Goal: Task Accomplishment & Management: Complete application form

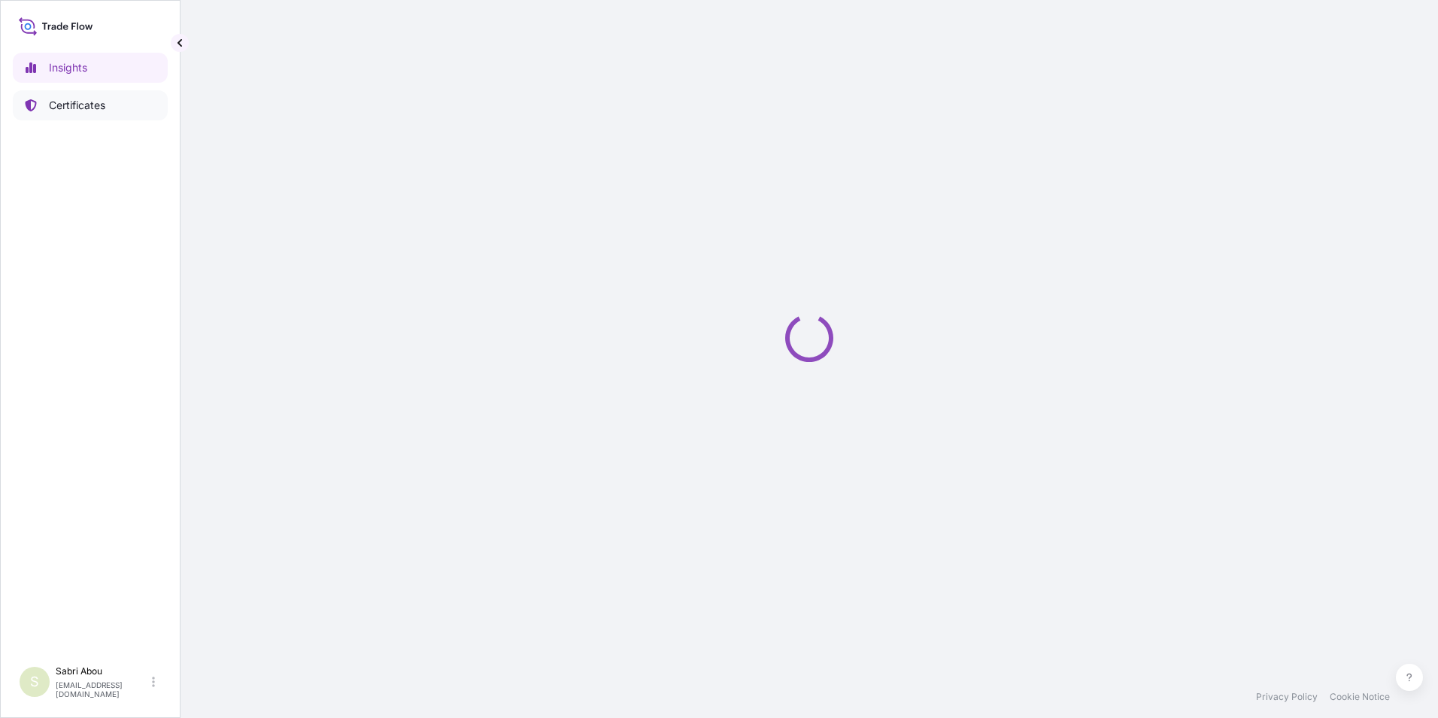
click at [99, 116] on link "Certificates" at bounding box center [90, 105] width 155 height 30
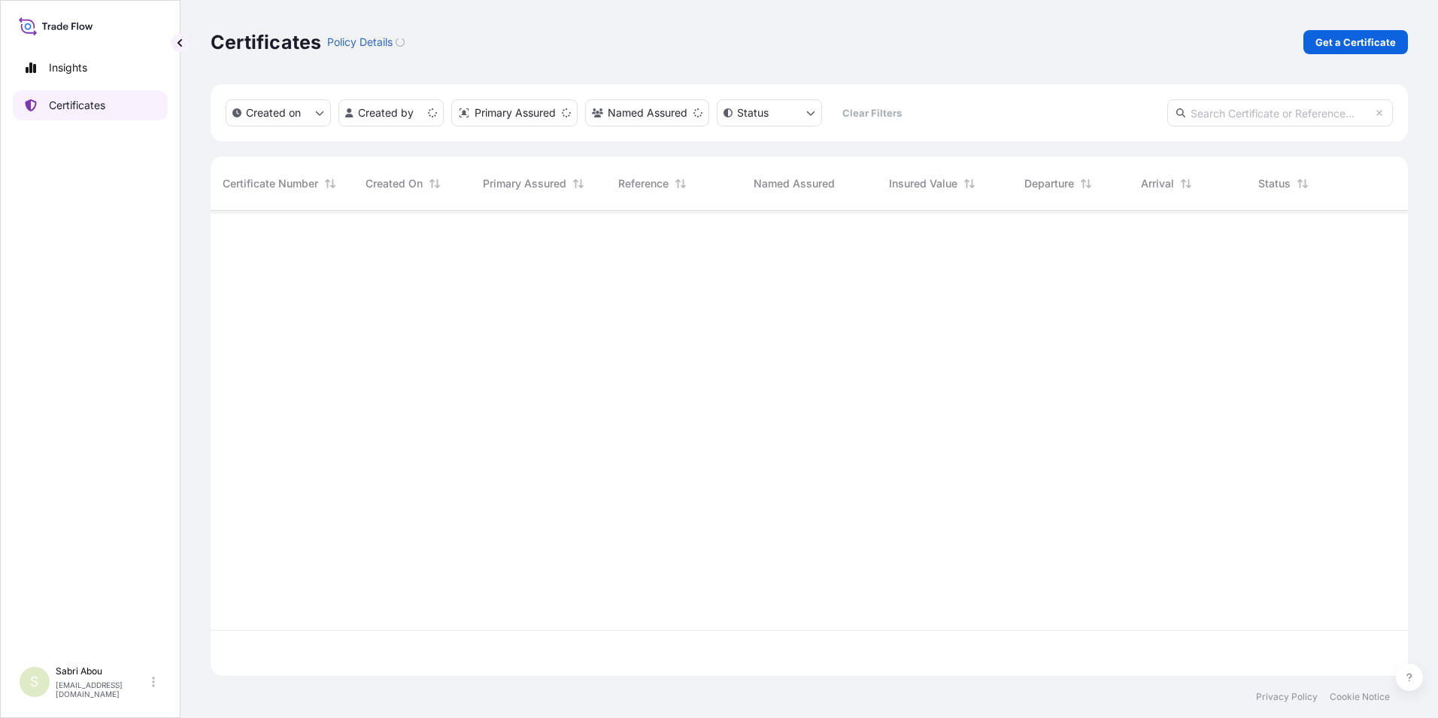
scroll to position [462, 1186]
click at [1364, 50] on link "Get a Certificate" at bounding box center [1356, 42] width 105 height 24
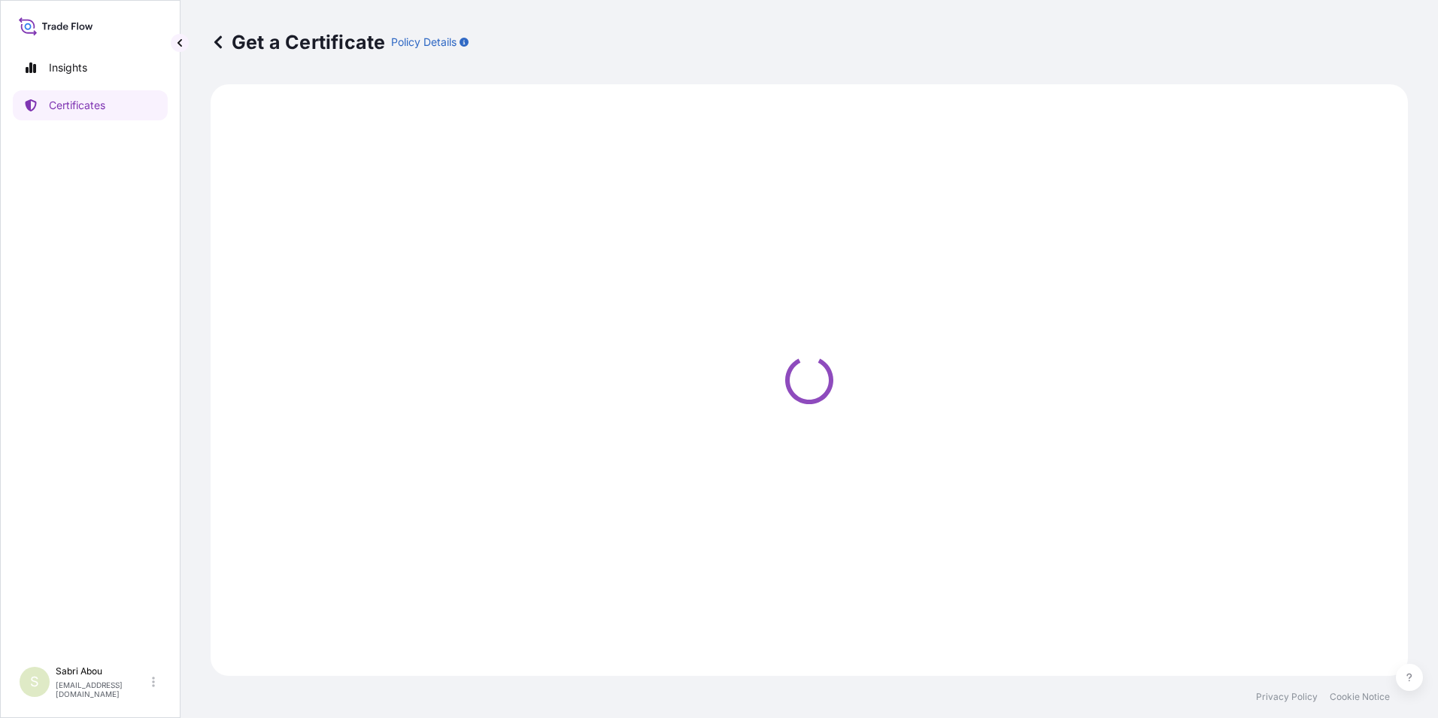
select select "Sea"
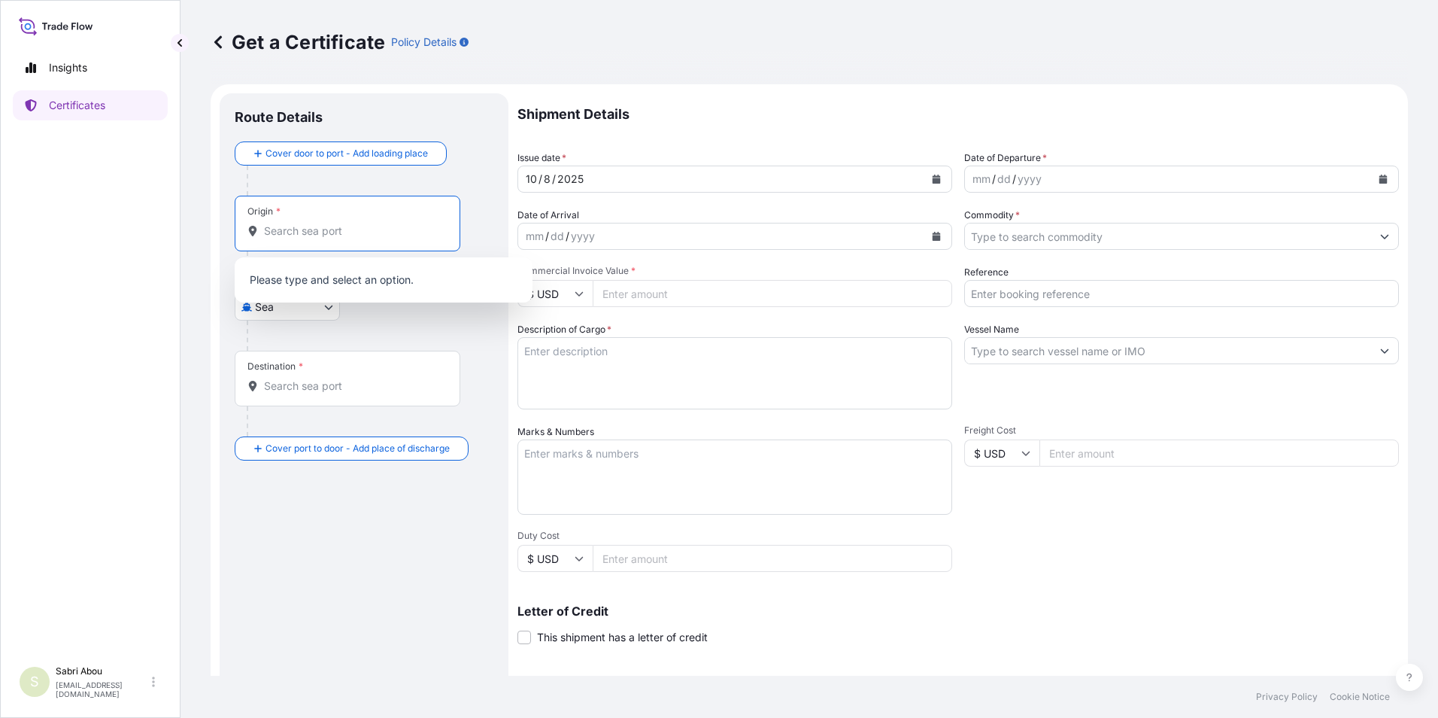
click at [308, 230] on input "Origin *" at bounding box center [353, 230] width 178 height 15
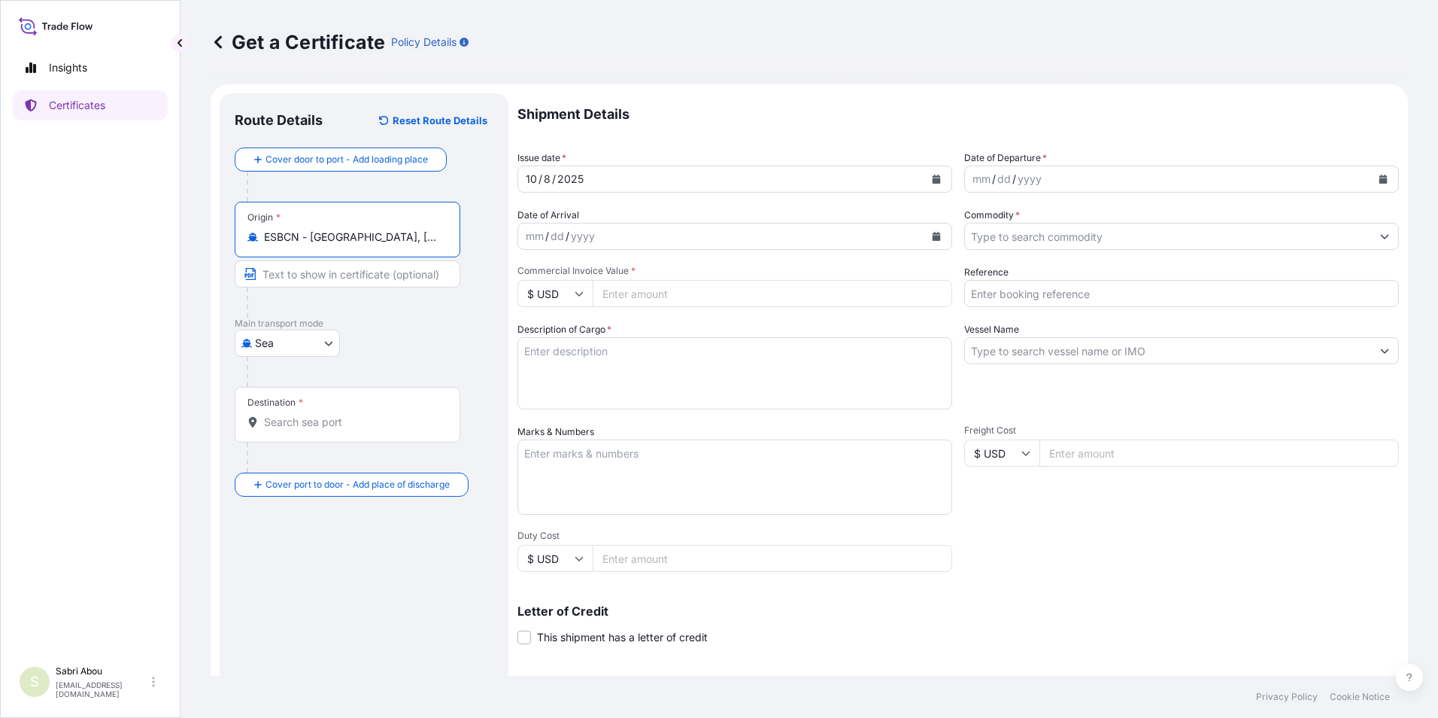
type input "ESBCN - [GEOGRAPHIC_DATA], [GEOGRAPHIC_DATA]"
click at [335, 432] on div "Destination *" at bounding box center [348, 415] width 226 height 56
click at [335, 429] on input "Destination *" at bounding box center [353, 421] width 178 height 15
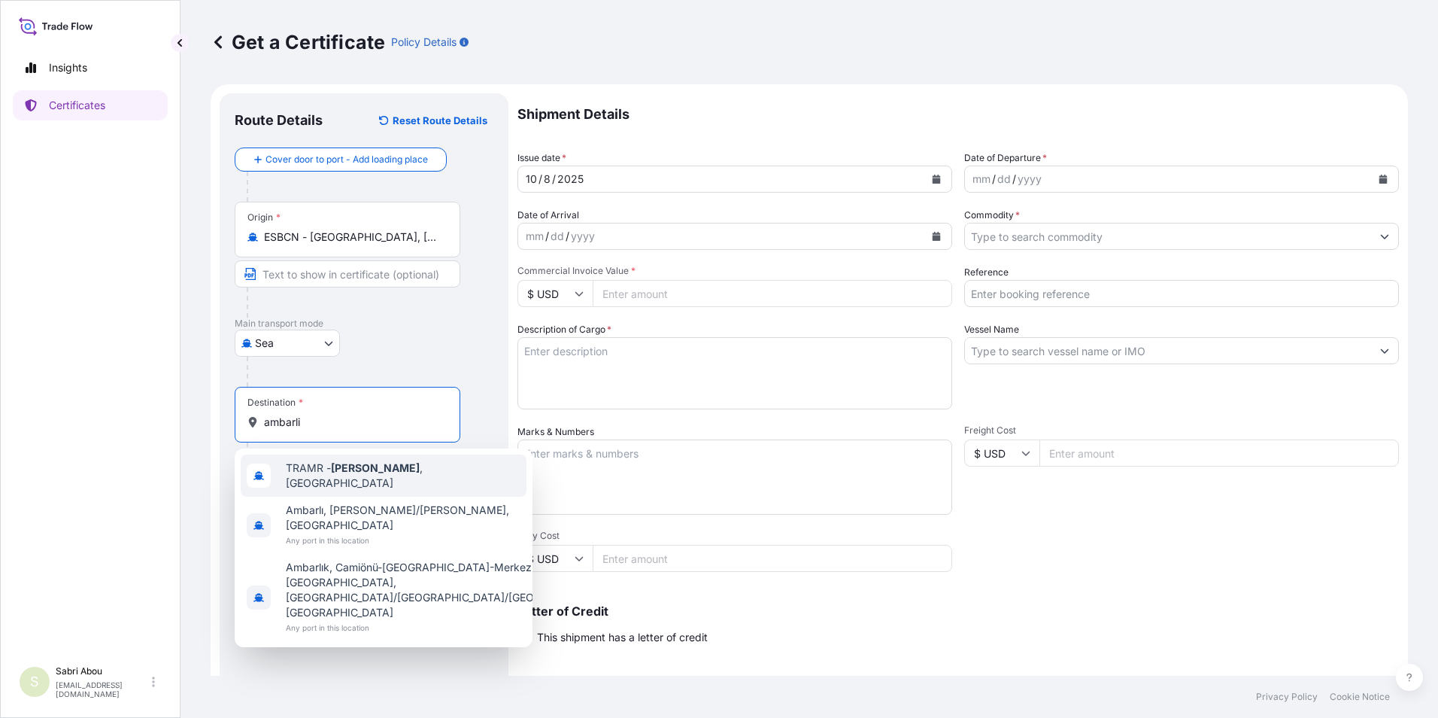
click at [379, 481] on div "TRAMR - [GEOGRAPHIC_DATA] , [GEOGRAPHIC_DATA]" at bounding box center [384, 475] width 286 height 42
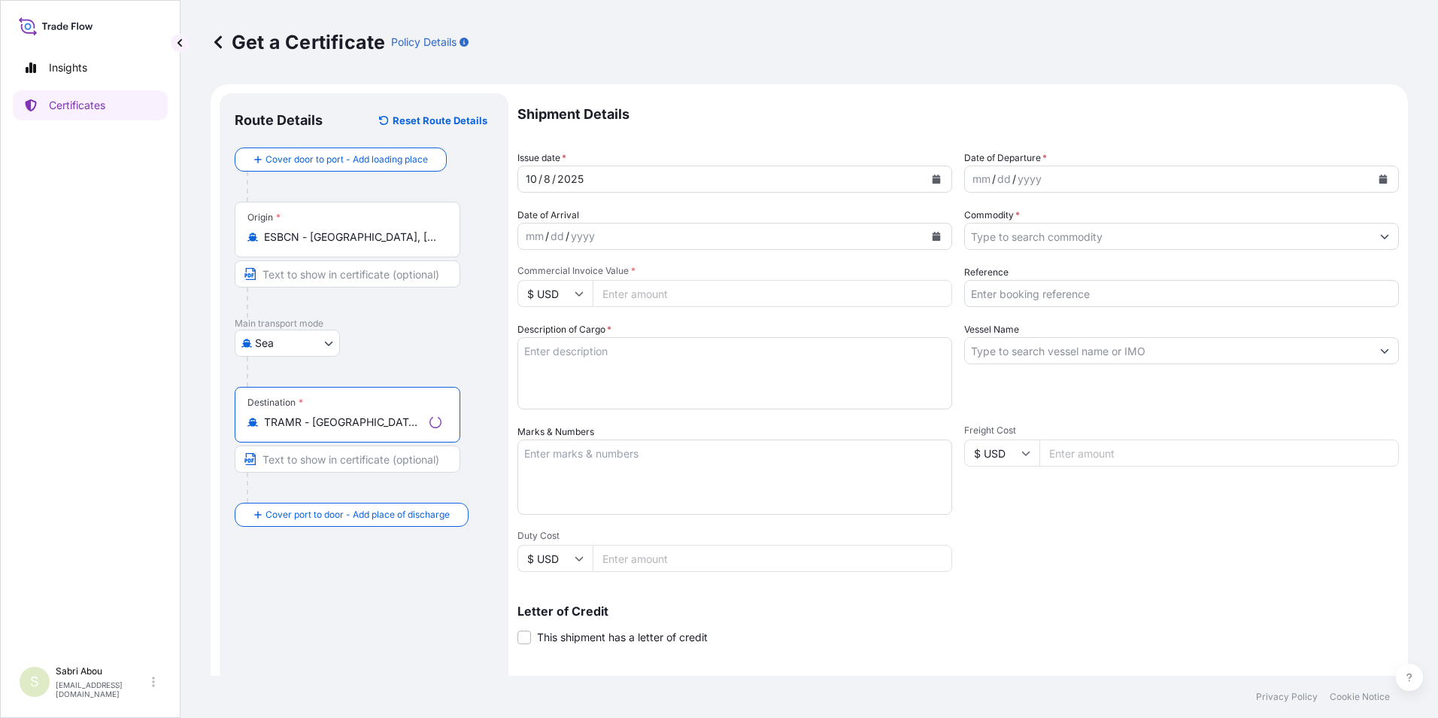
type input "TRAMR - [GEOGRAPHIC_DATA], [GEOGRAPHIC_DATA]"
click at [976, 180] on div "mm" at bounding box center [981, 179] width 21 height 18
click at [1379, 175] on icon "Calendar" at bounding box center [1383, 179] width 9 height 9
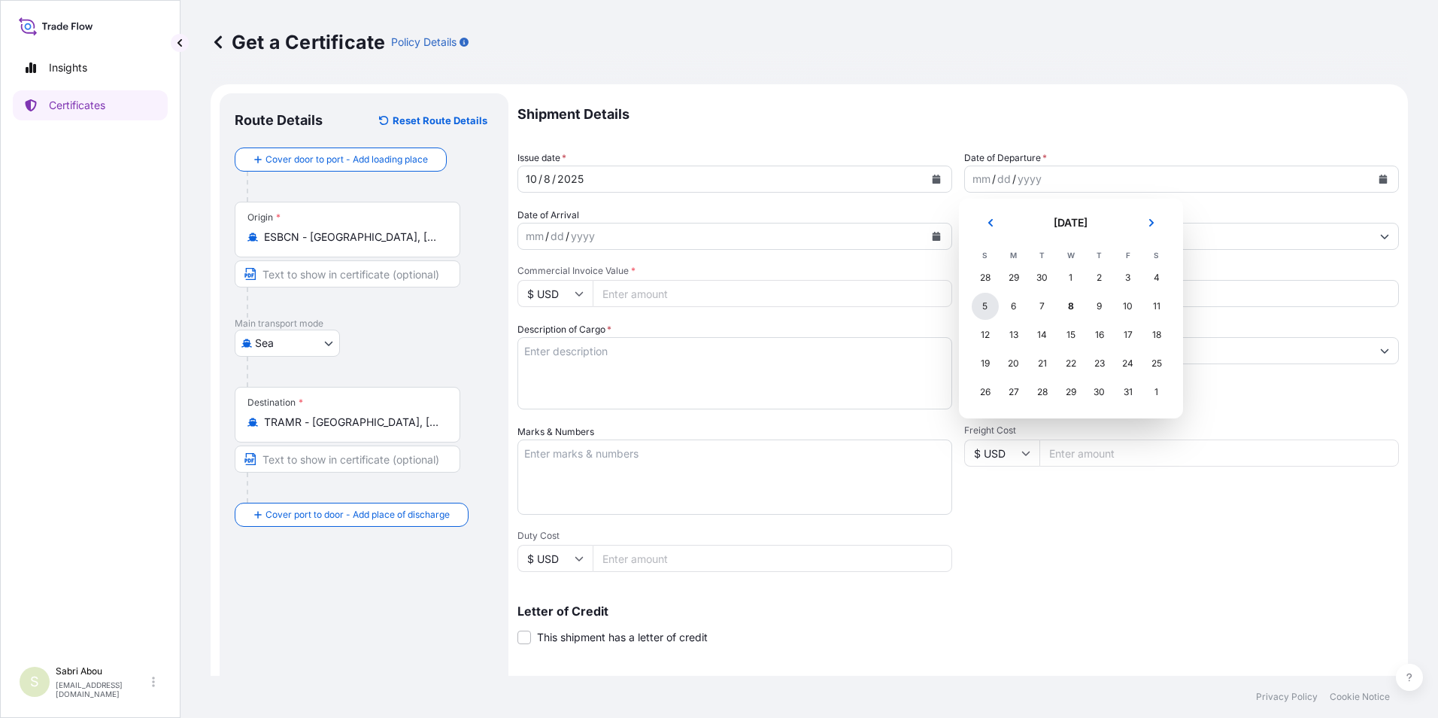
click at [985, 307] on div "5" at bounding box center [985, 306] width 27 height 27
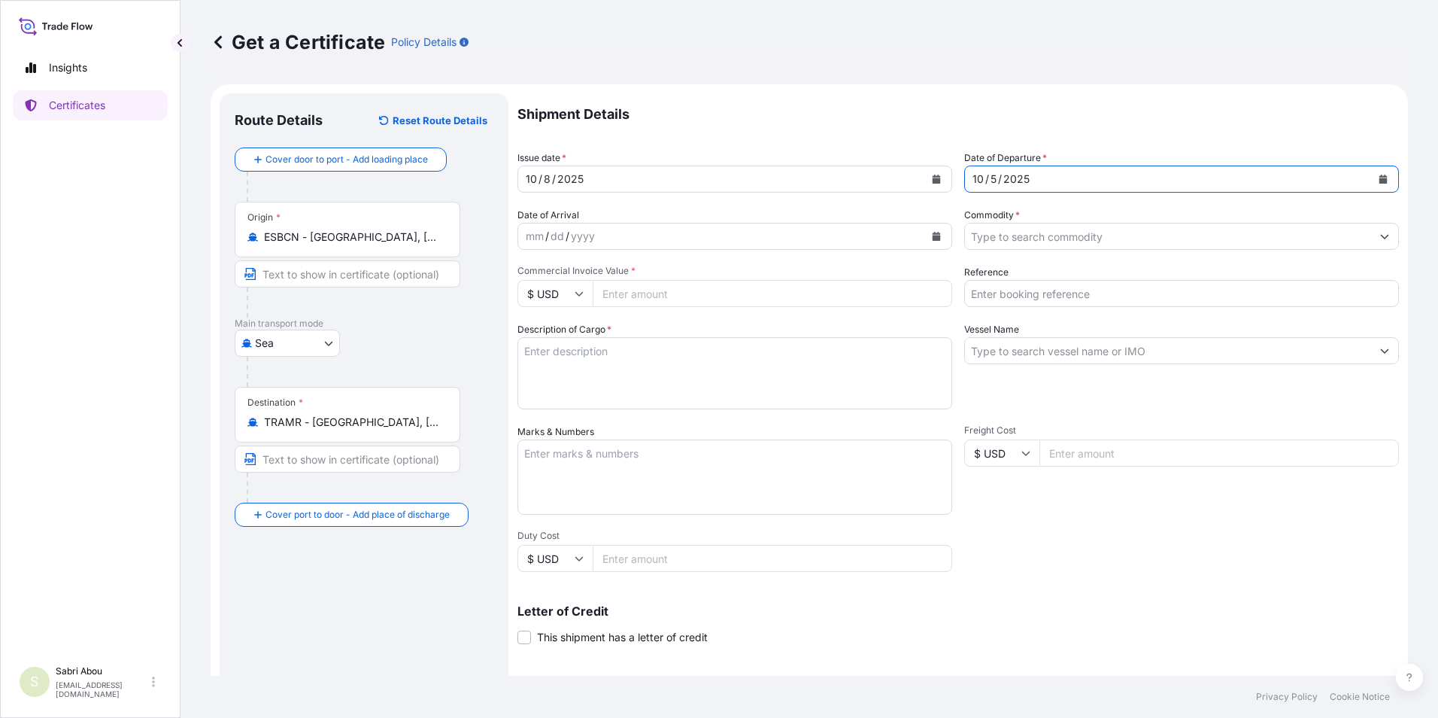
click at [839, 235] on div "mm / dd / yyyy" at bounding box center [721, 236] width 406 height 27
click at [1040, 237] on input "Commodity *" at bounding box center [1168, 236] width 406 height 27
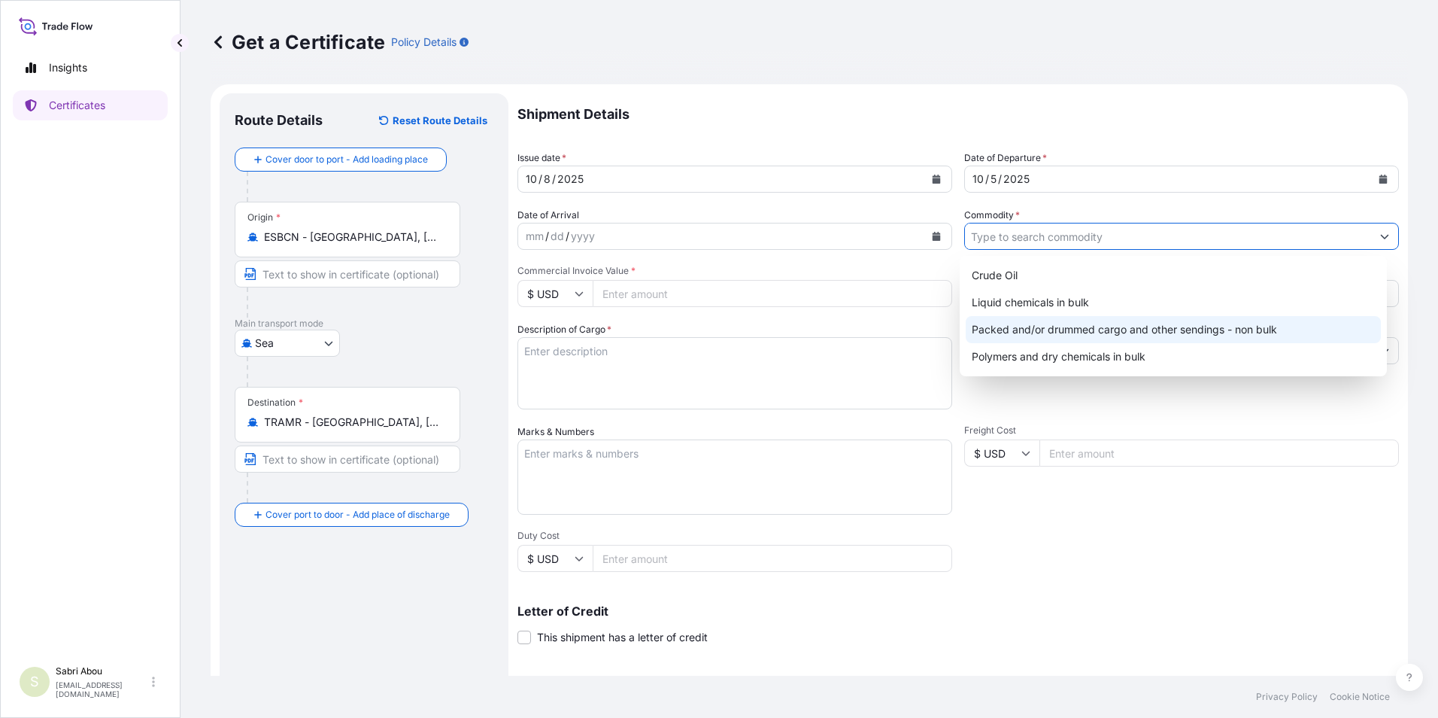
click at [1046, 325] on div "Packed and/or drummed cargo and other sendings - non bulk" at bounding box center [1174, 329] width 416 height 27
type input "Packed and/or drummed cargo and other sendings - non bulk"
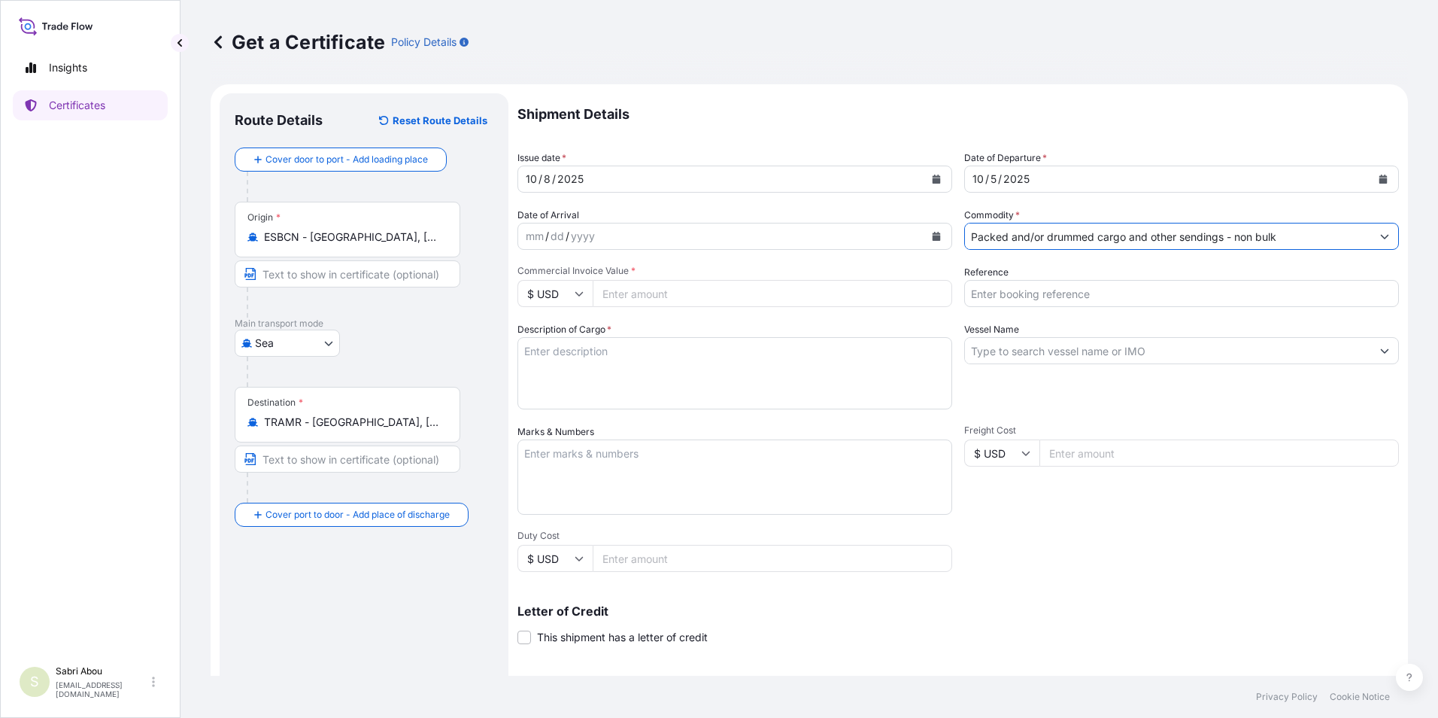
click at [561, 296] on input "$ USD" at bounding box center [555, 293] width 75 height 27
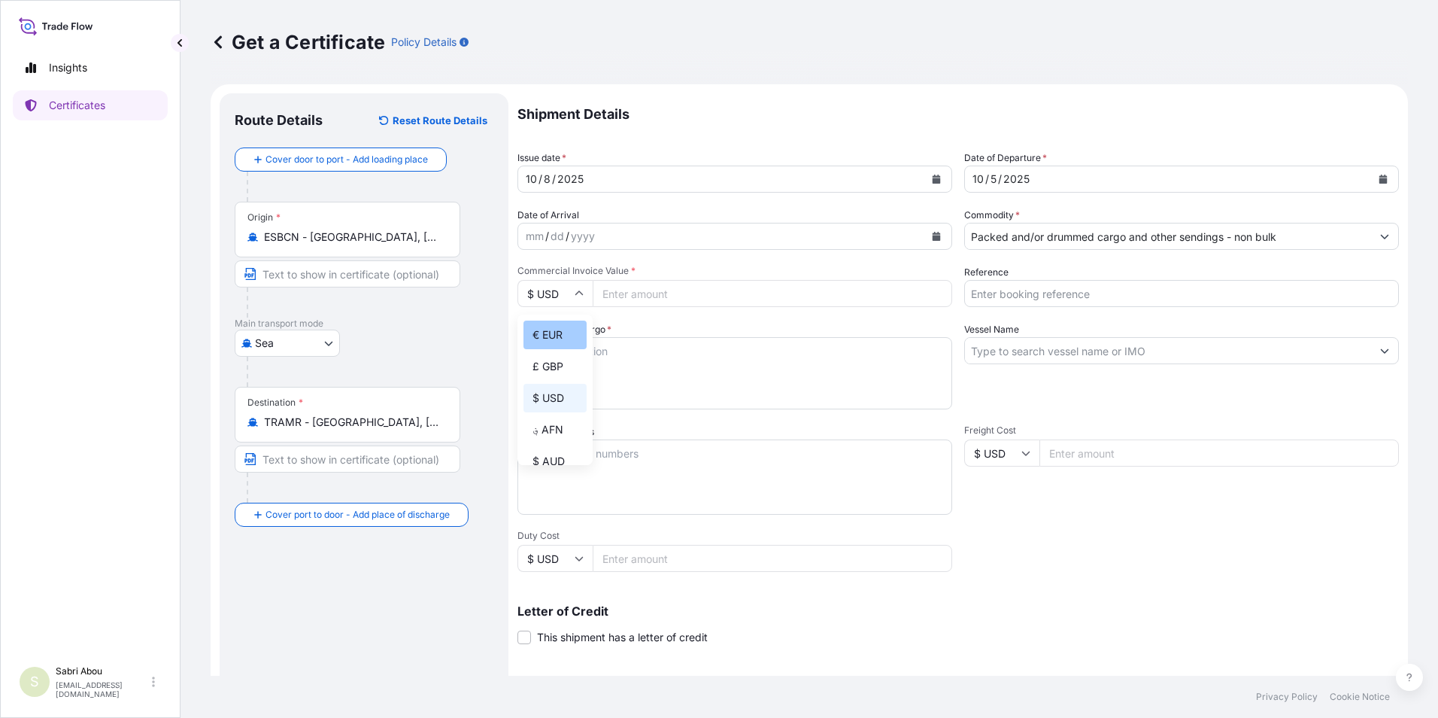
click at [547, 335] on div "€ EUR" at bounding box center [555, 334] width 63 height 29
type input "€ EUR"
click at [655, 302] on input "Commercial Invoice Value *" at bounding box center [773, 293] width 360 height 27
type input "27225"
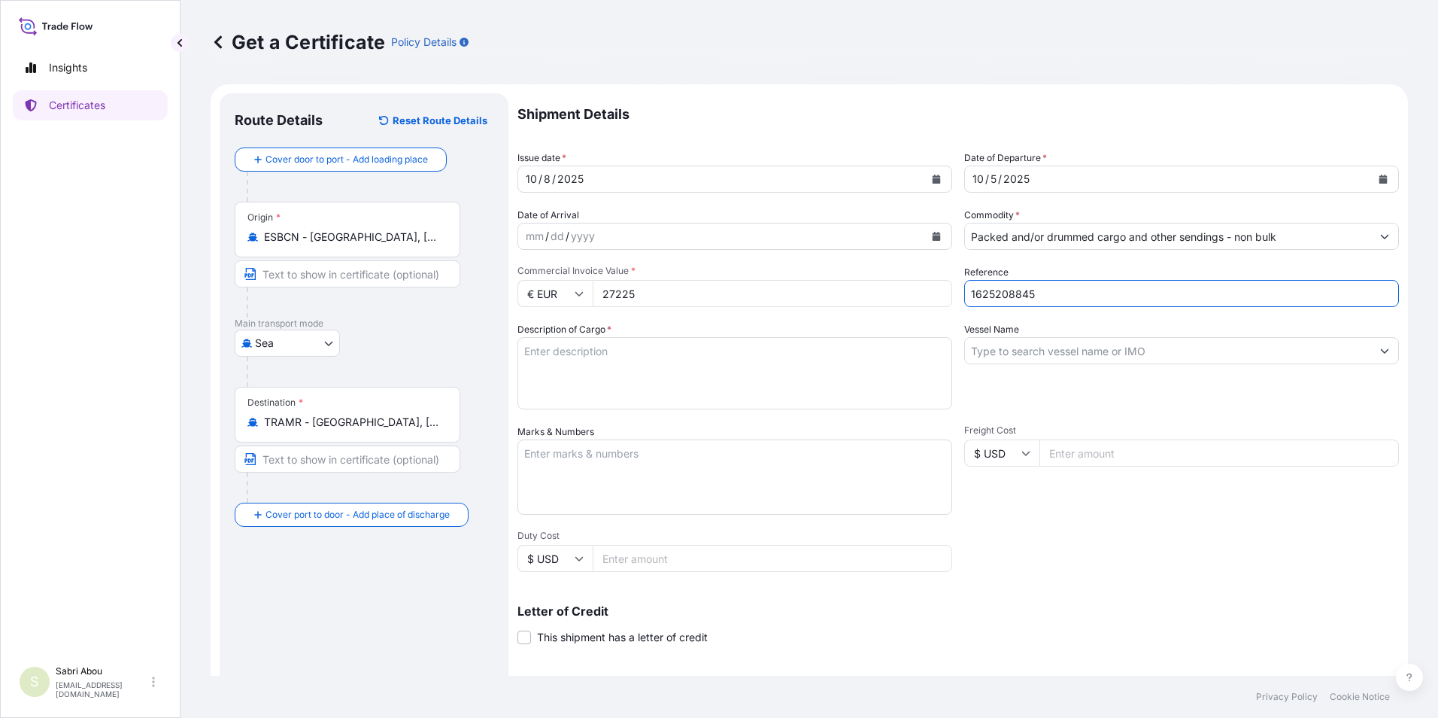
type input "1625208845"
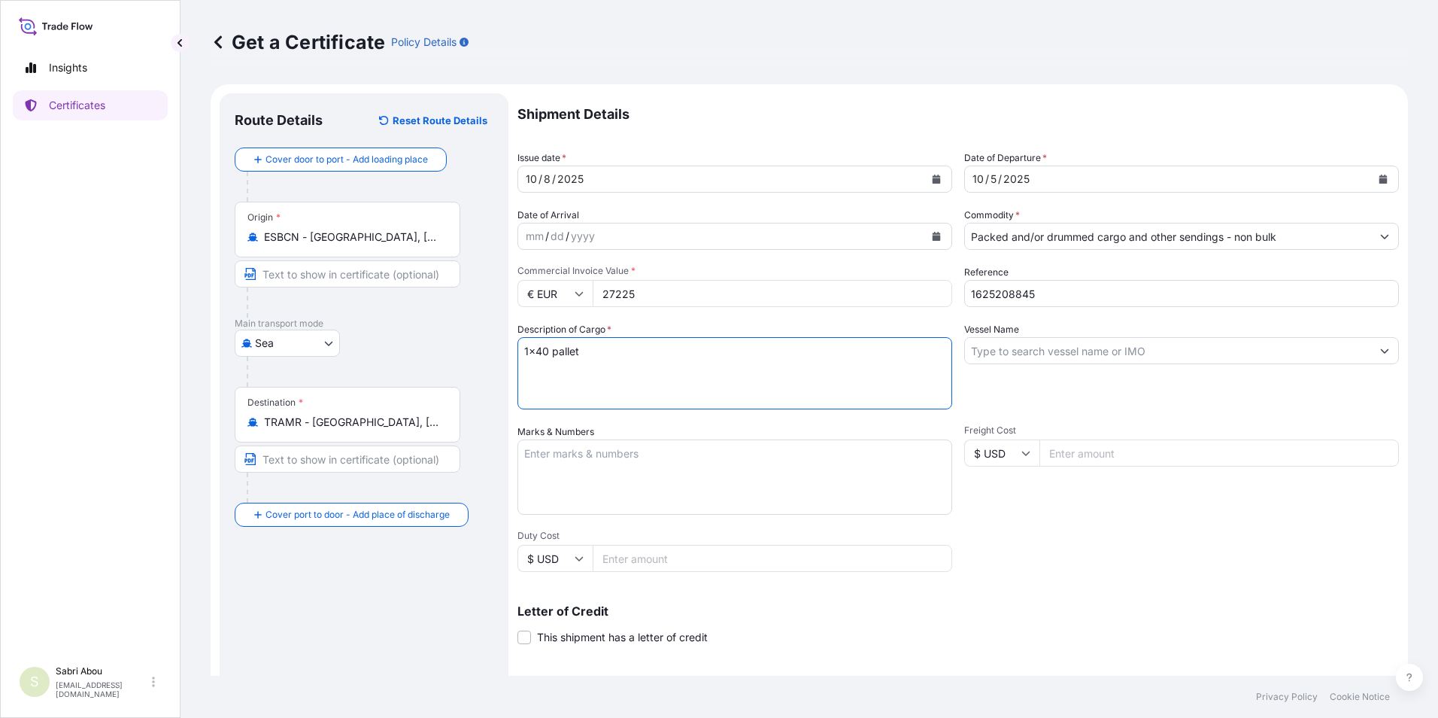
type textarea "1x40 pallet"
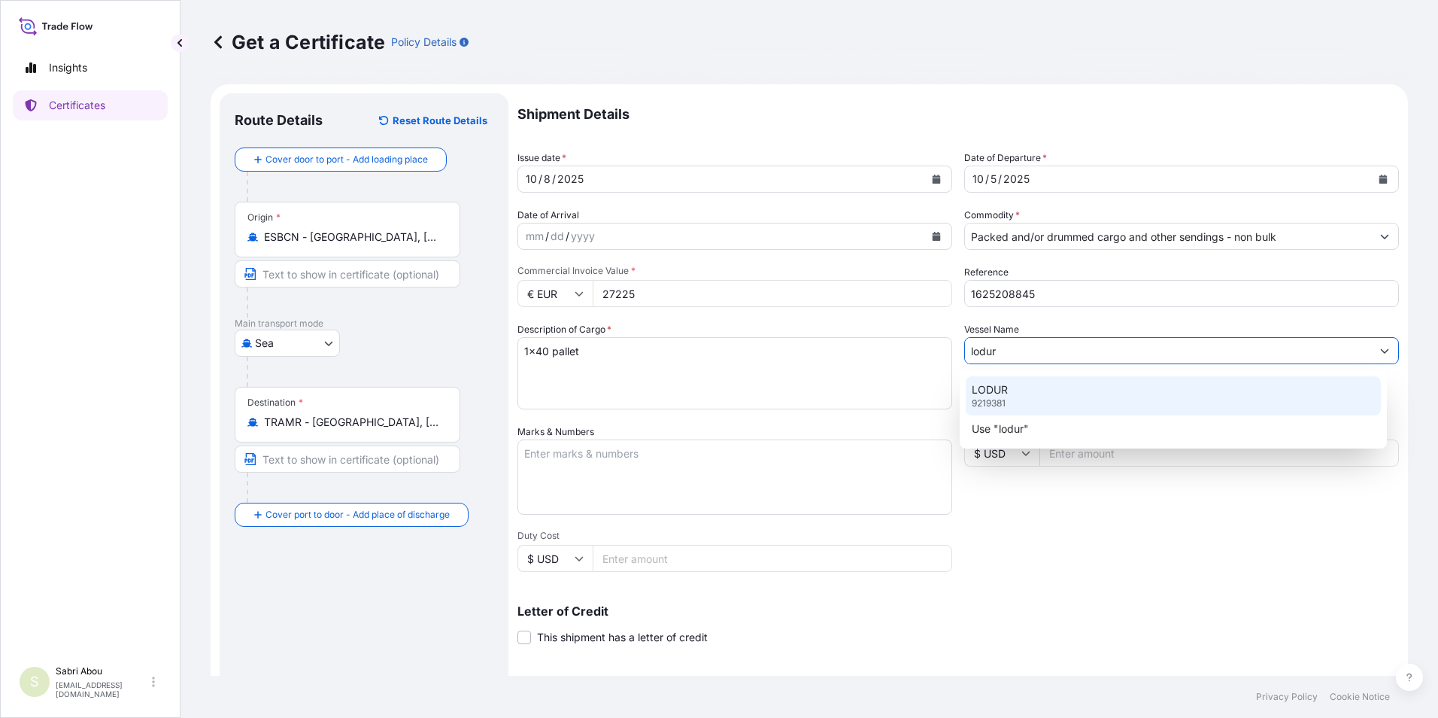
click at [1014, 390] on div "LODUR 9219381" at bounding box center [1174, 395] width 416 height 39
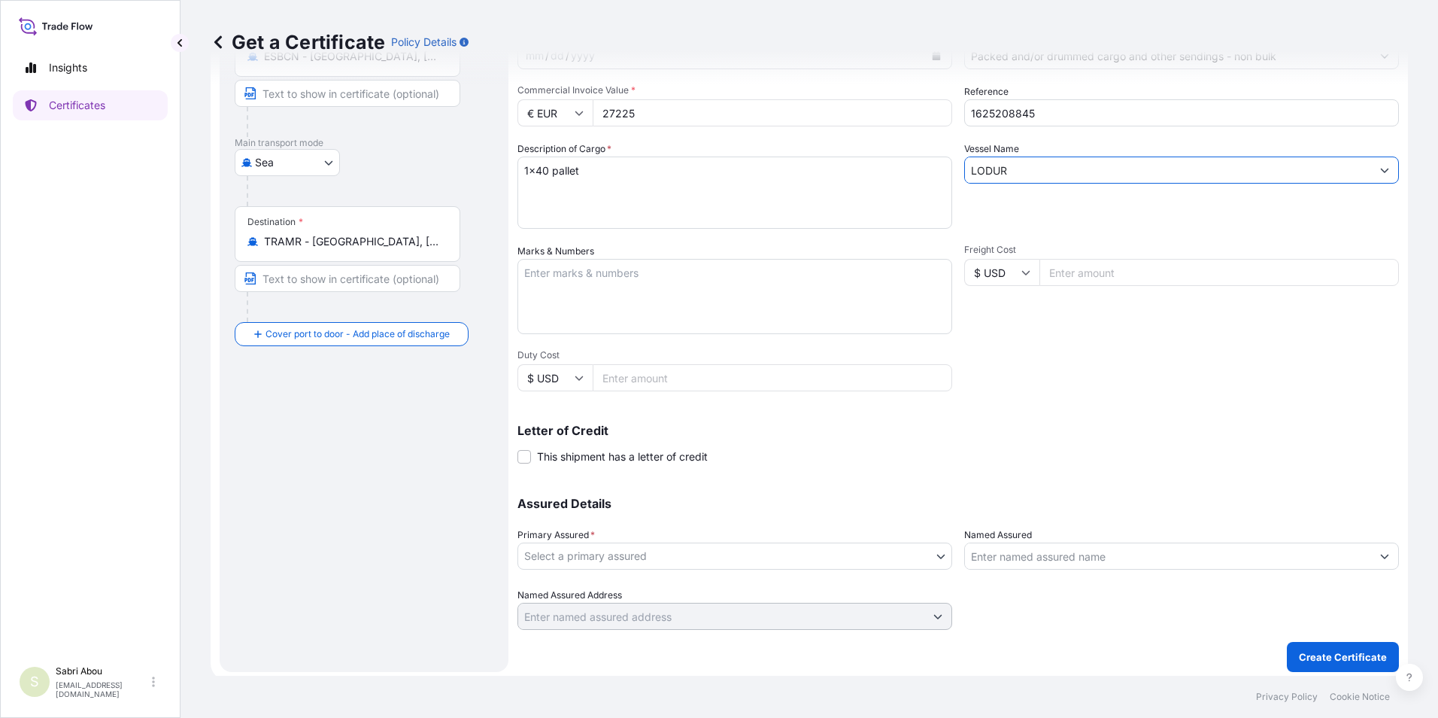
scroll to position [186, 0]
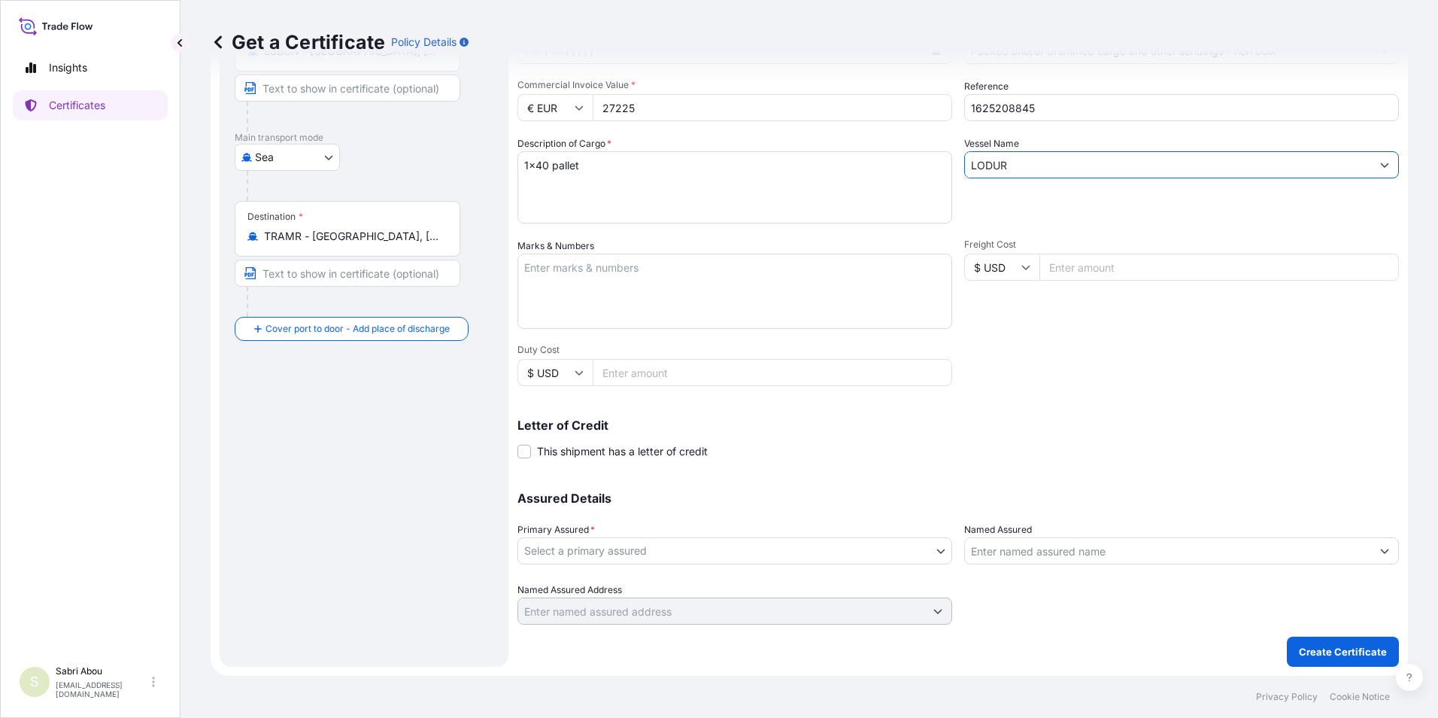
type input "LODUR"
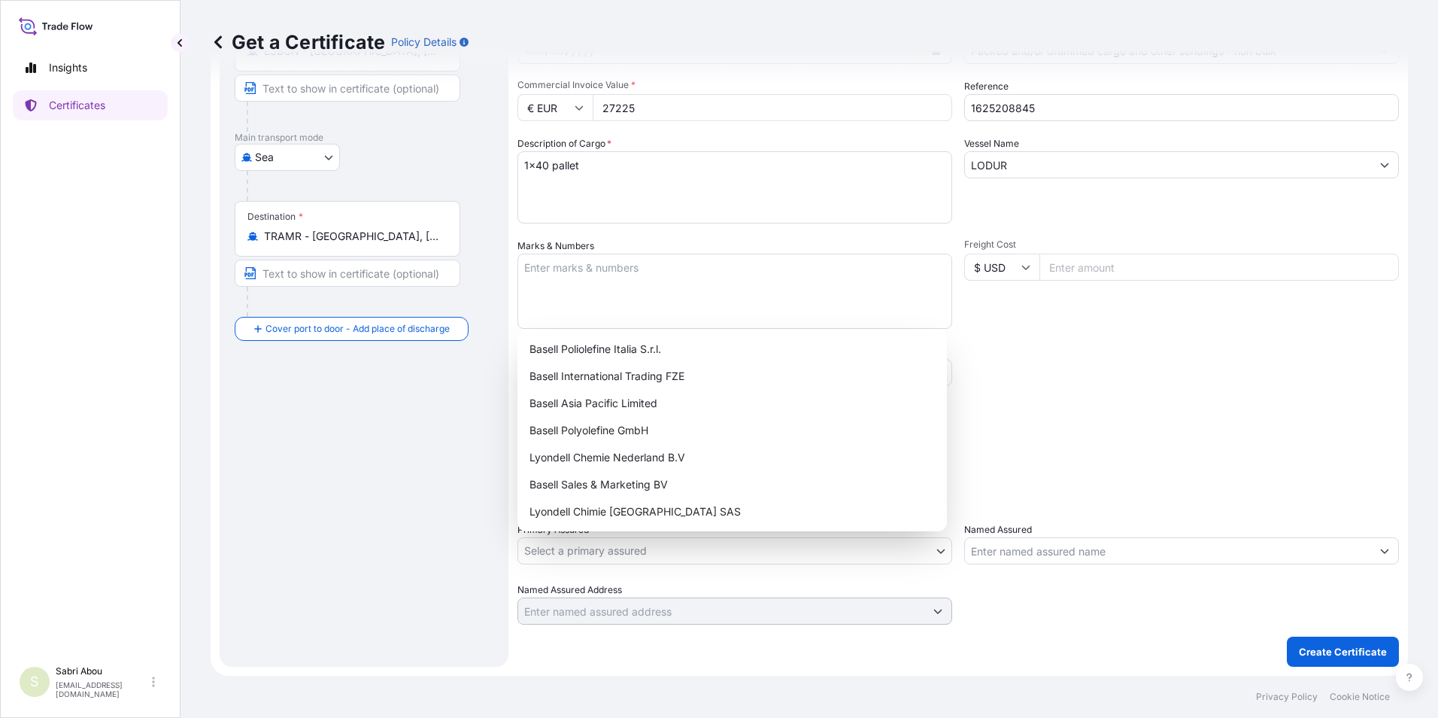
click at [908, 550] on body "0 options available. 2 options available. Insights Certificates S Sabri Abou [E…" at bounding box center [719, 359] width 1438 height 718
click at [631, 476] on div "Basell Sales & Marketing BV" at bounding box center [732, 484] width 417 height 27
select select "32164"
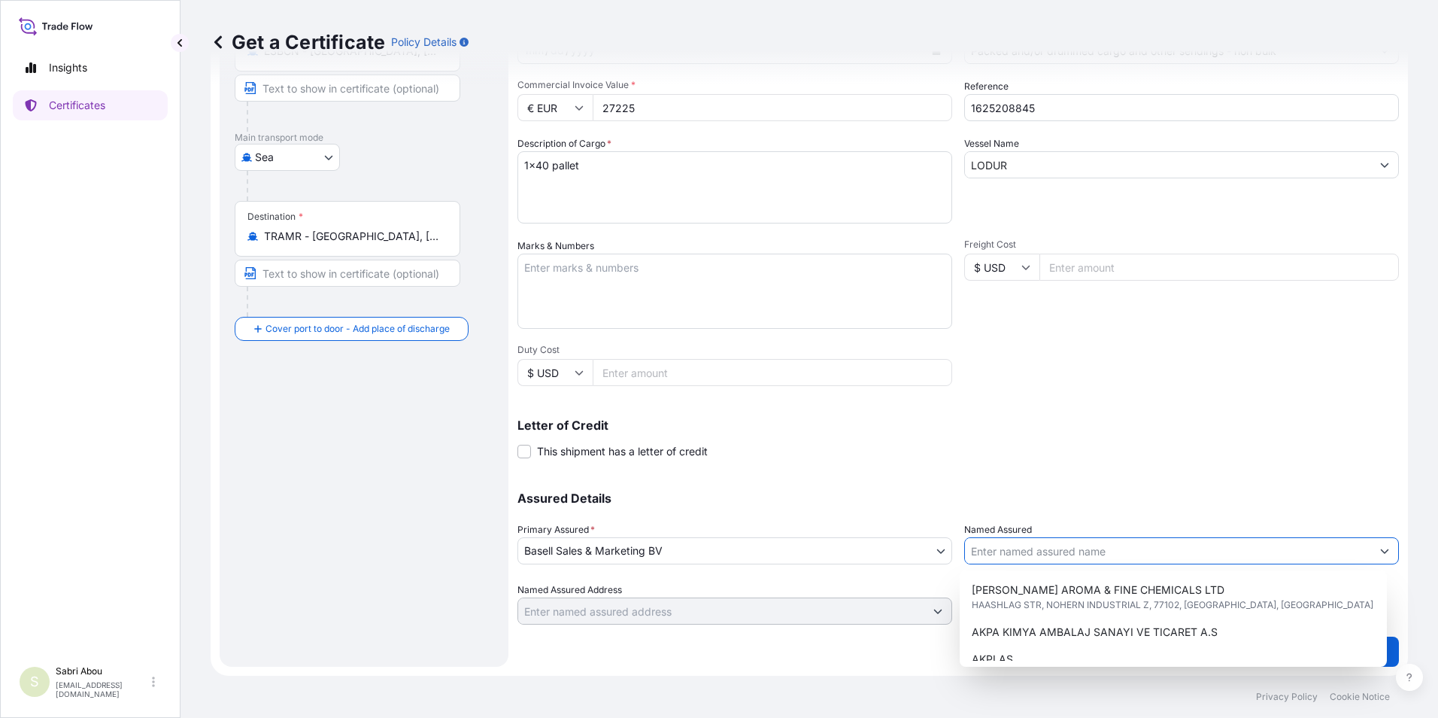
click at [1005, 548] on input "Named Assured" at bounding box center [1168, 550] width 406 height 27
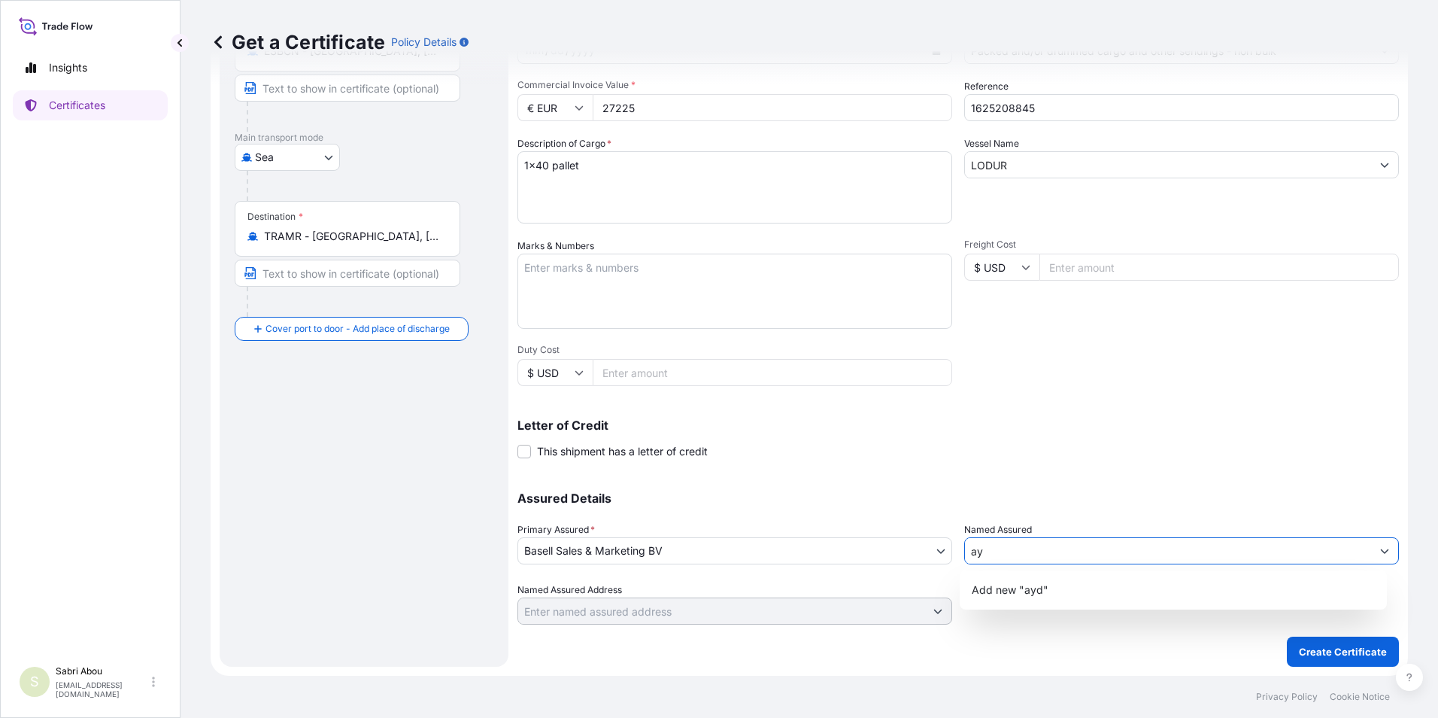
type input "a"
click at [1150, 587] on div "Add new "AYDIN PLASTIK"" at bounding box center [1174, 589] width 416 height 27
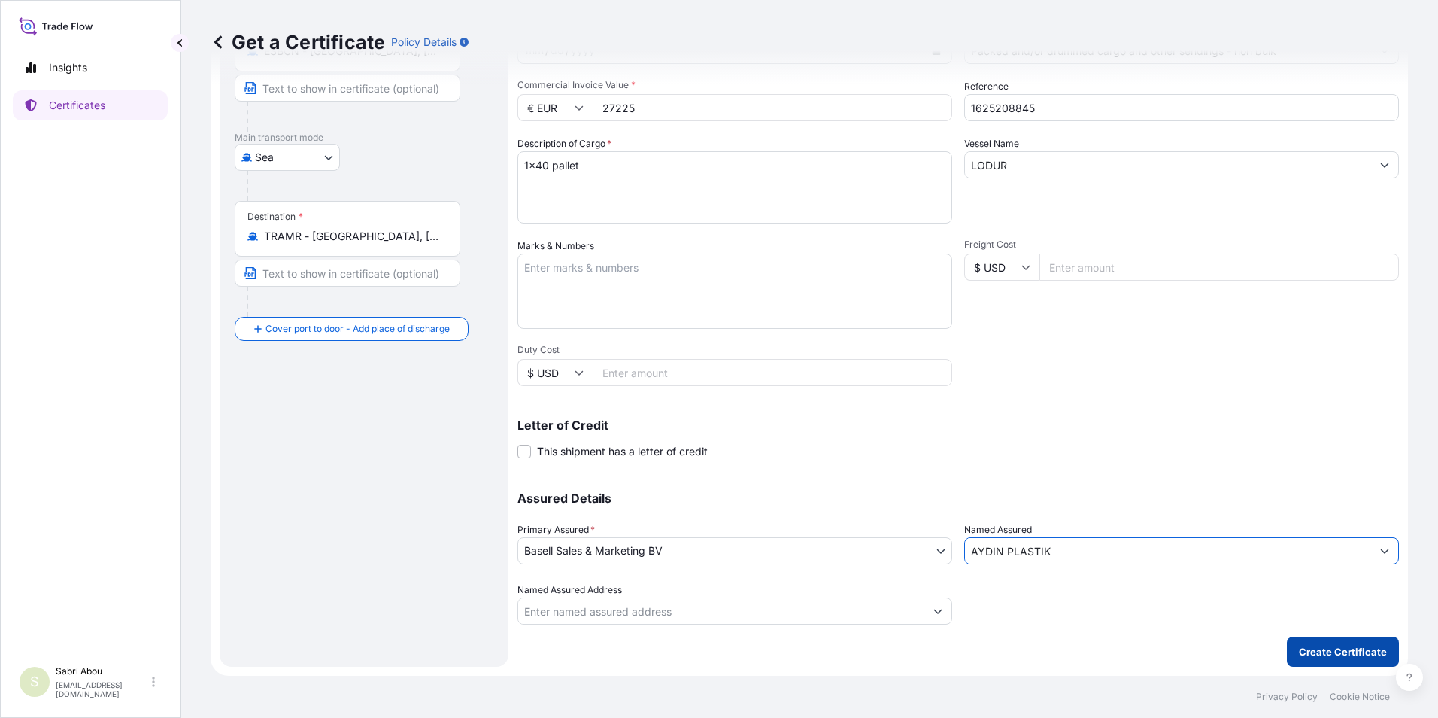
type input "AYDIN PLASTIK"
click at [1326, 654] on p "Create Certificate" at bounding box center [1343, 651] width 88 height 15
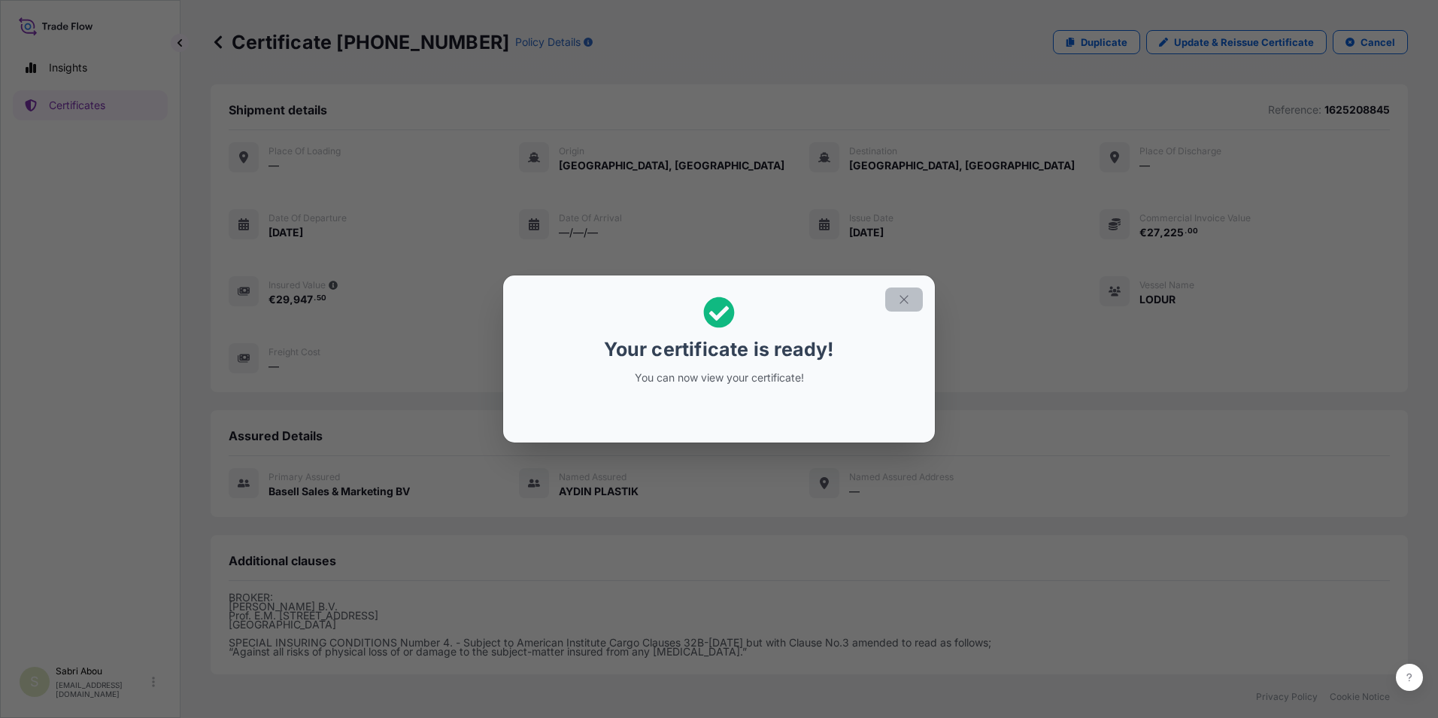
click at [903, 305] on icon "button" at bounding box center [904, 300] width 14 height 14
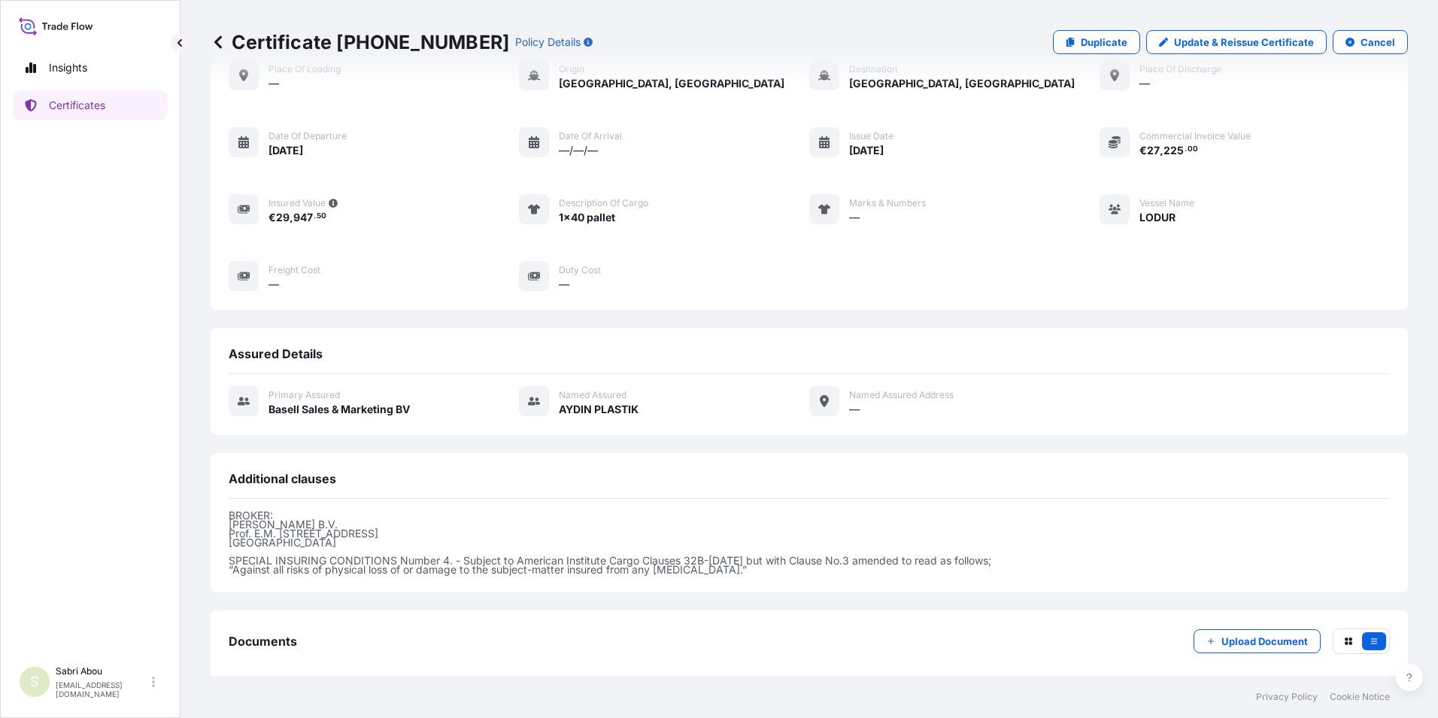
scroll to position [157, 0]
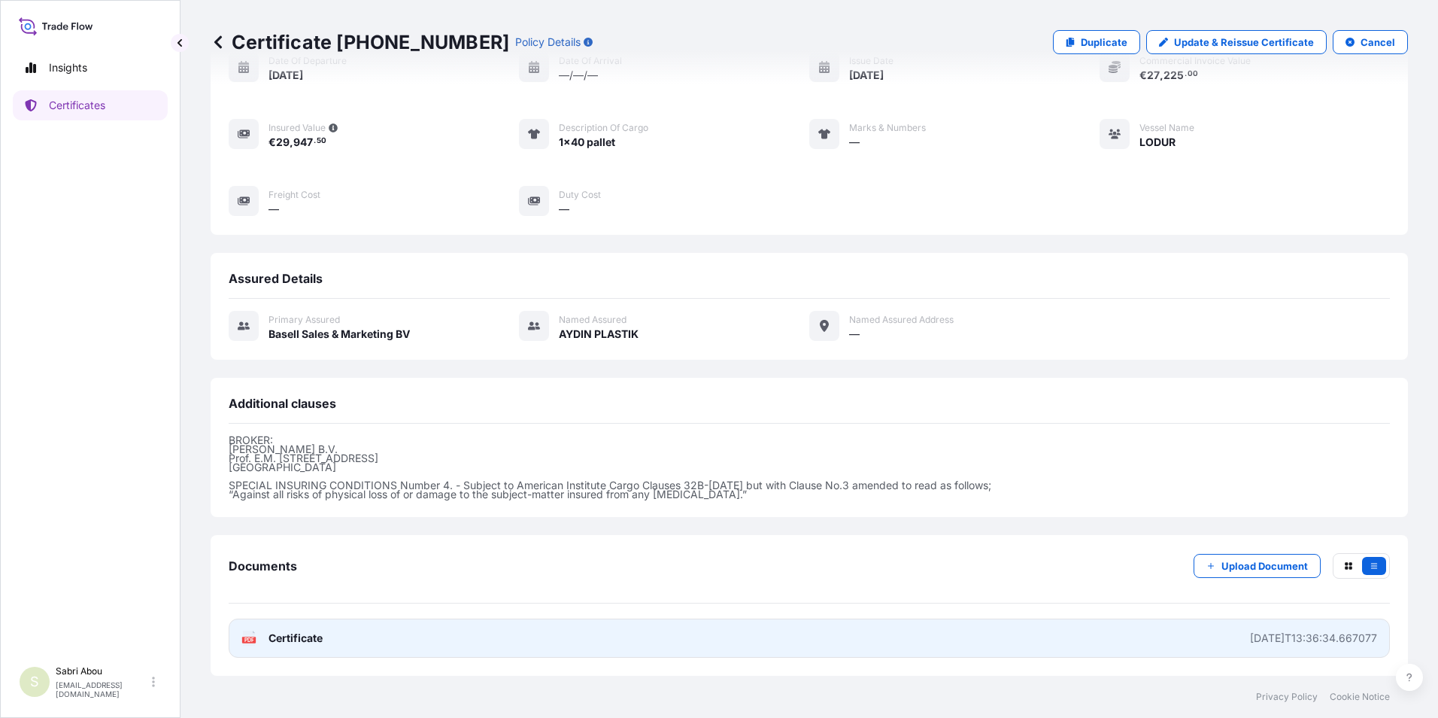
click at [904, 630] on link "PDF Certificate [DATE]T13:36:34.667077" at bounding box center [809, 637] width 1161 height 39
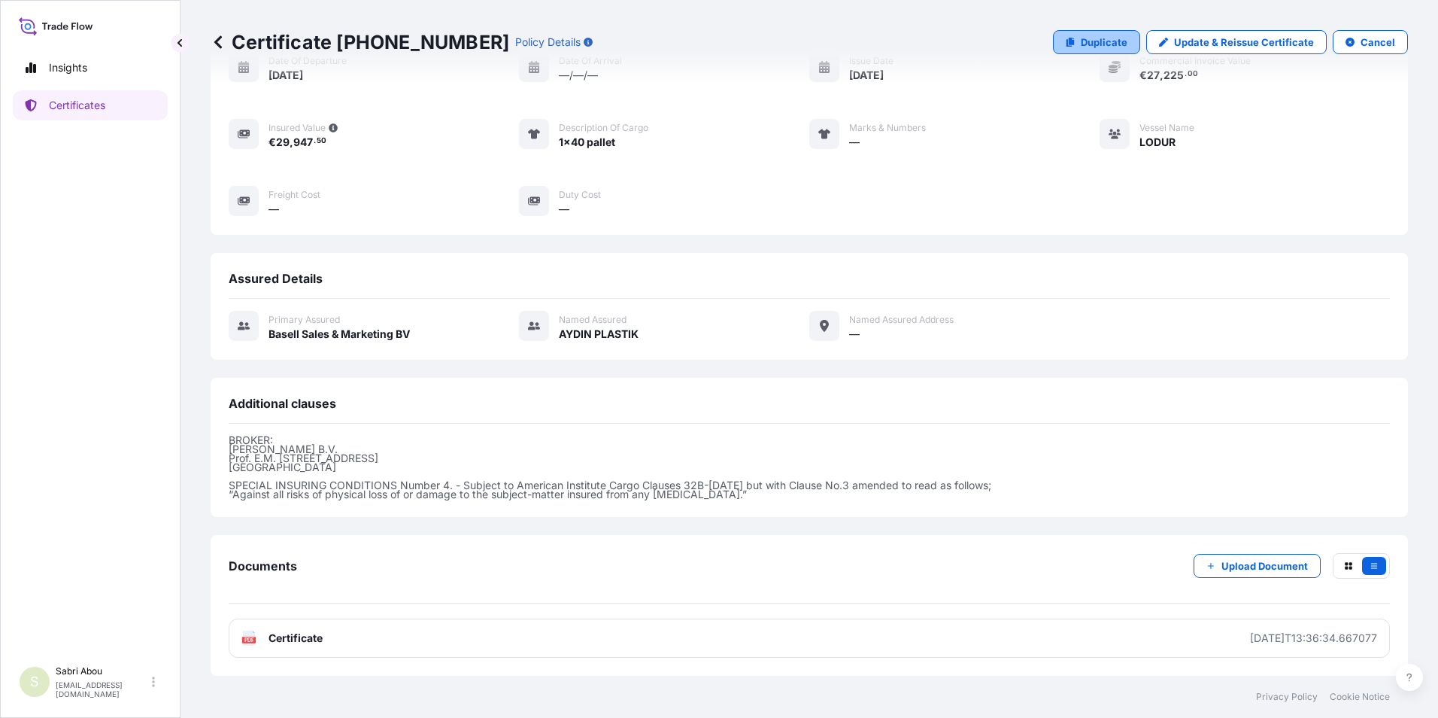
click at [1085, 38] on p "Duplicate" at bounding box center [1104, 42] width 47 height 15
select select "Sea"
select select "32164"
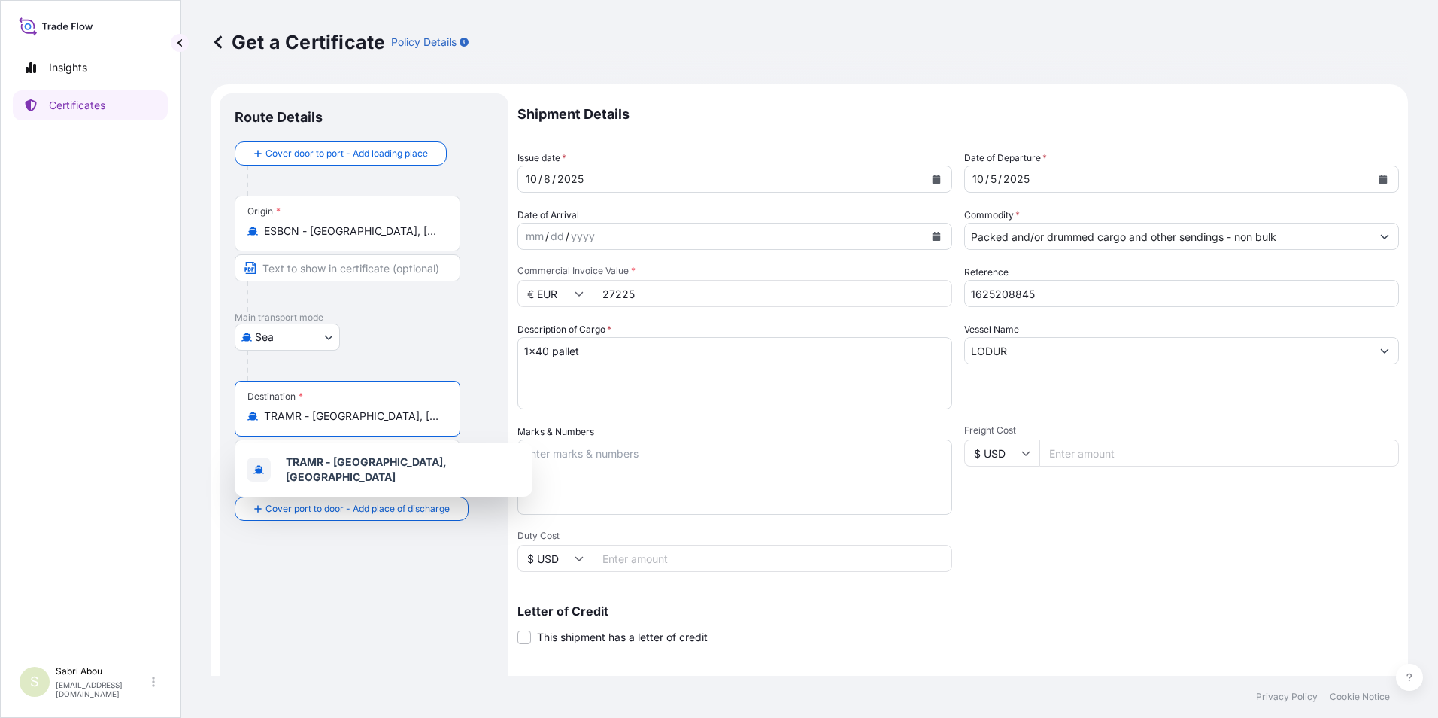
drag, startPoint x: 402, startPoint y: 420, endPoint x: 202, endPoint y: 435, distance: 200.6
click at [202, 435] on div "Get a Certificate Policy Details Route Details Cover door to port - Add loading…" at bounding box center [810, 337] width 1258 height 675
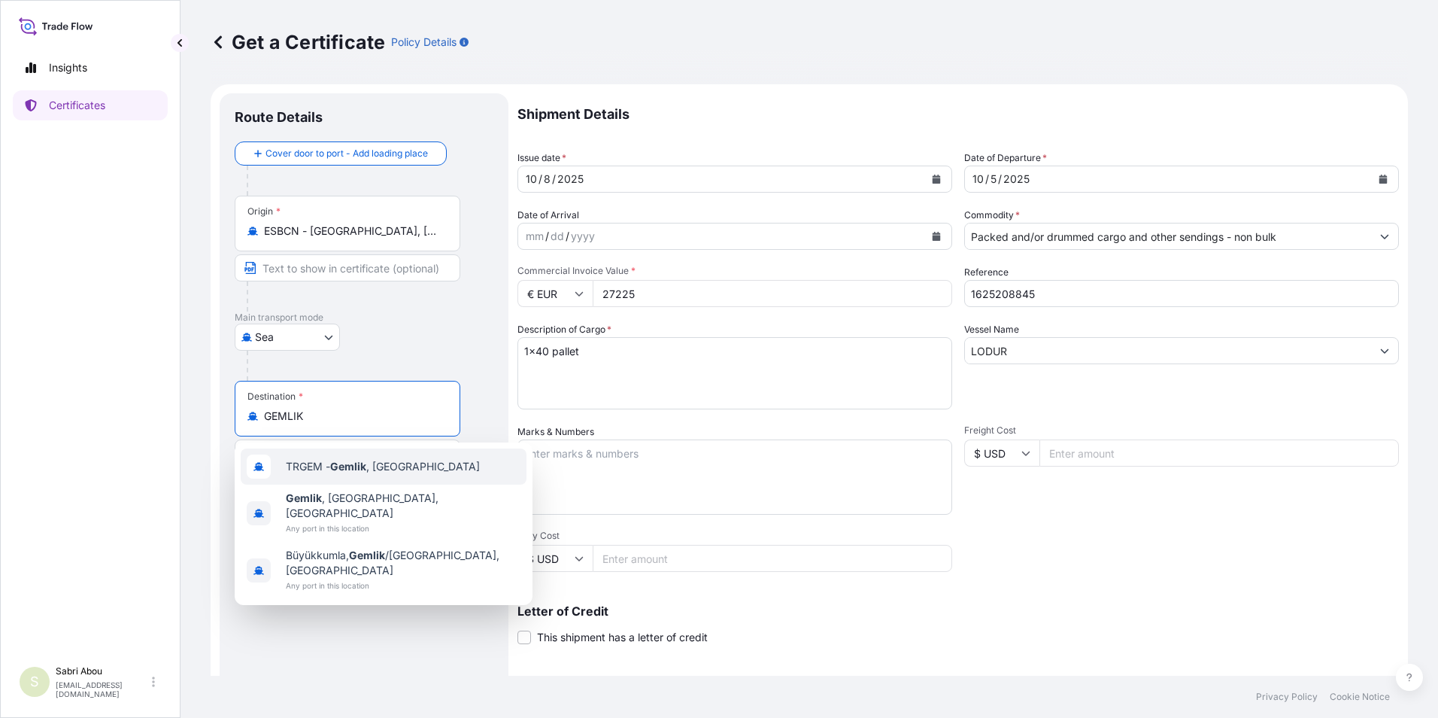
click at [338, 457] on div "TRGEM - Gemlik , [GEOGRAPHIC_DATA]" at bounding box center [384, 466] width 286 height 36
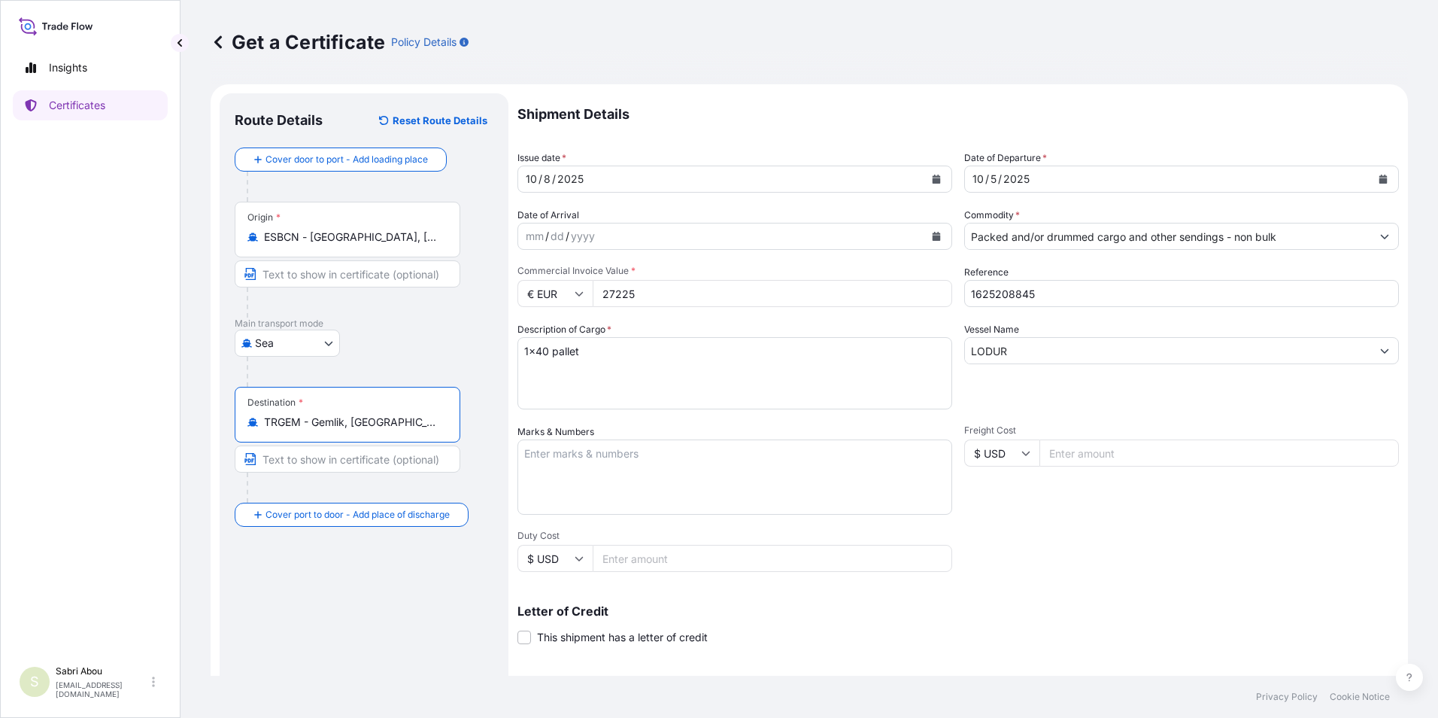
type input "TRGEM - Gemlik, [GEOGRAPHIC_DATA]"
drag, startPoint x: 660, startPoint y: 296, endPoint x: 570, endPoint y: 303, distance: 90.5
click at [570, 303] on div "€ EUR 27225" at bounding box center [735, 293] width 435 height 27
type input "49945.50"
type input "1625206811"
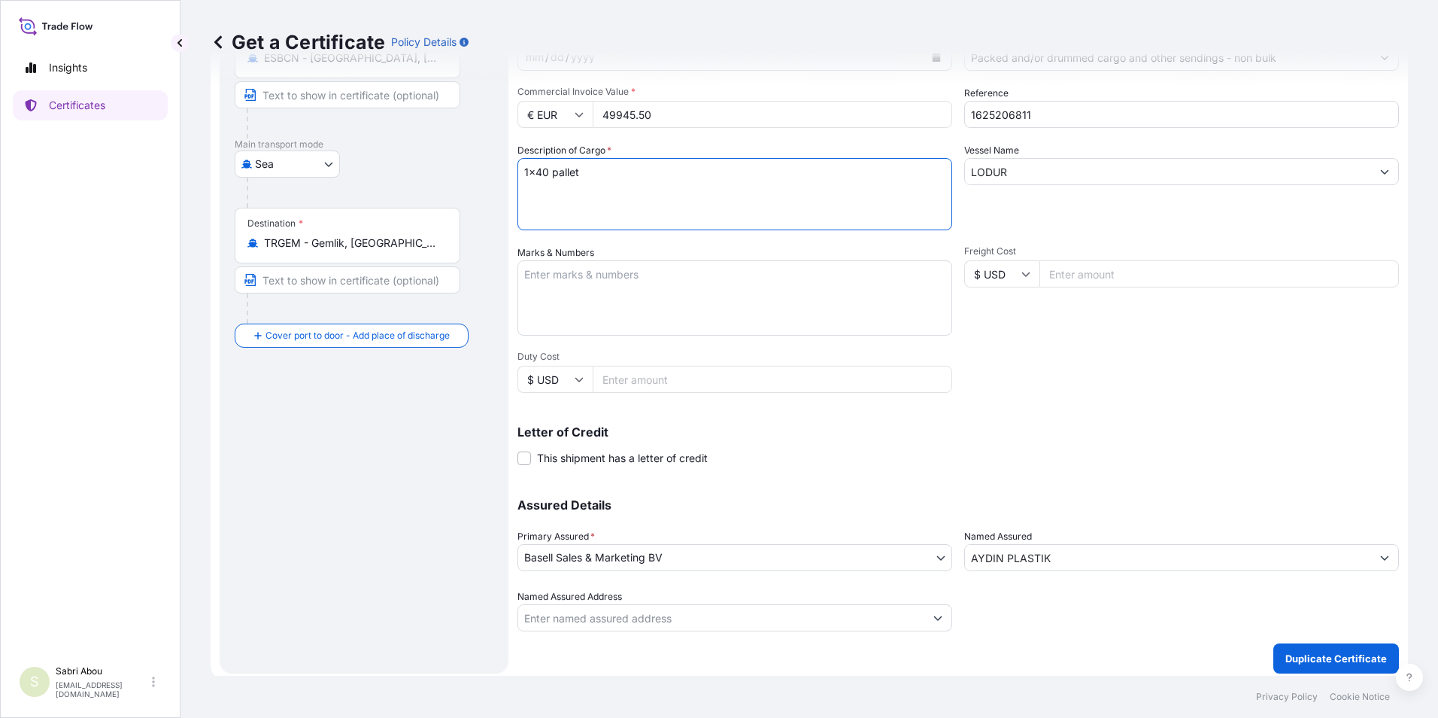
scroll to position [186, 0]
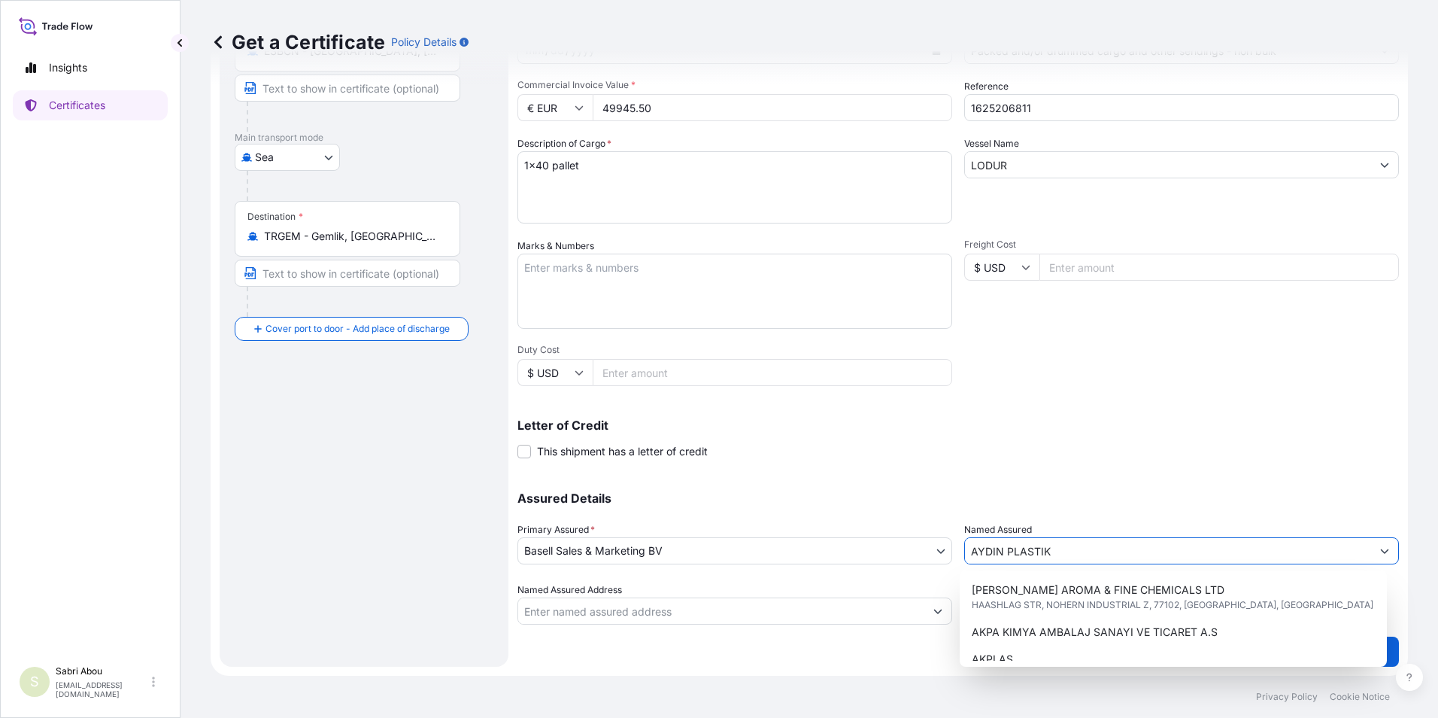
drag, startPoint x: 1064, startPoint y: 551, endPoint x: 956, endPoint y: 556, distance: 107.7
click at [956, 556] on div "Assured Details Primary Assured * Basell Sales & Marketing BV Basell Poliolefin…" at bounding box center [959, 549] width 882 height 150
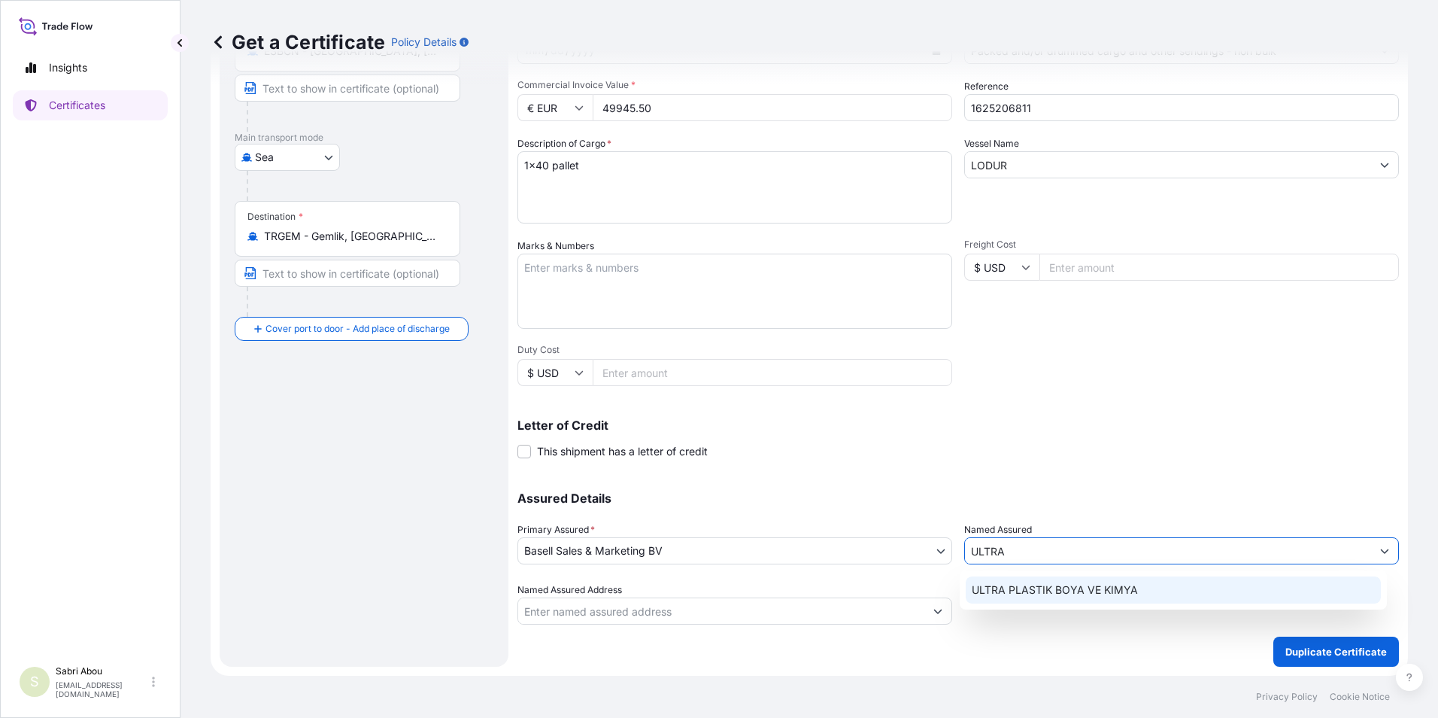
click at [1065, 591] on span "ULTRA PLASTIK BOYA VE KIMYA" at bounding box center [1055, 589] width 166 height 15
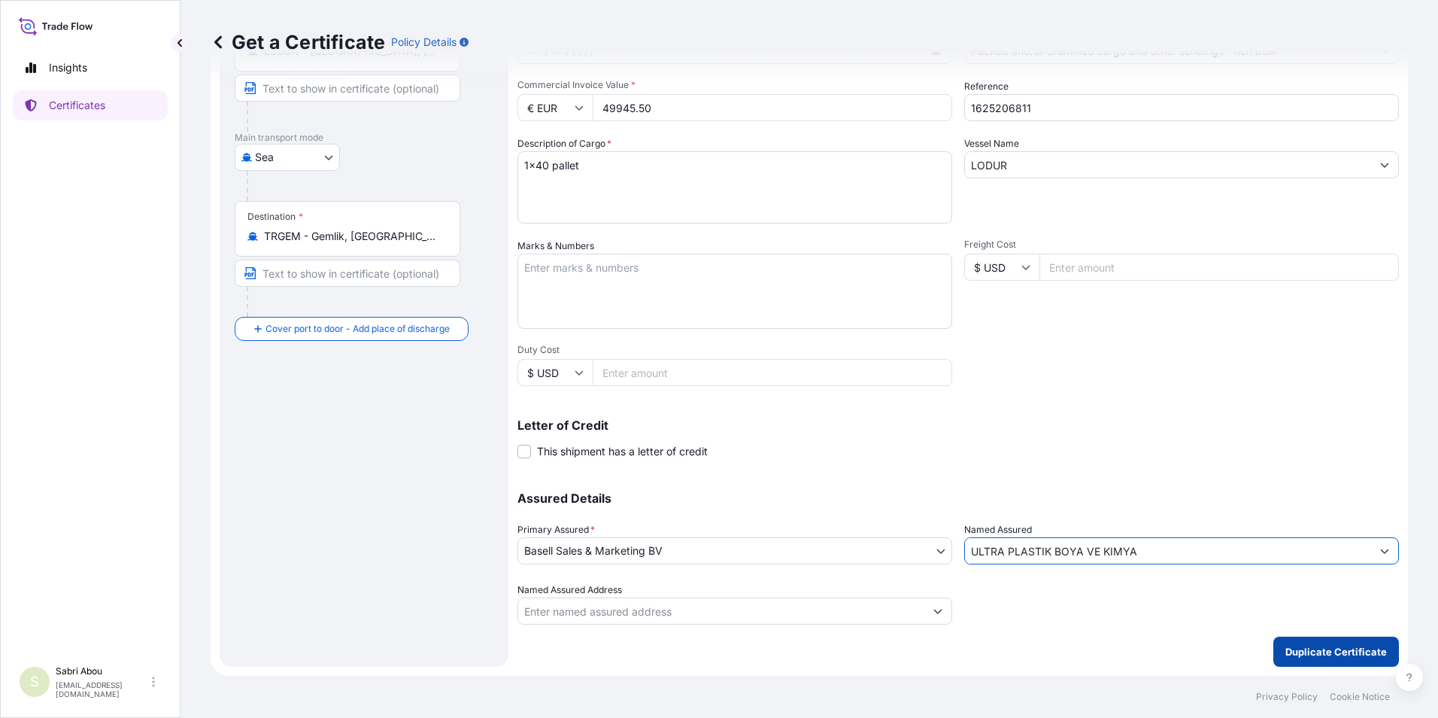
type input "ULTRA PLASTIK BOYA VE KIMYA"
click at [1333, 660] on button "Duplicate Certificate" at bounding box center [1336, 651] width 126 height 30
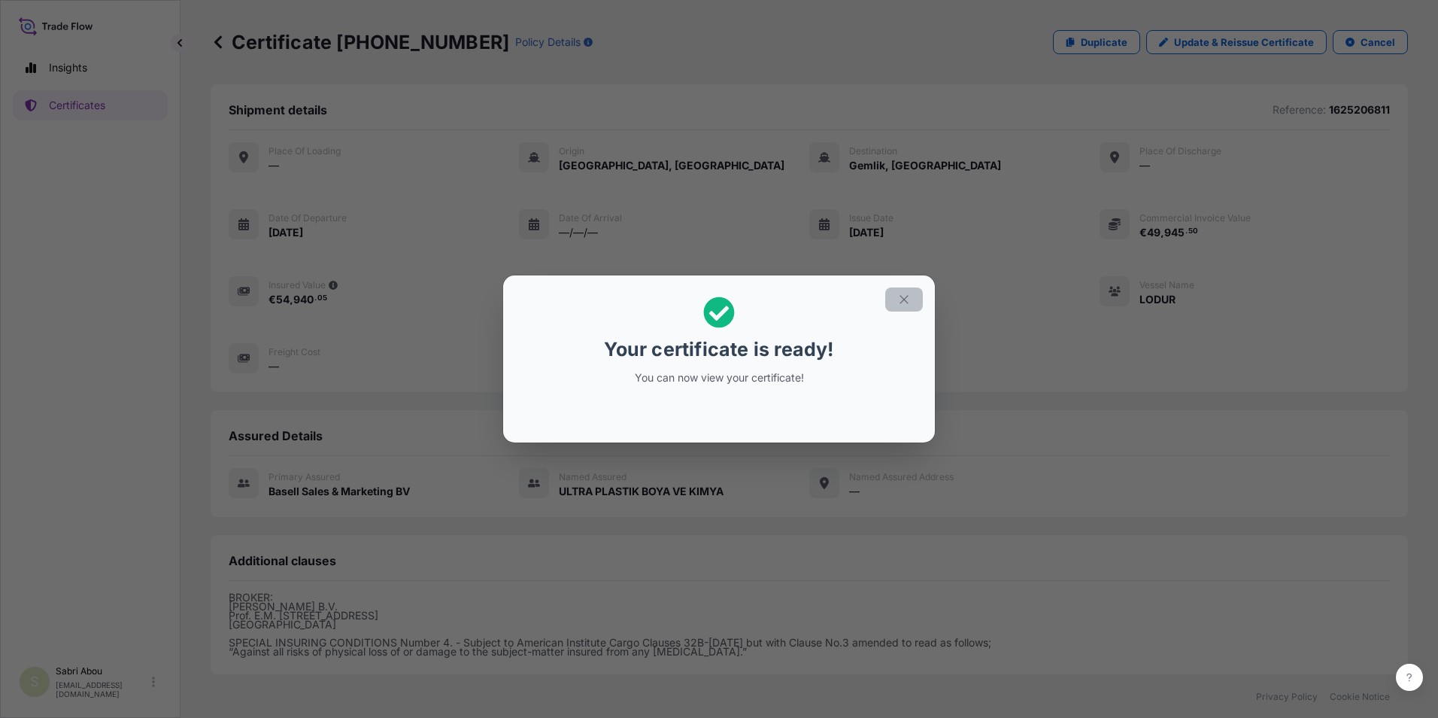
click at [906, 298] on icon "button" at bounding box center [904, 300] width 14 height 14
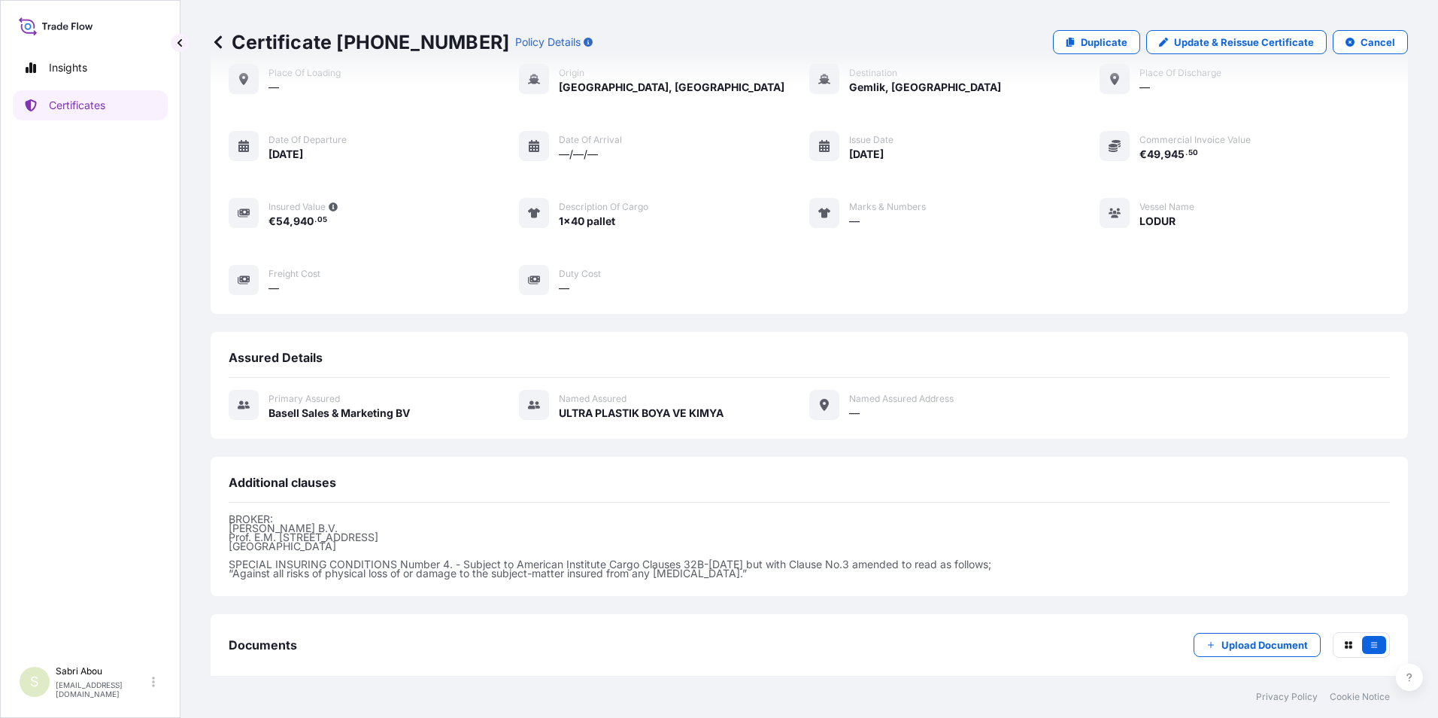
scroll to position [157, 0]
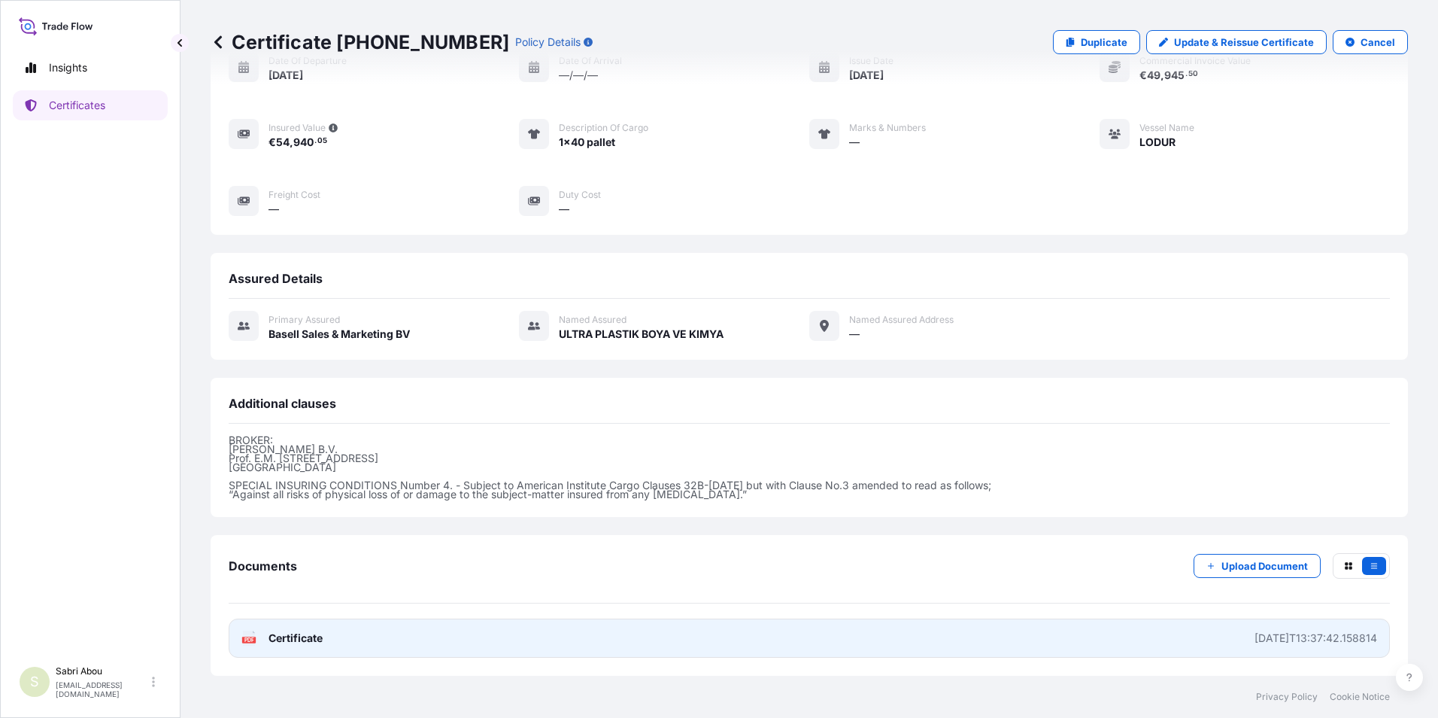
click at [793, 632] on link "PDF Certificate [DATE]T13:37:42.158814" at bounding box center [809, 637] width 1161 height 39
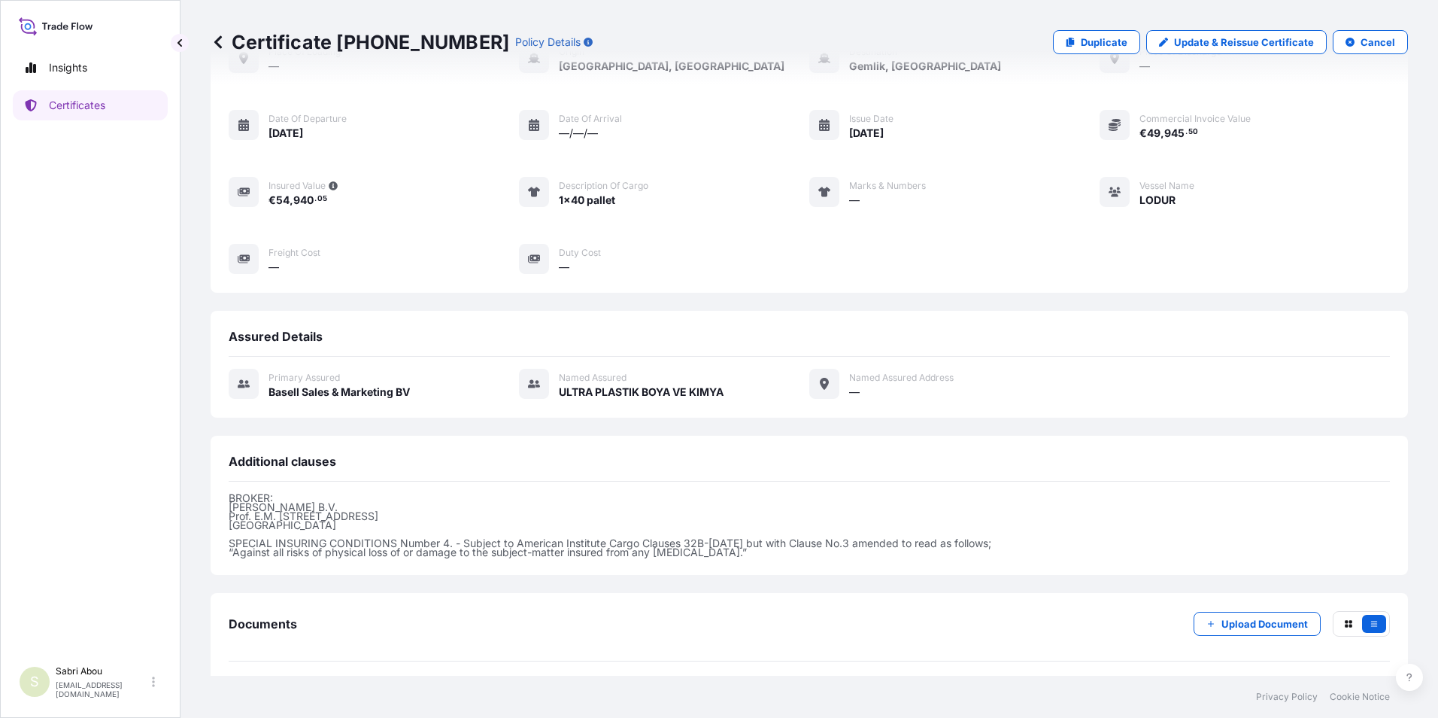
scroll to position [0, 0]
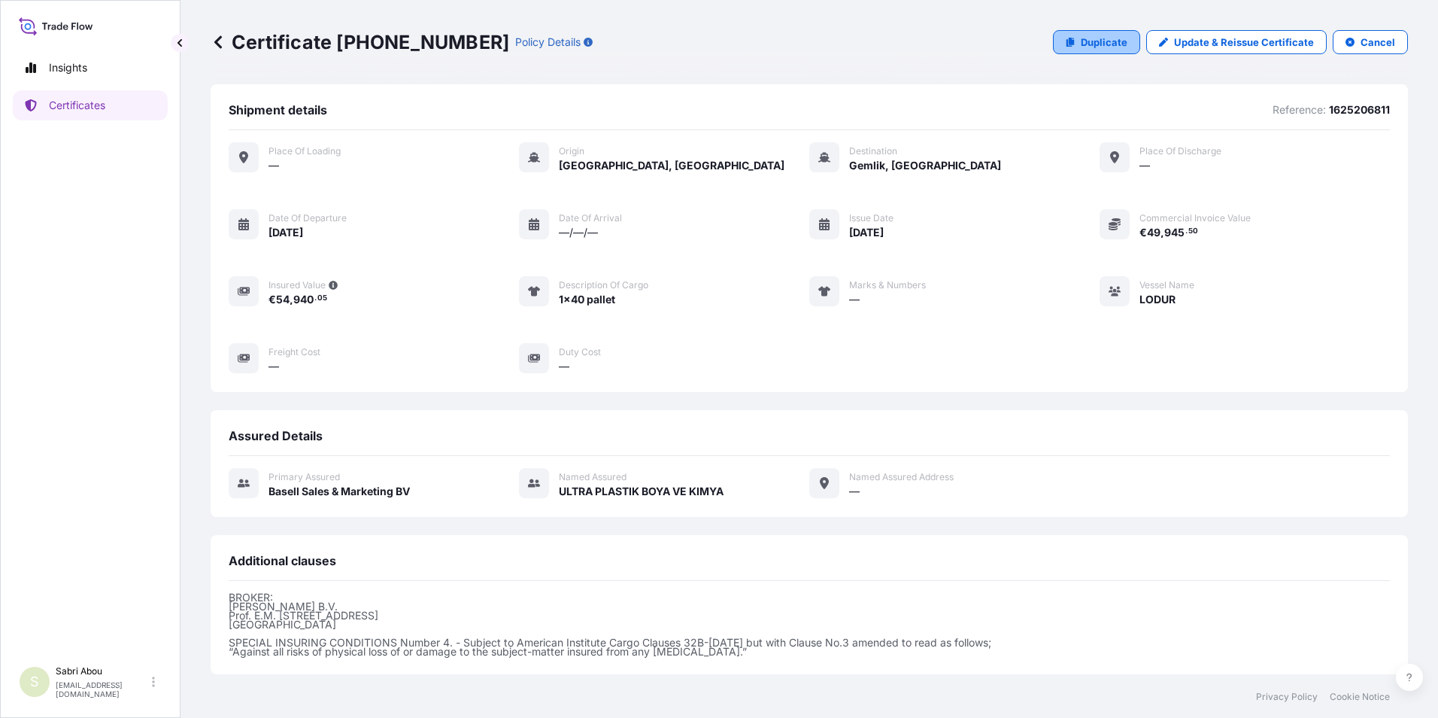
click at [1109, 46] on p "Duplicate" at bounding box center [1104, 42] width 47 height 15
select select "Sea"
select select "32164"
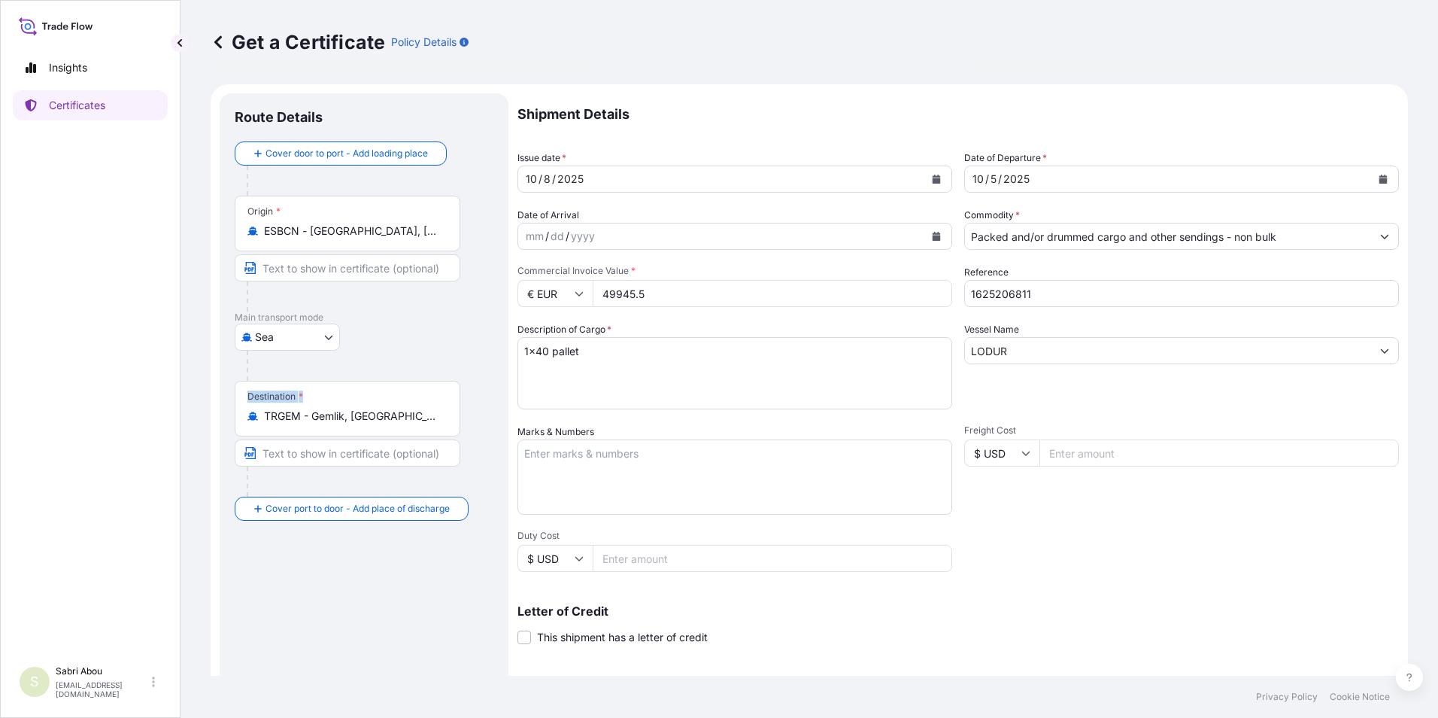
drag, startPoint x: 398, startPoint y: 426, endPoint x: 198, endPoint y: 423, distance: 200.1
click at [198, 423] on div "Get a Certificate Policy Details Route Details Cover door to port - Add loading…" at bounding box center [810, 337] width 1258 height 675
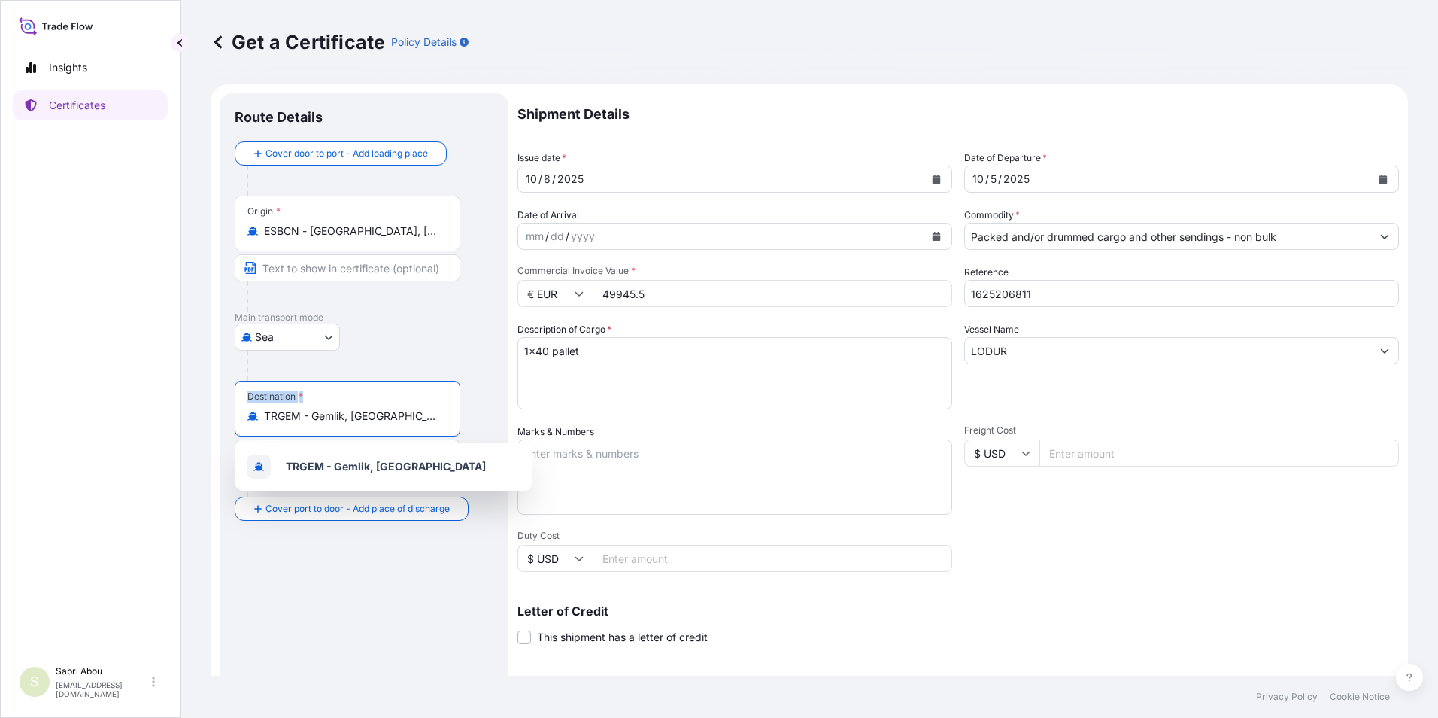
drag, startPoint x: 198, startPoint y: 423, endPoint x: 415, endPoint y: 422, distance: 217.4
click at [415, 422] on input "TRGEM - Gemlik, [GEOGRAPHIC_DATA]" at bounding box center [353, 415] width 178 height 15
drag, startPoint x: 271, startPoint y: 422, endPoint x: 263, endPoint y: 421, distance: 7.6
click at [269, 422] on input "TRGEM - Gemlik, [GEOGRAPHIC_DATA]" at bounding box center [353, 415] width 178 height 15
drag, startPoint x: 410, startPoint y: 423, endPoint x: 196, endPoint y: 424, distance: 213.6
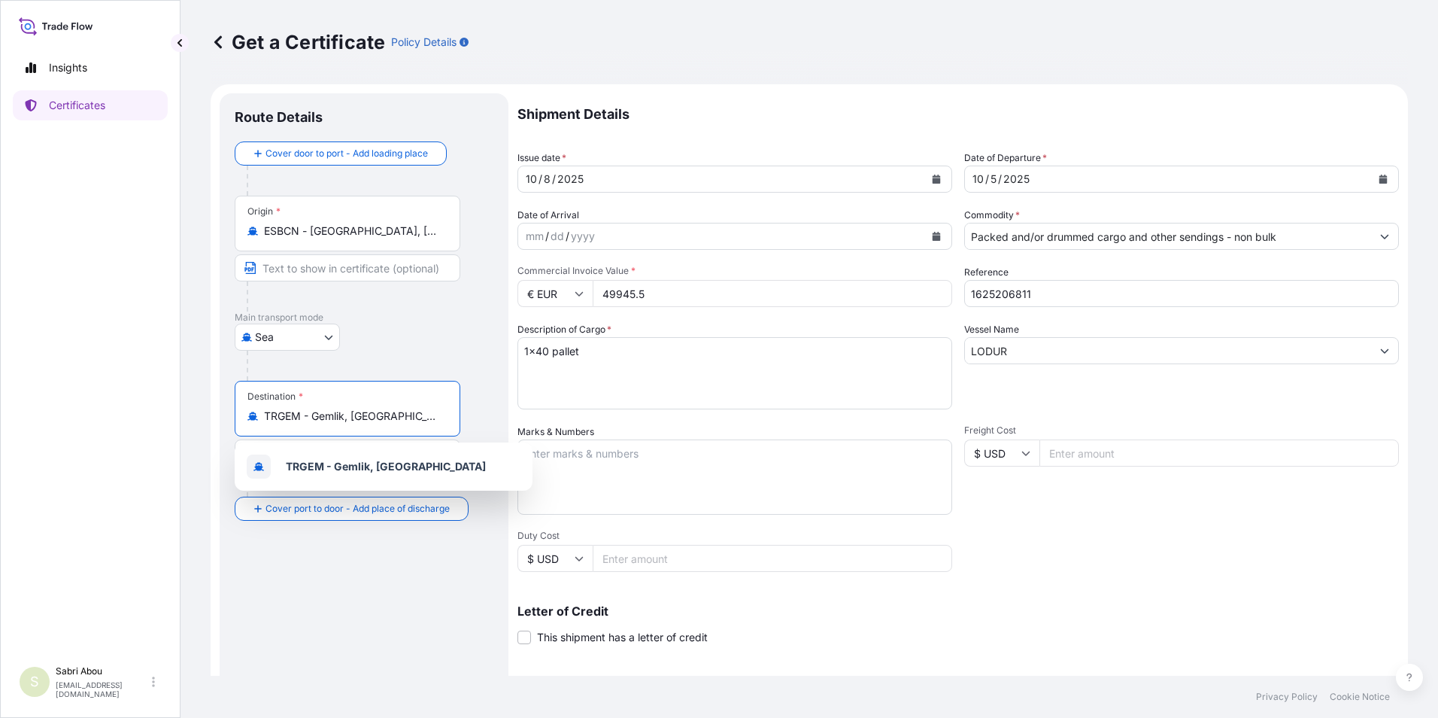
click at [196, 424] on div "Get a Certificate Policy Details Route Details Cover door to port - Add loading…" at bounding box center [810, 337] width 1258 height 675
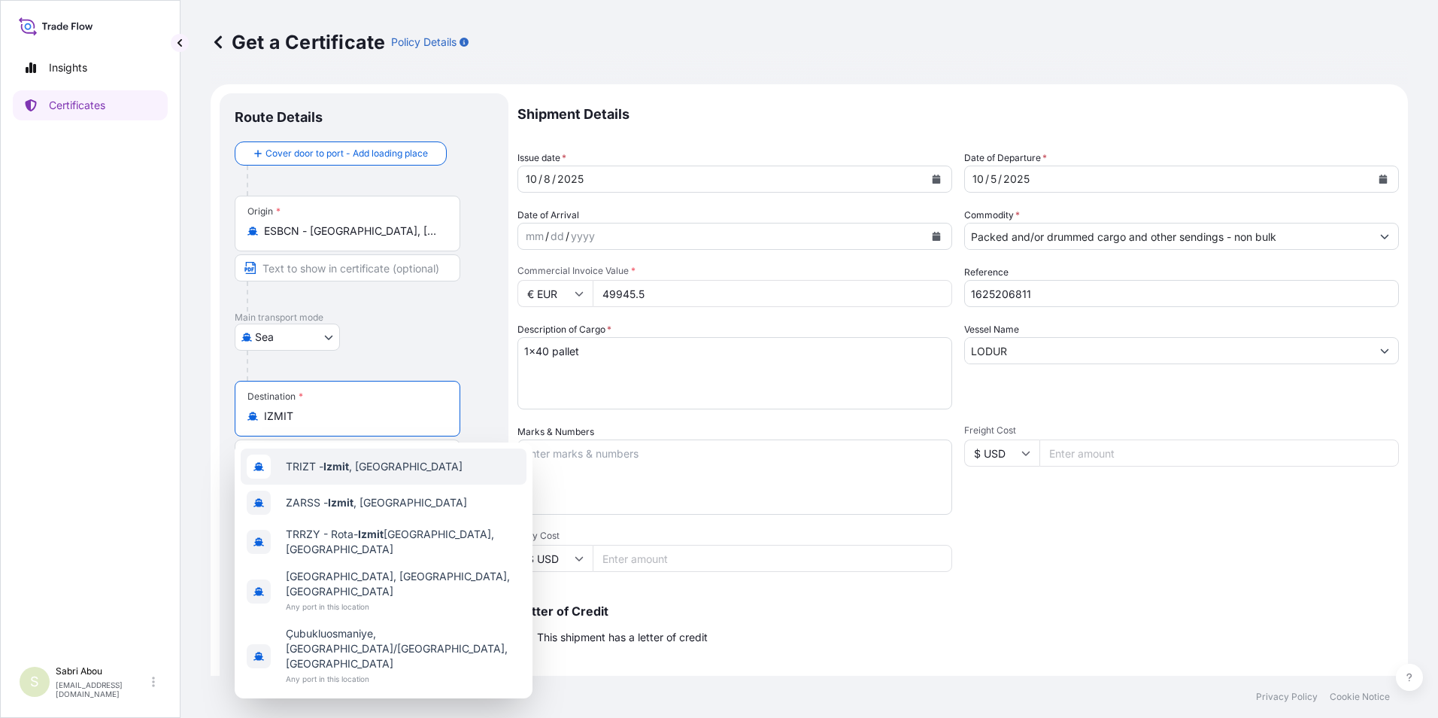
click at [333, 476] on div "TRIZT - [GEOGRAPHIC_DATA] , [GEOGRAPHIC_DATA]" at bounding box center [384, 466] width 286 height 36
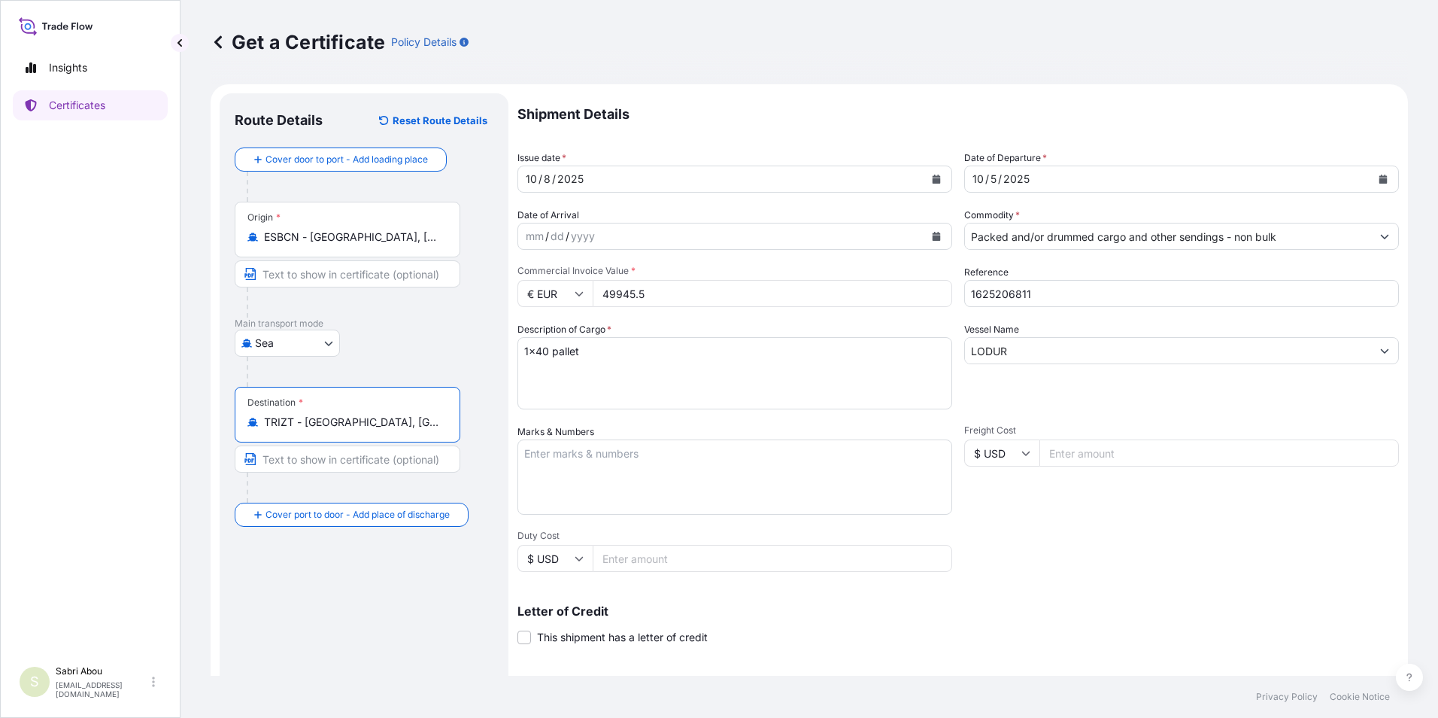
type input "TRIZT - [GEOGRAPHIC_DATA], [GEOGRAPHIC_DATA]"
drag, startPoint x: 671, startPoint y: 296, endPoint x: 562, endPoint y: 324, distance: 112.8
click at [563, 324] on div "Shipment Details Issue date * [DATE] Date of Departure * [DATE] Date of Arrival…" at bounding box center [959, 451] width 882 height 717
type input "33214.50"
type input "1625206550"
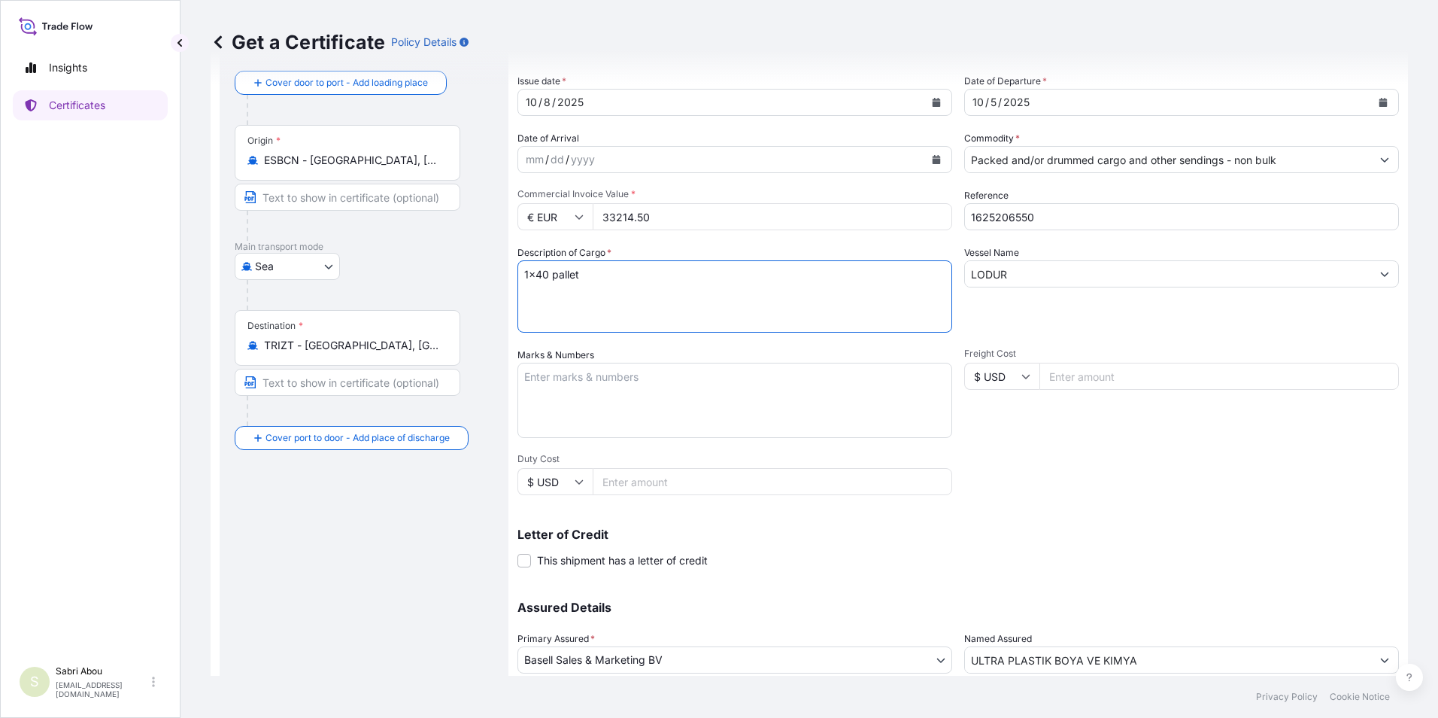
scroll to position [186, 0]
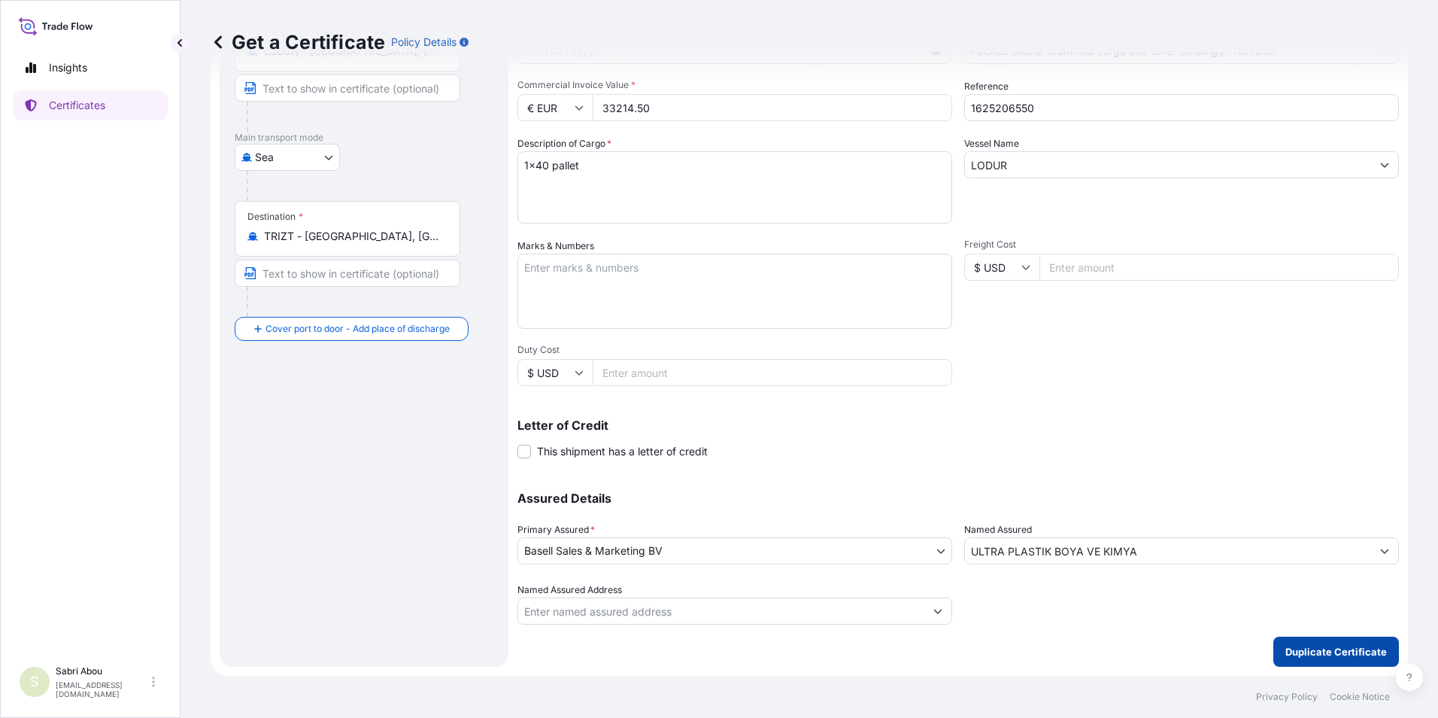
click at [1329, 644] on p "Duplicate Certificate" at bounding box center [1336, 651] width 102 height 15
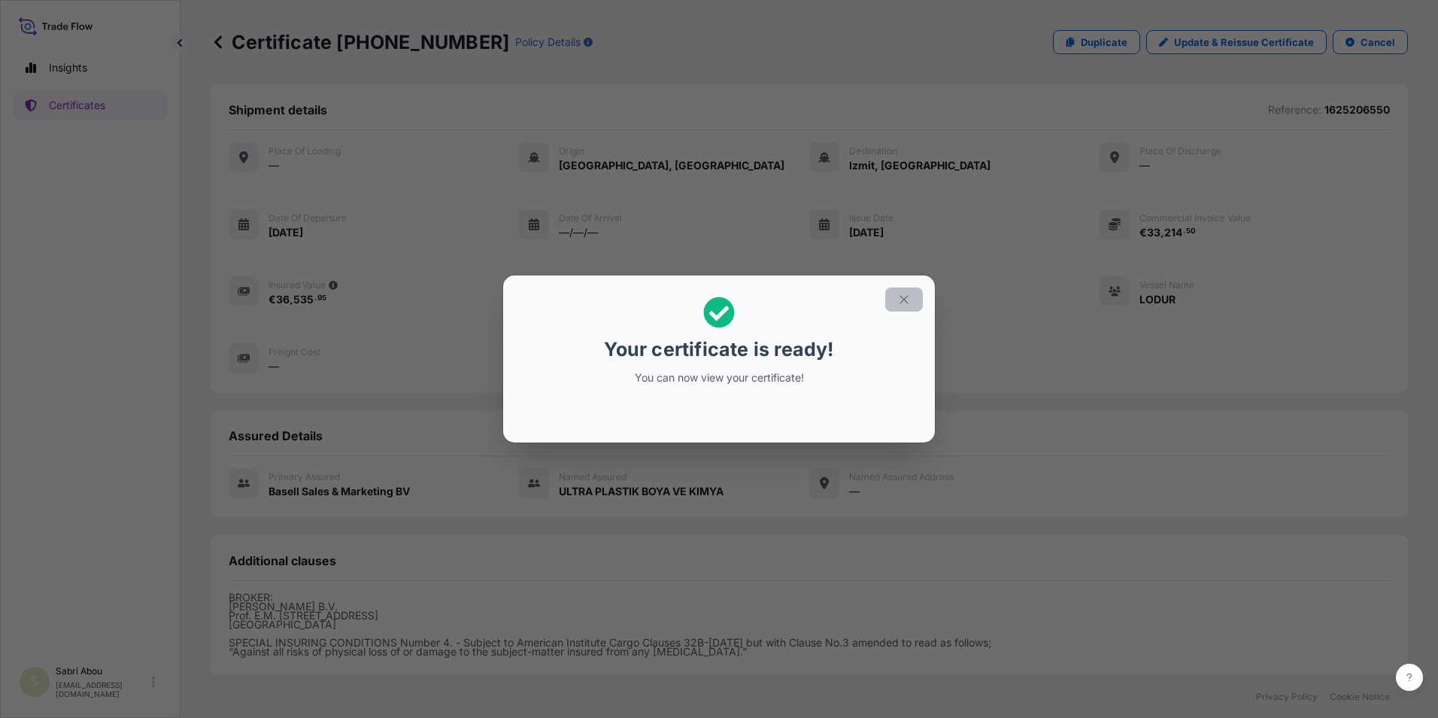
click at [917, 302] on button "button" at bounding box center [904, 299] width 38 height 24
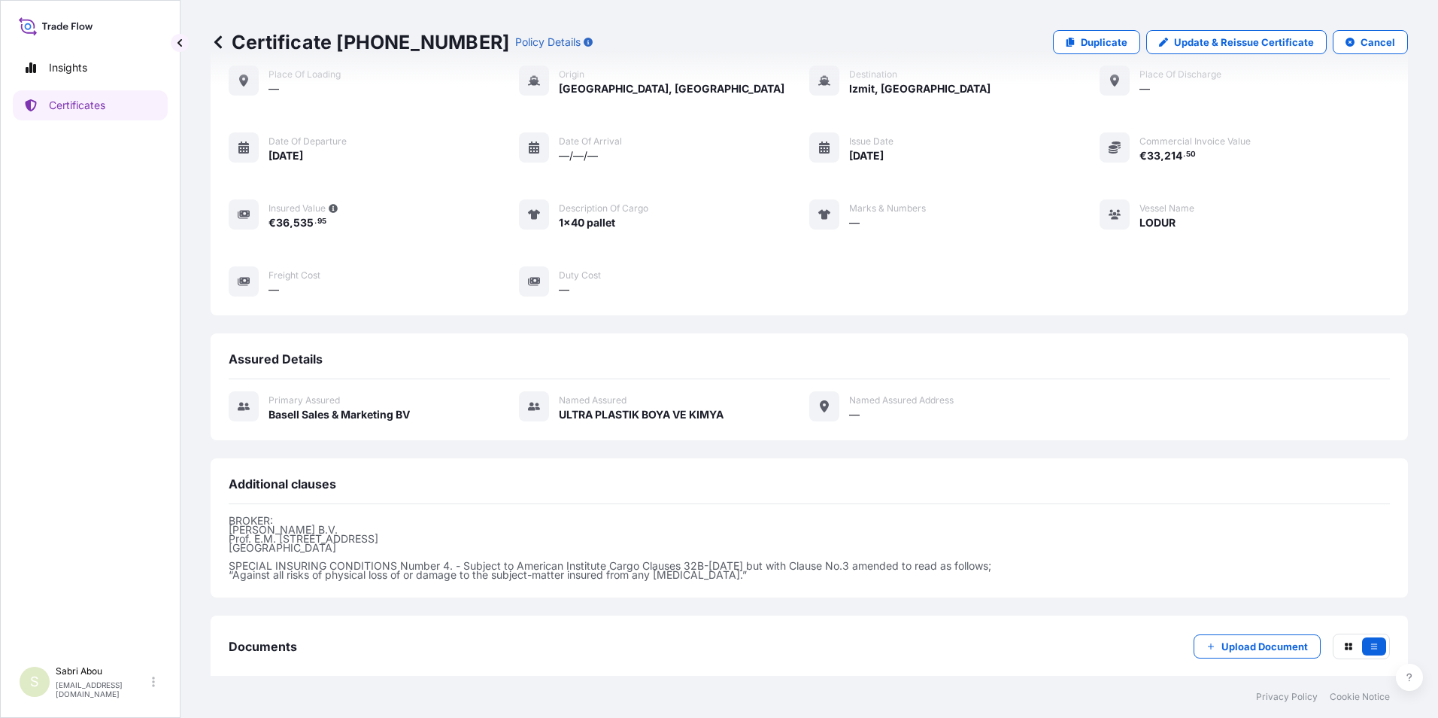
scroll to position [157, 0]
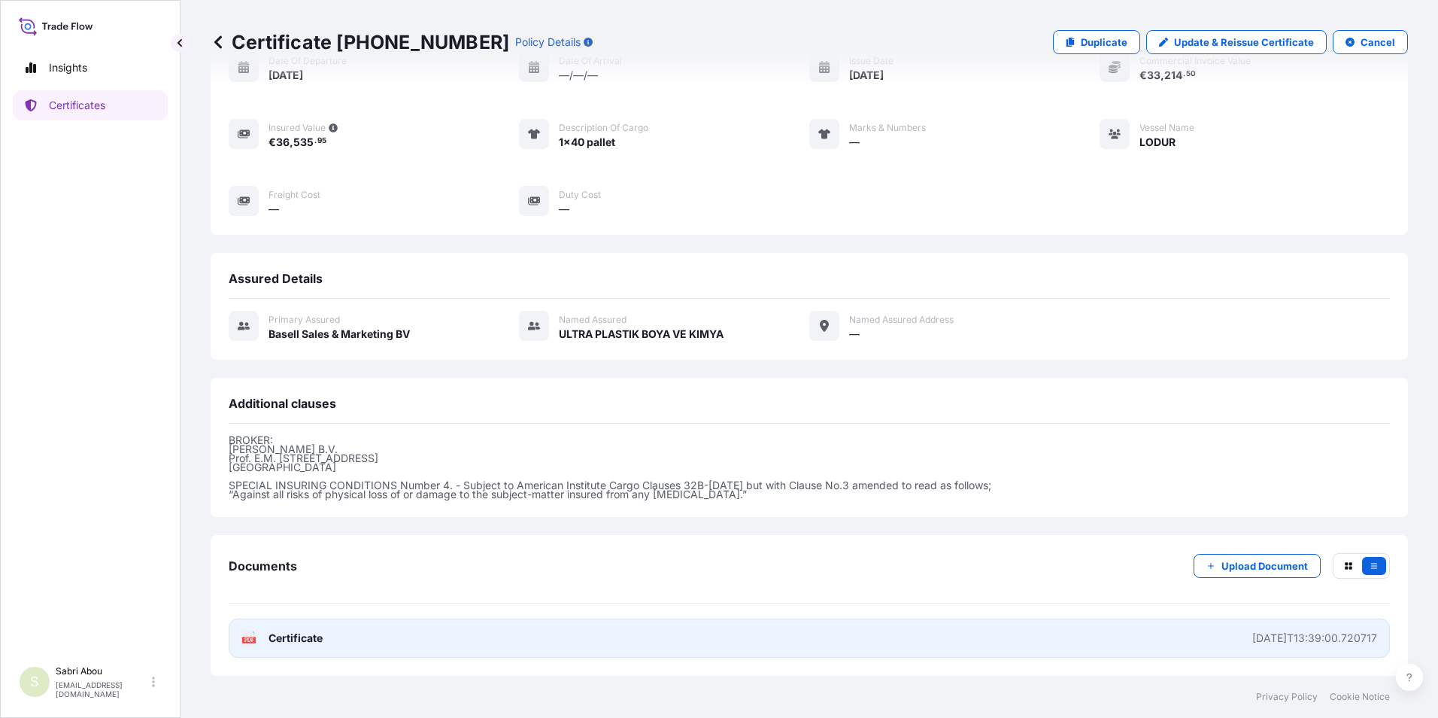
click at [467, 639] on link "PDF Certificate [DATE]T13:39:00.720717" at bounding box center [809, 637] width 1161 height 39
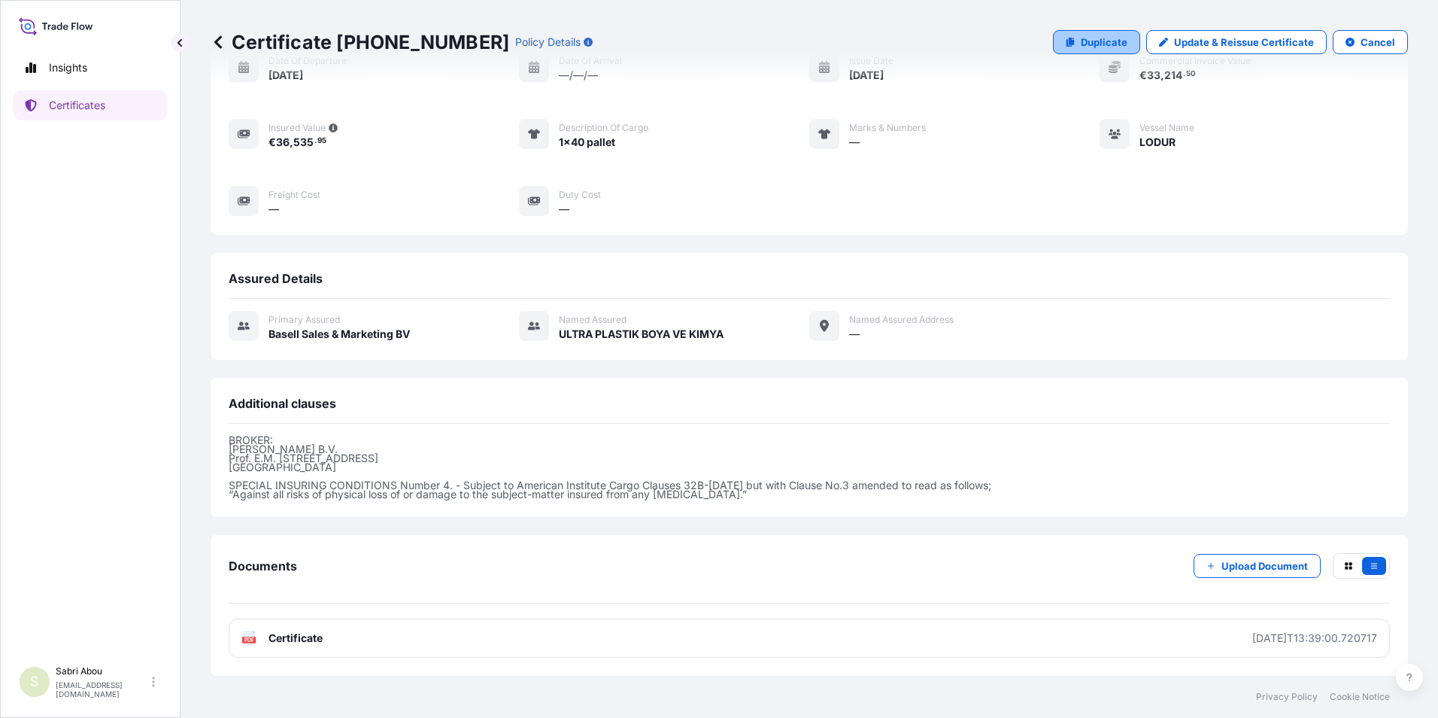
click at [1119, 45] on p "Duplicate" at bounding box center [1104, 42] width 47 height 15
select select "Sea"
select select "32164"
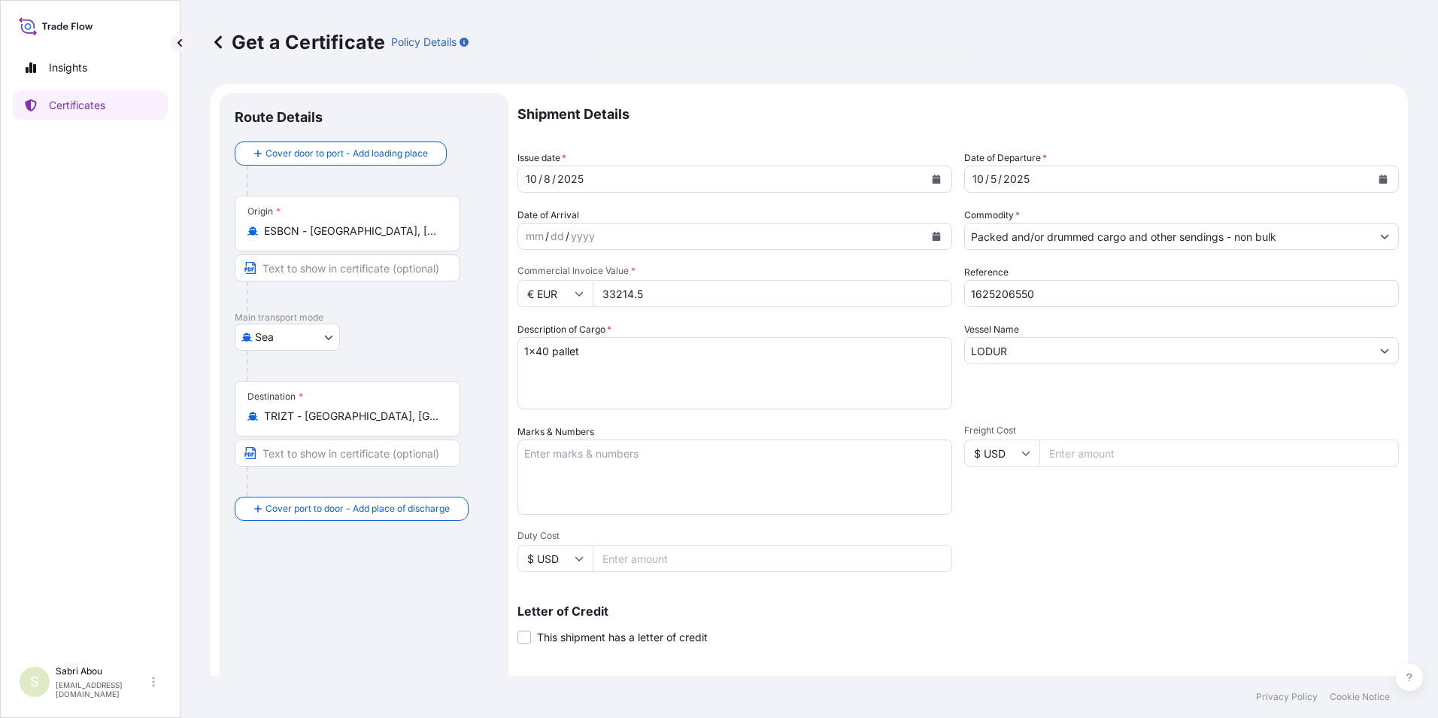
drag, startPoint x: 581, startPoint y: 315, endPoint x: 508, endPoint y: 325, distance: 72.9
click at [508, 325] on form "Route Details Cover door to port - Add loading place Place of loading Road / [G…" at bounding box center [809, 472] width 1197 height 777
type input "36209.25"
type input "1625207014"
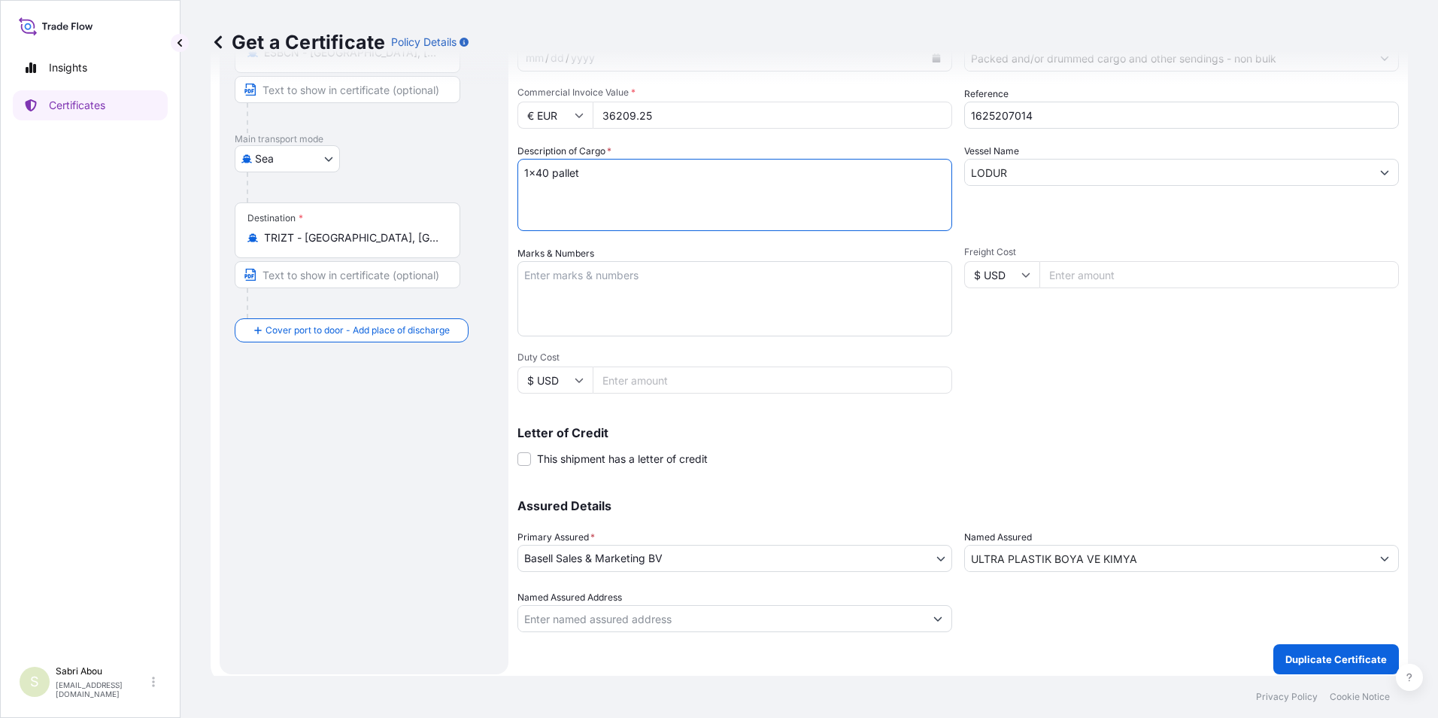
scroll to position [186, 0]
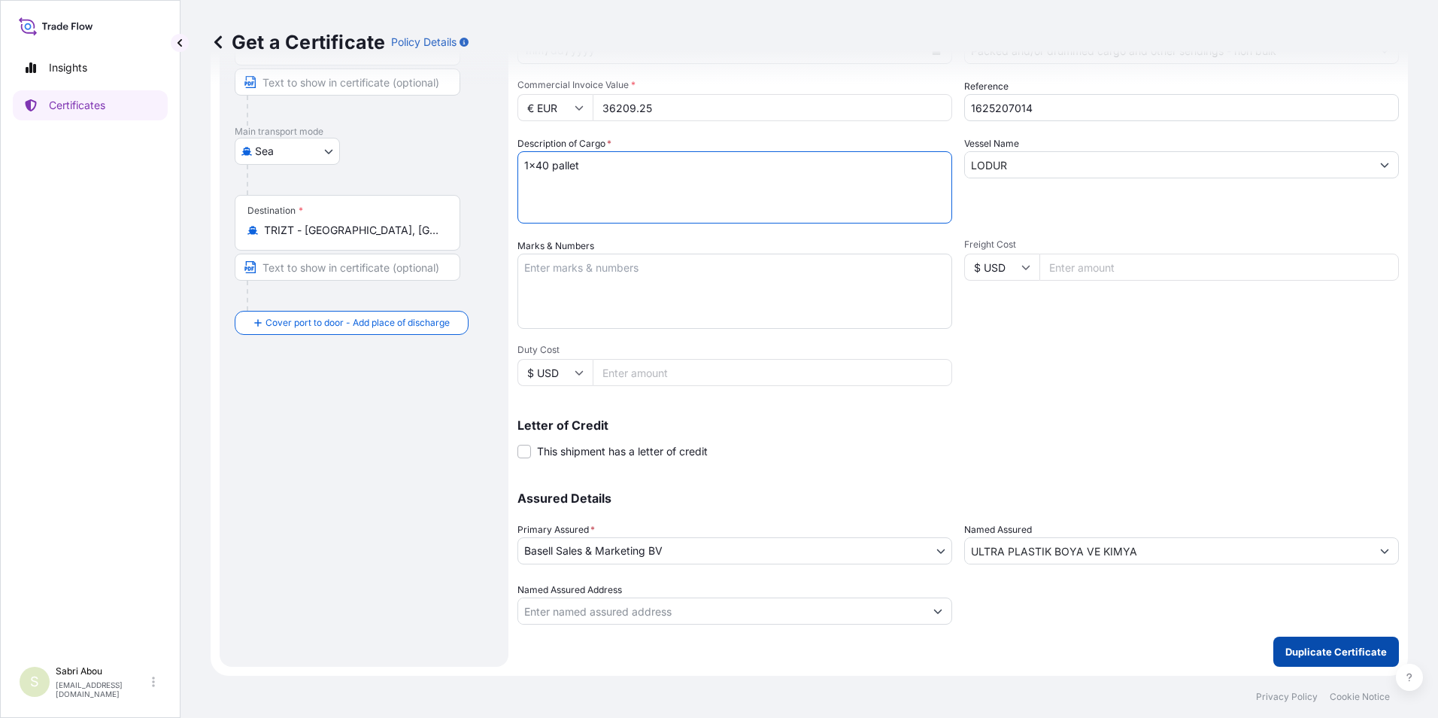
click at [1351, 648] on p "Duplicate Certificate" at bounding box center [1336, 651] width 102 height 15
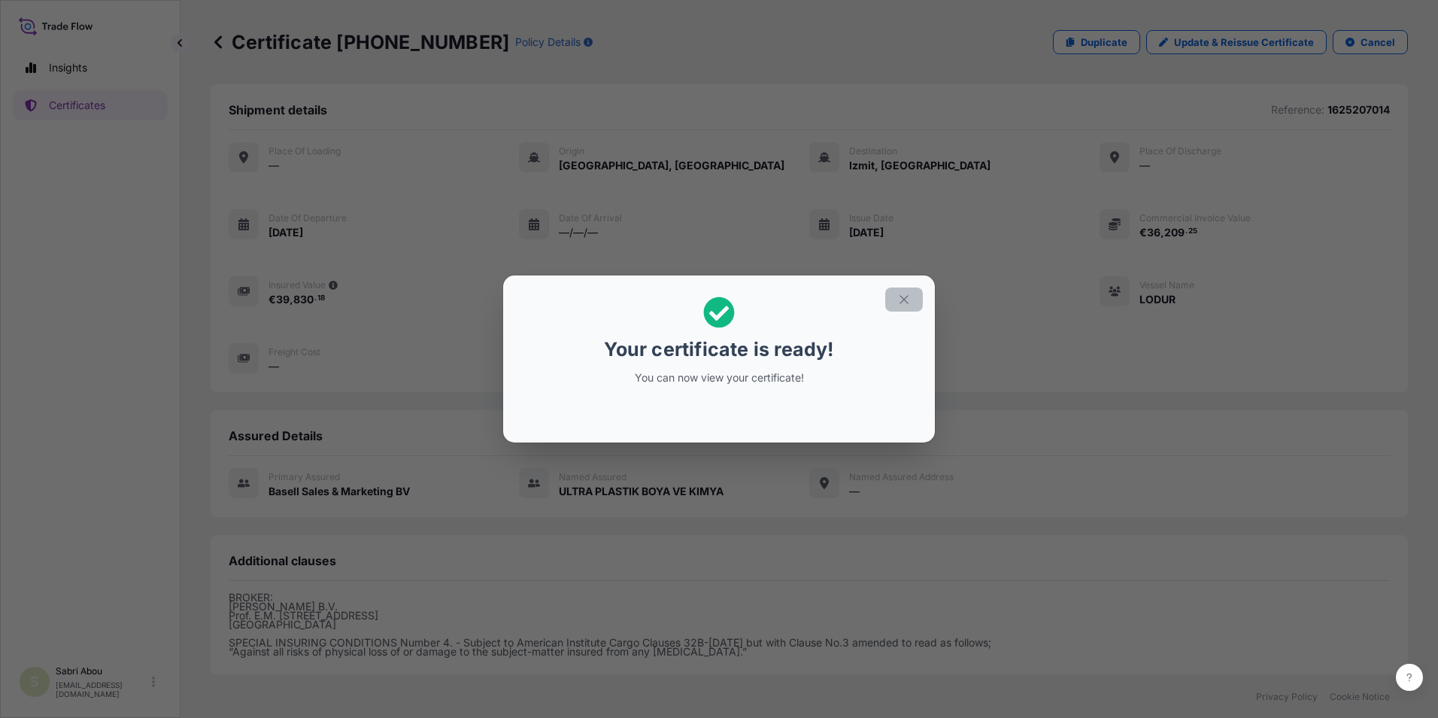
click at [912, 298] on button "button" at bounding box center [904, 299] width 38 height 24
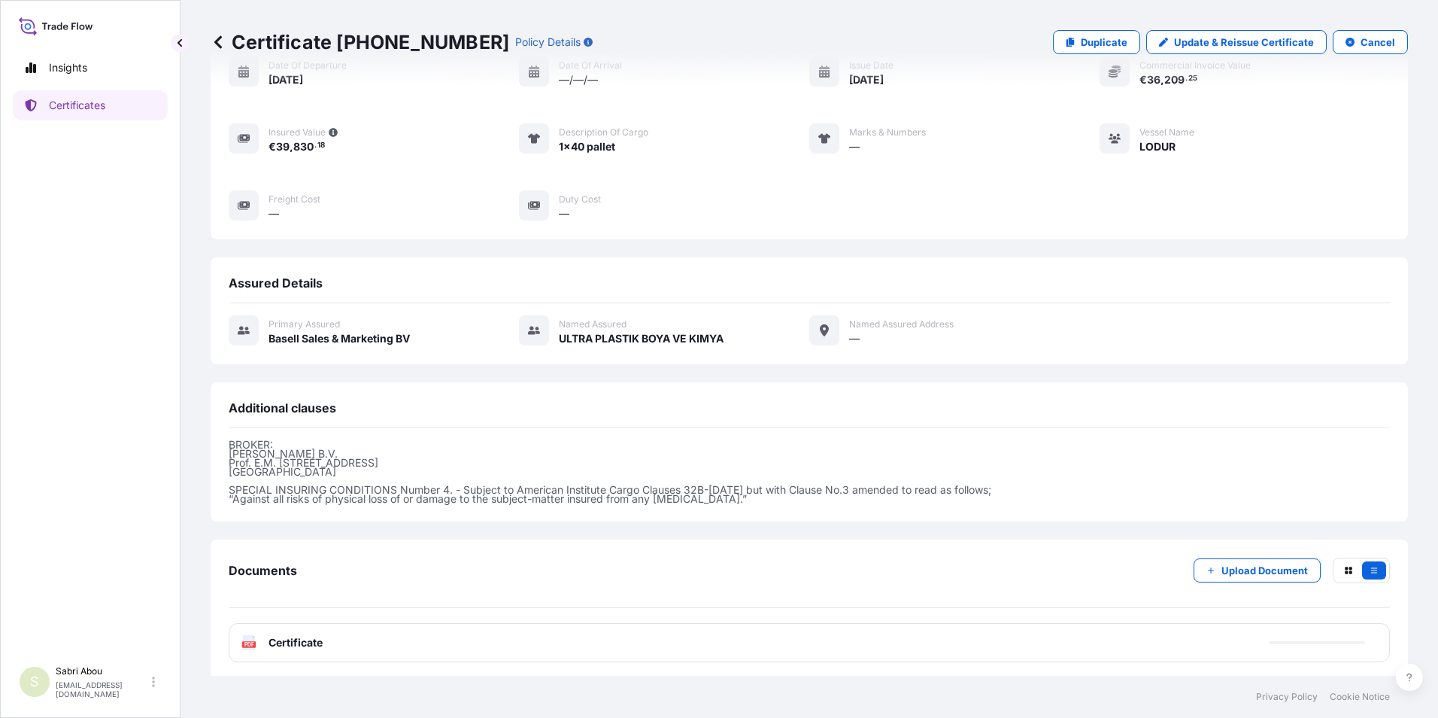
scroll to position [157, 0]
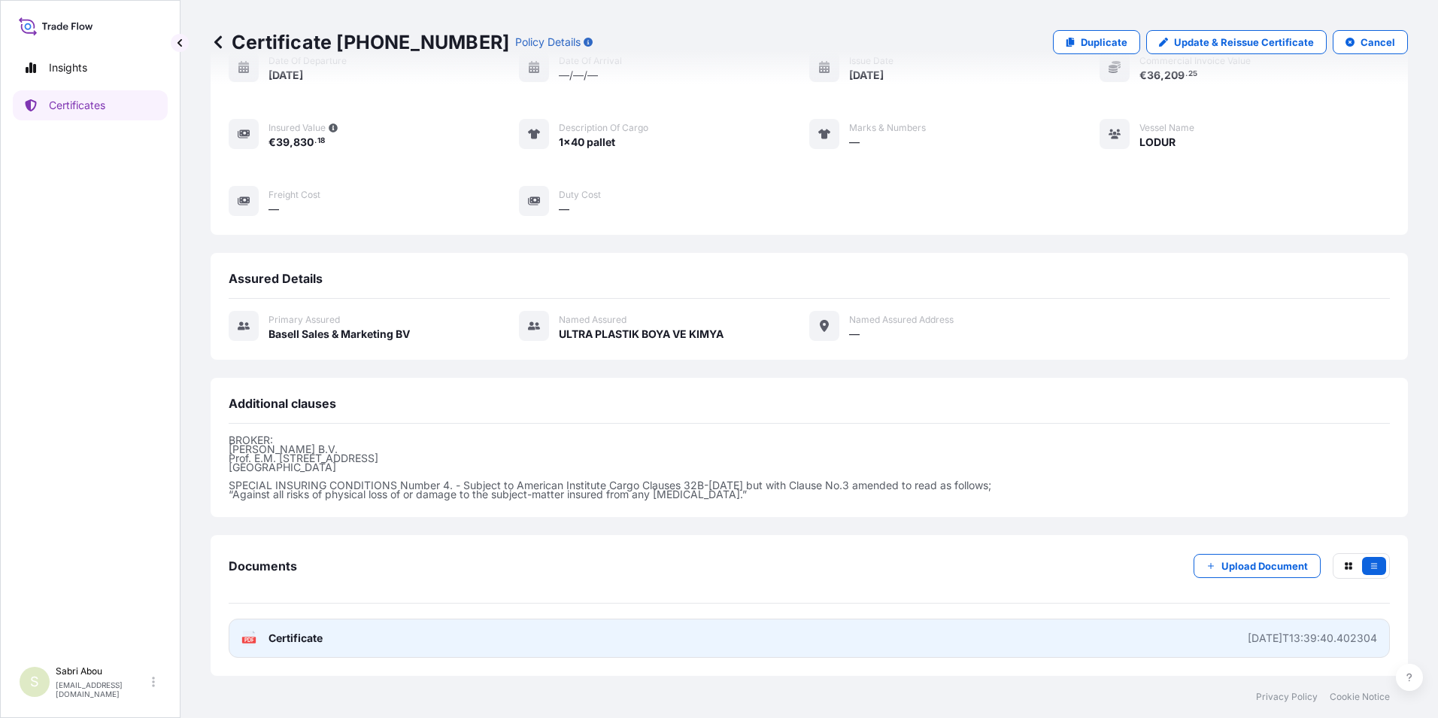
click at [628, 643] on link "PDF Certificate [DATE]T13:39:40.402304" at bounding box center [809, 637] width 1161 height 39
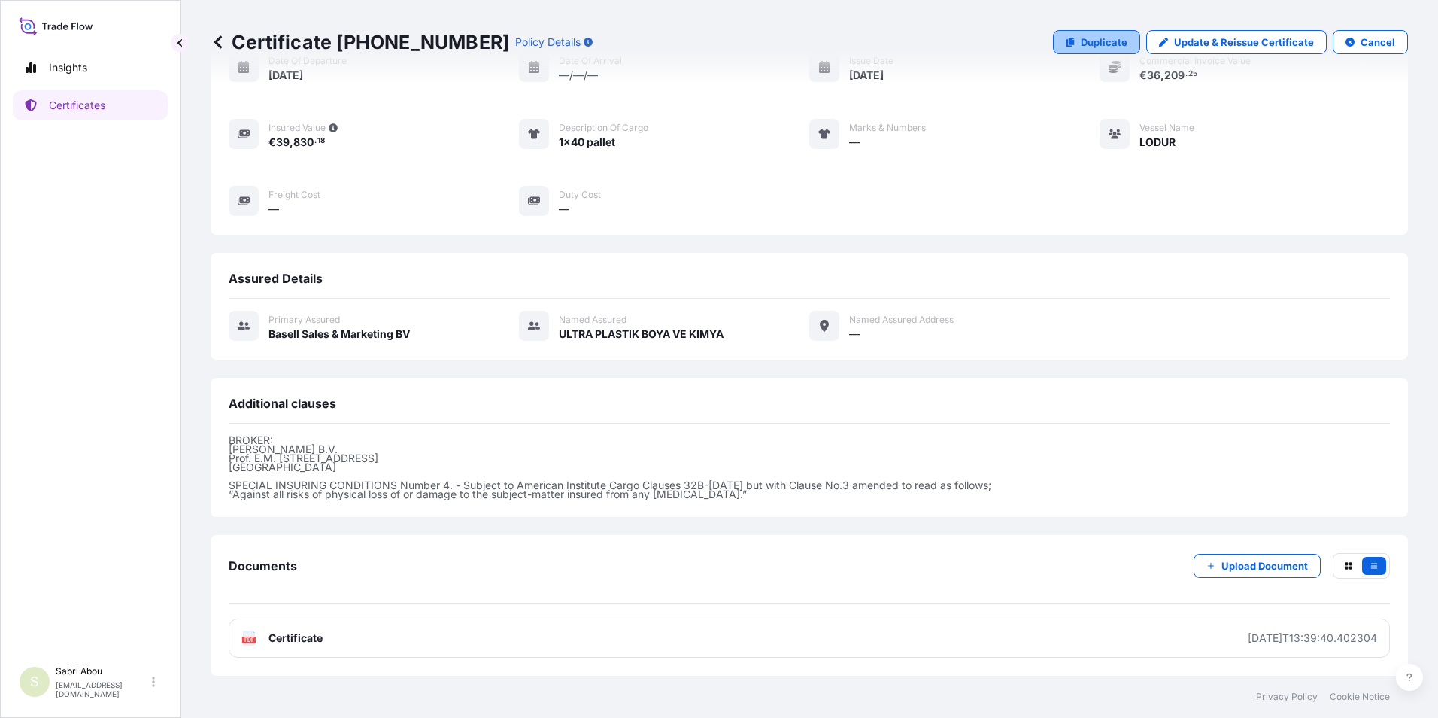
click at [1091, 44] on p "Duplicate" at bounding box center [1104, 42] width 47 height 15
select select "Sea"
select select "32164"
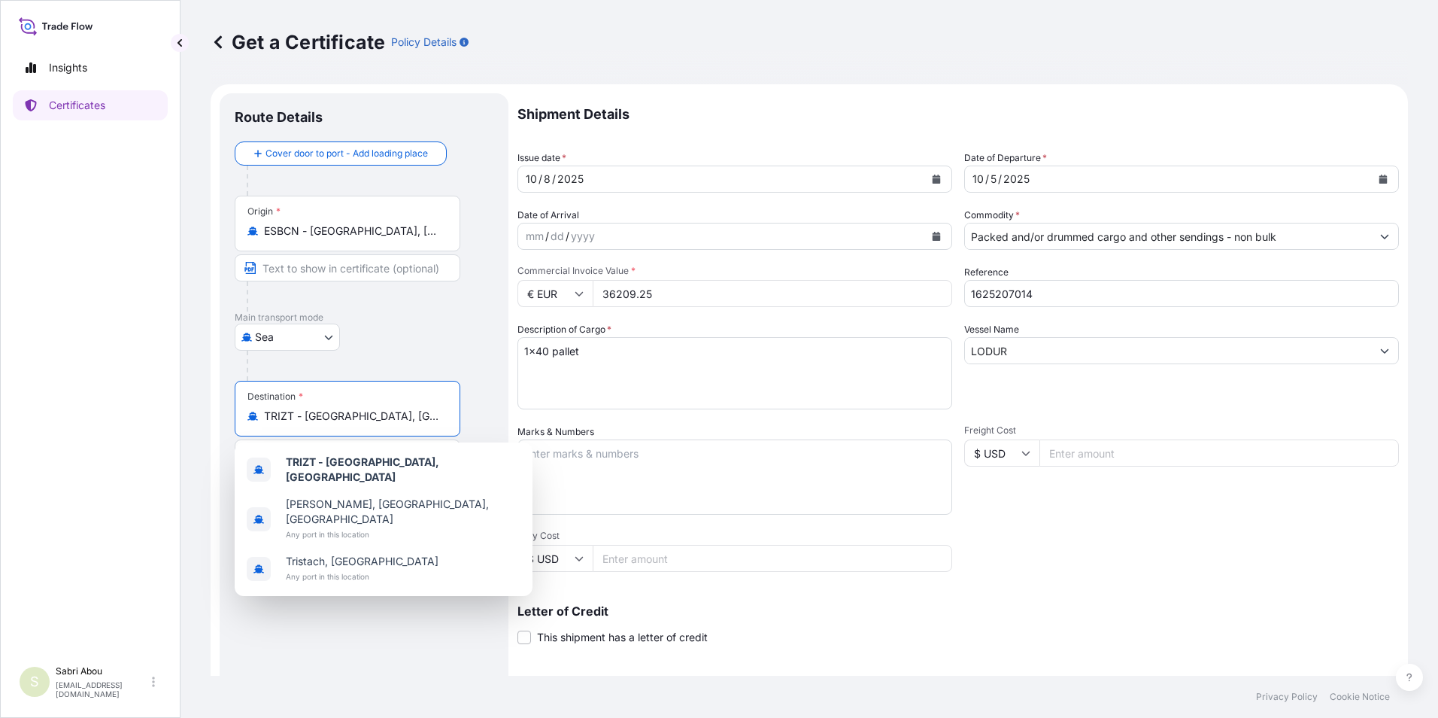
drag, startPoint x: 378, startPoint y: 418, endPoint x: 266, endPoint y: 417, distance: 112.1
click at [266, 417] on input "TRIZT - [GEOGRAPHIC_DATA], [GEOGRAPHIC_DATA]" at bounding box center [353, 415] width 178 height 15
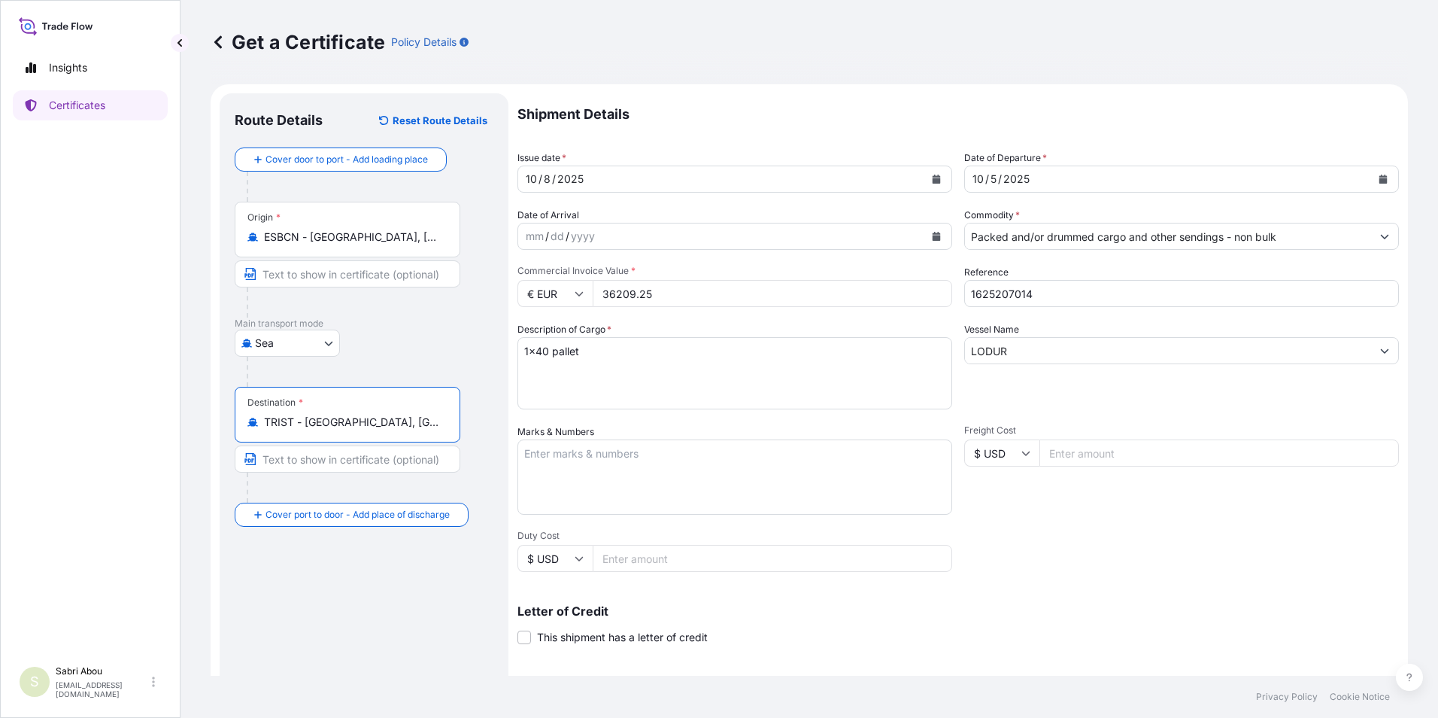
type input "TRIST - [GEOGRAPHIC_DATA], [GEOGRAPHIC_DATA]"
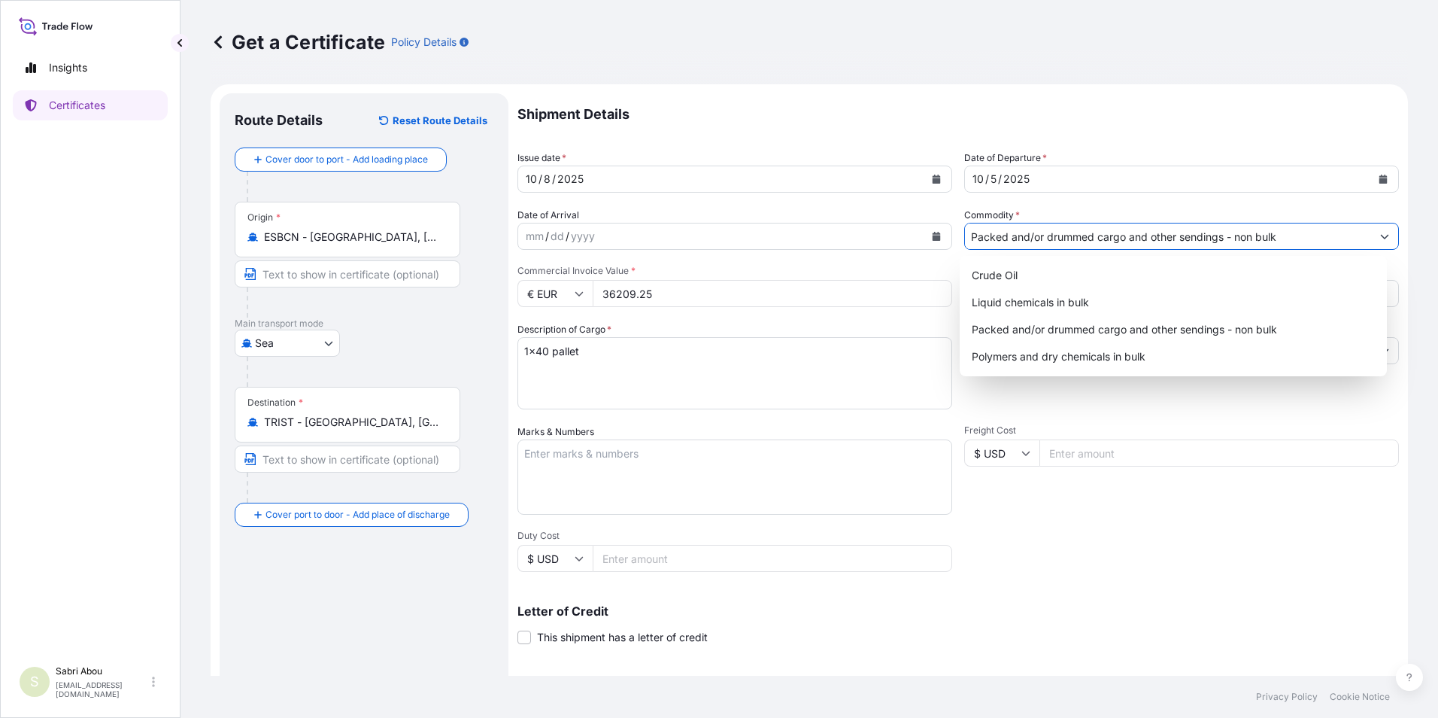
click at [1137, 248] on input "Packed and/or drummed cargo and other sendings - non bulk" at bounding box center [1168, 236] width 406 height 27
click at [1197, 324] on div "Packed and/or drummed cargo and other sendings - non bulk" at bounding box center [1174, 329] width 416 height 27
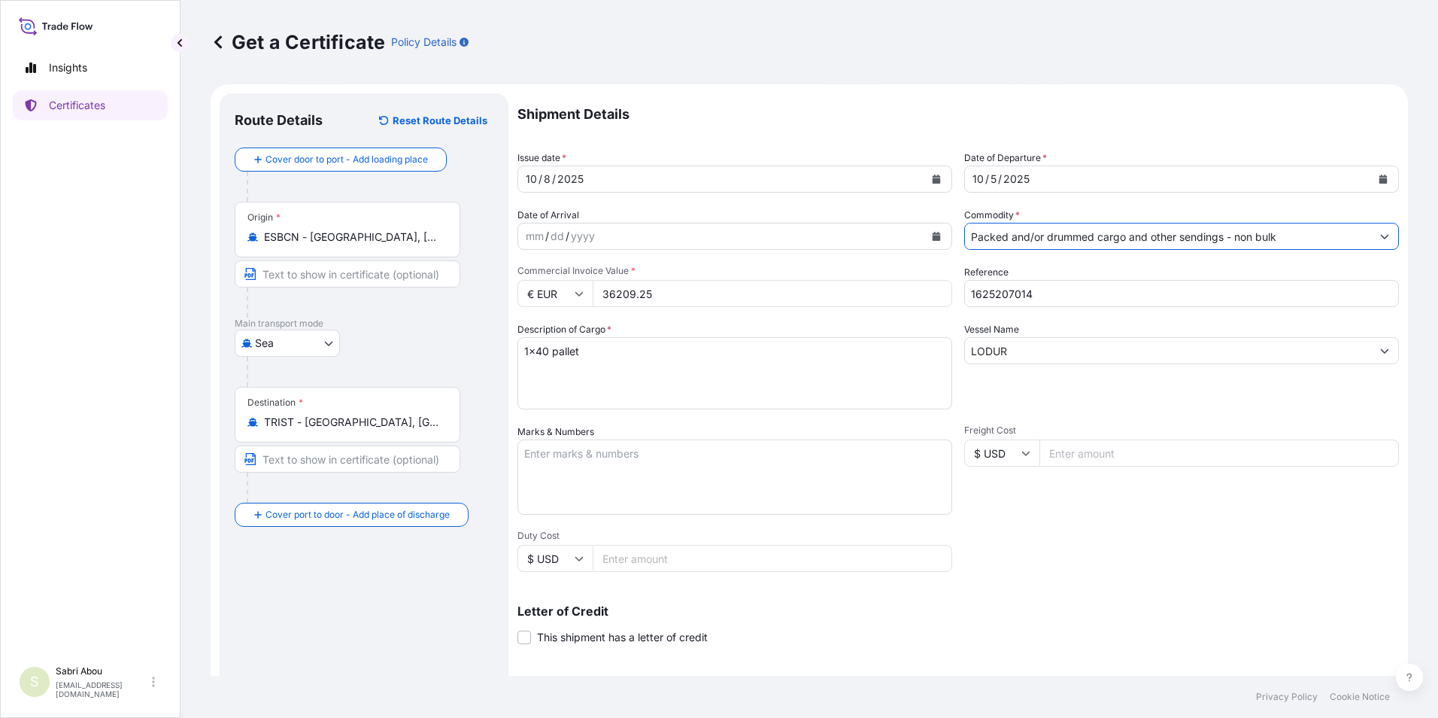
drag, startPoint x: 670, startPoint y: 295, endPoint x: 574, endPoint y: 306, distance: 96.9
click at [574, 306] on div "€ EUR 36209.25" at bounding box center [735, 293] width 435 height 27
type input "48856.50"
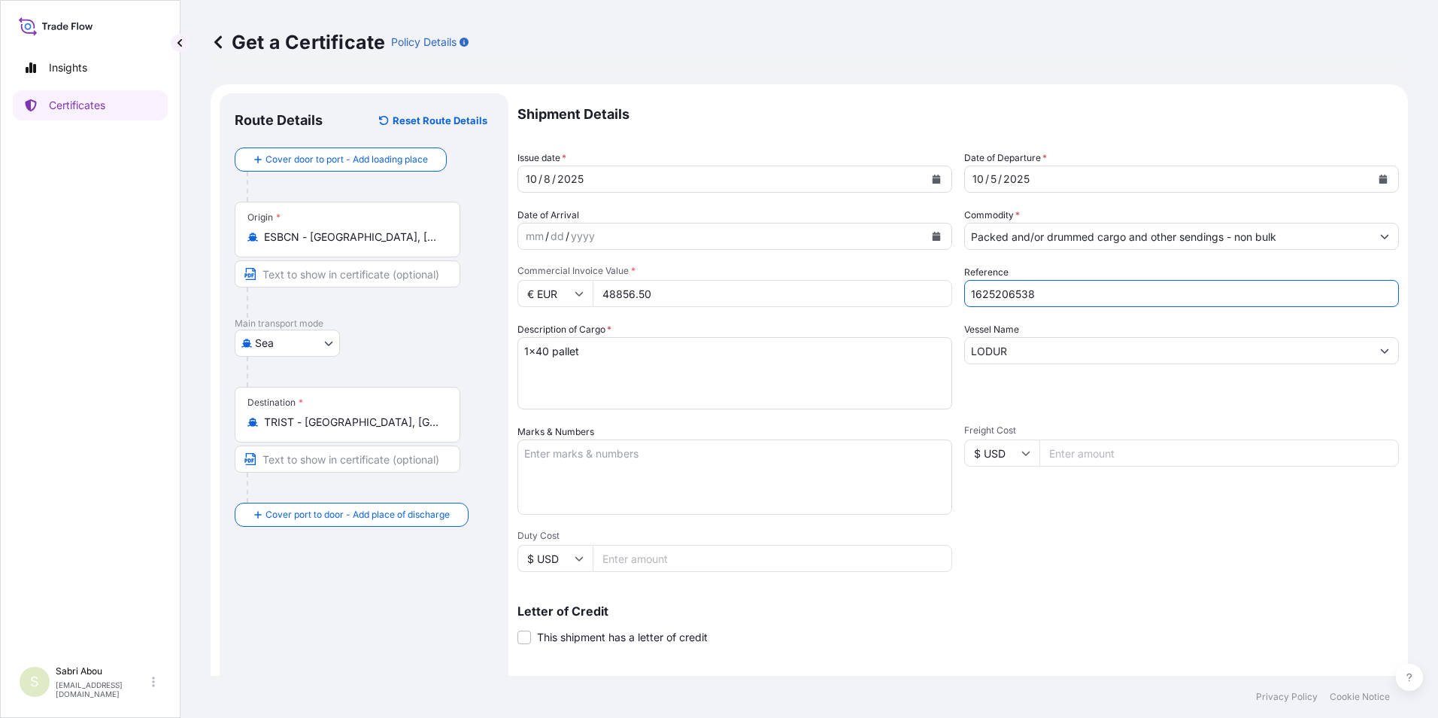
type input "1625206538"
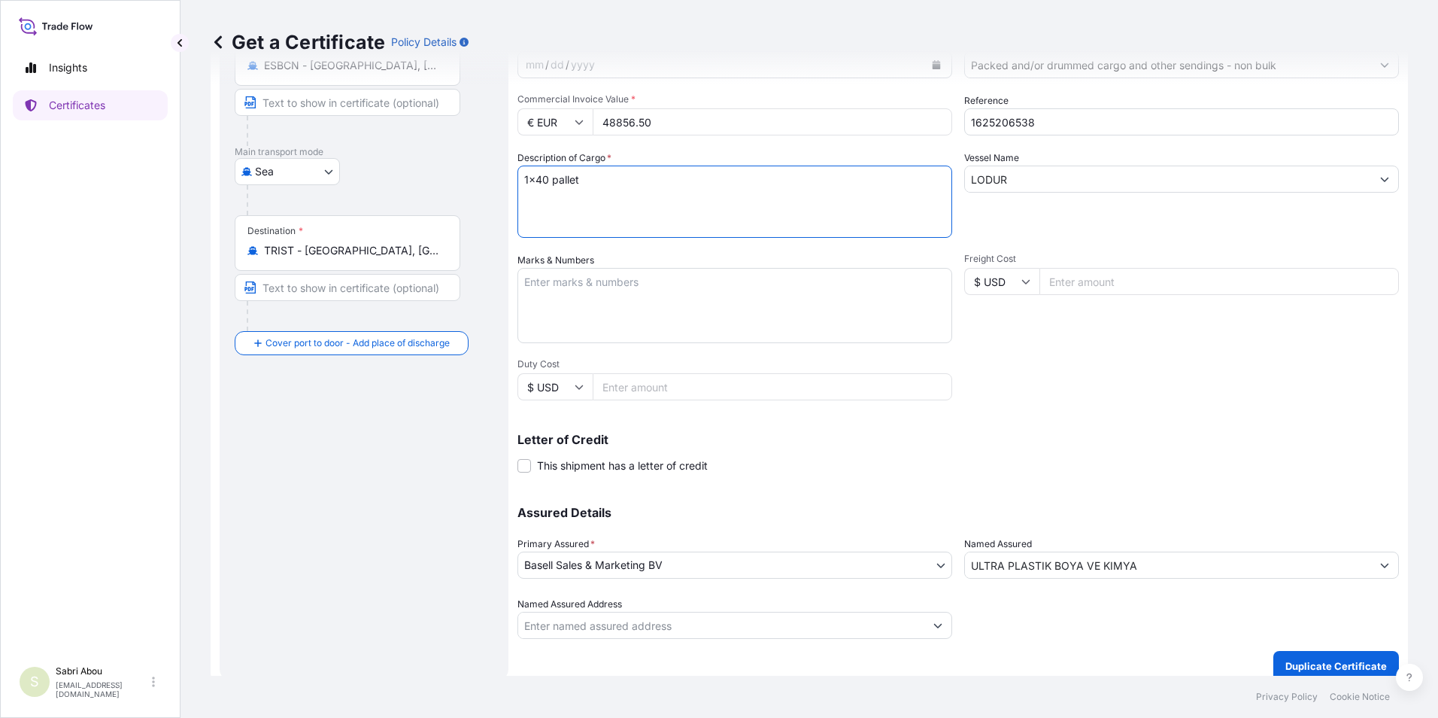
scroll to position [186, 0]
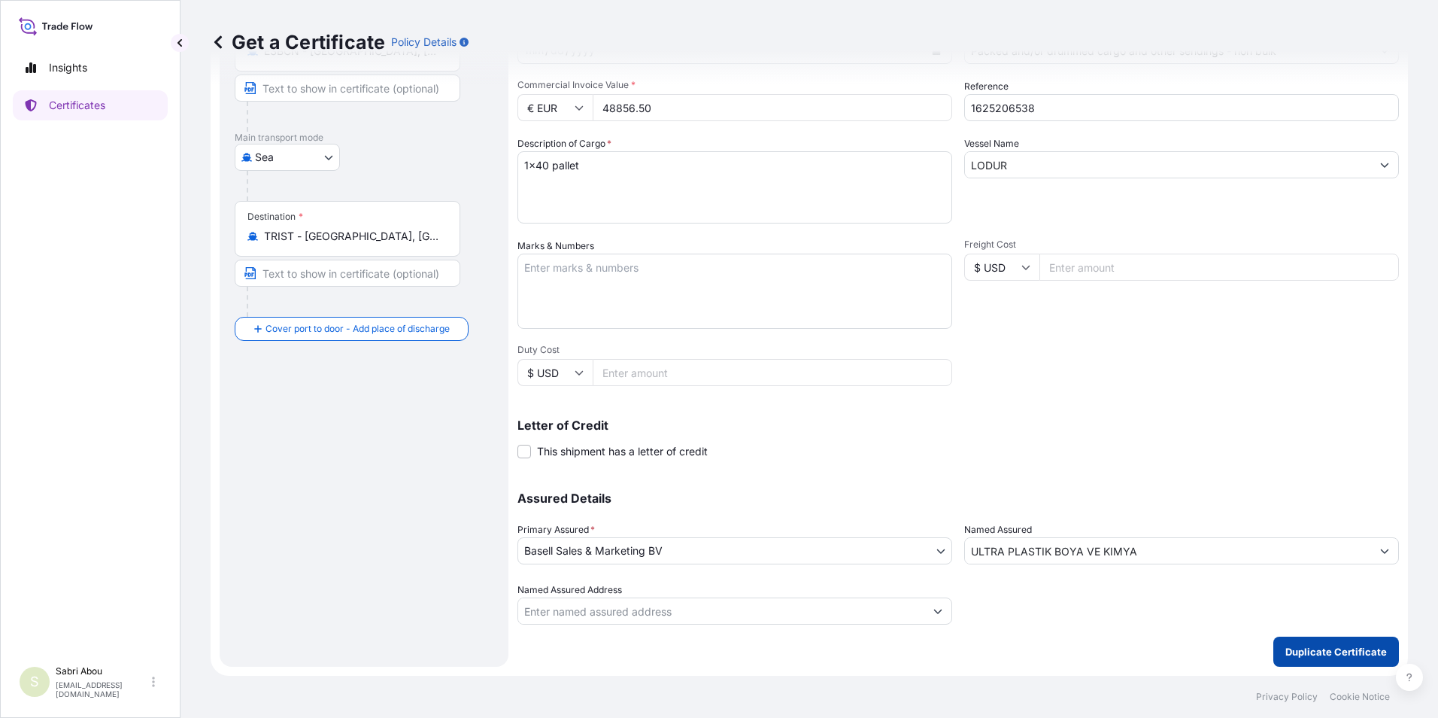
click at [1317, 656] on p "Duplicate Certificate" at bounding box center [1336, 651] width 102 height 15
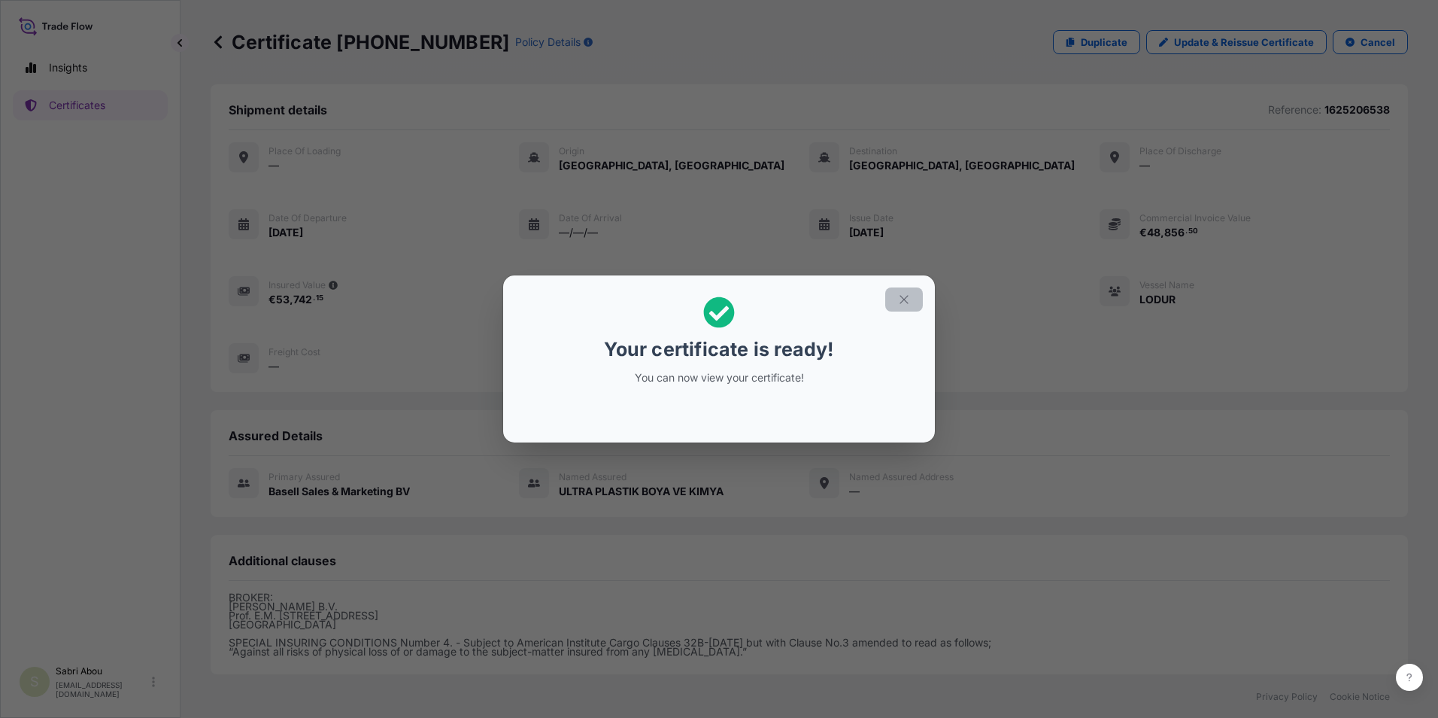
click at [904, 306] on button "button" at bounding box center [904, 299] width 38 height 24
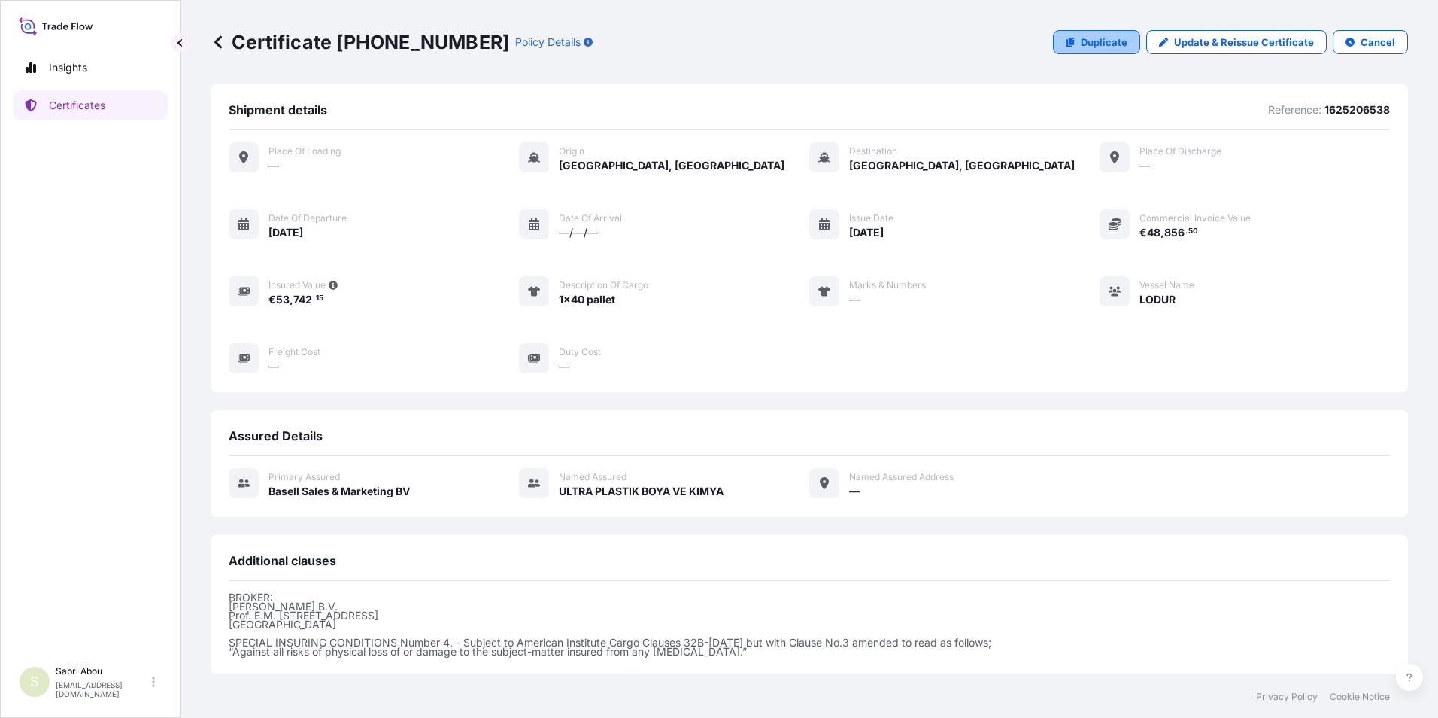
click at [1099, 47] on p "Duplicate" at bounding box center [1104, 42] width 47 height 15
select select "Sea"
select select "32164"
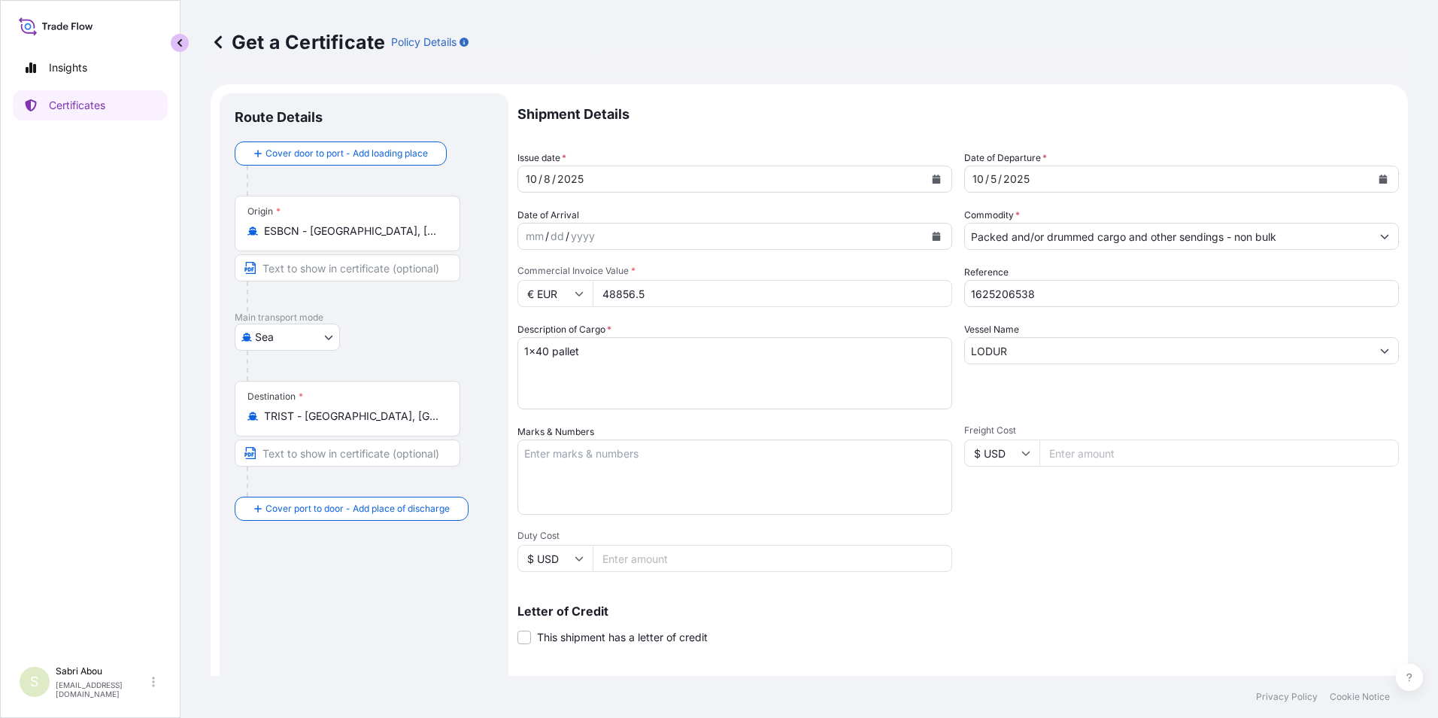
click at [187, 44] on button "button" at bounding box center [180, 43] width 18 height 18
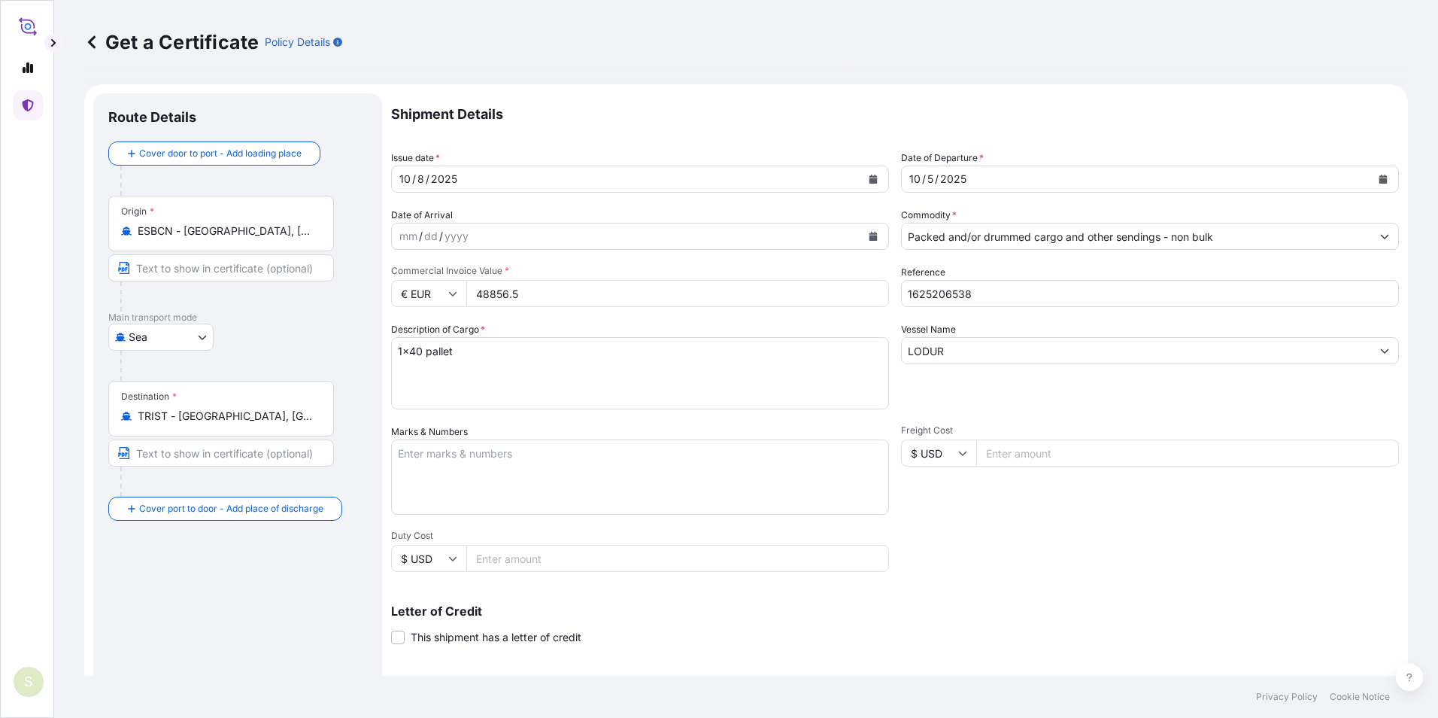
click at [93, 46] on icon at bounding box center [92, 41] width 8 height 13
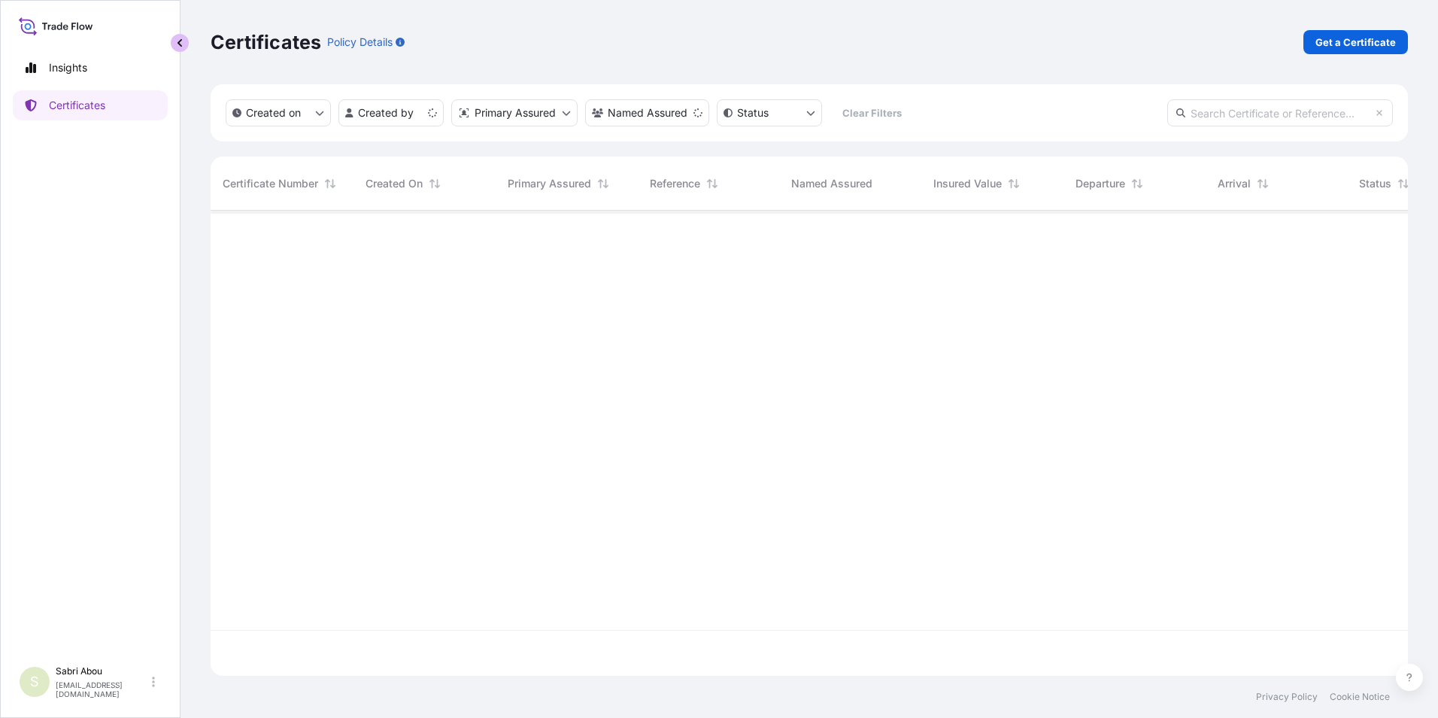
scroll to position [462, 1186]
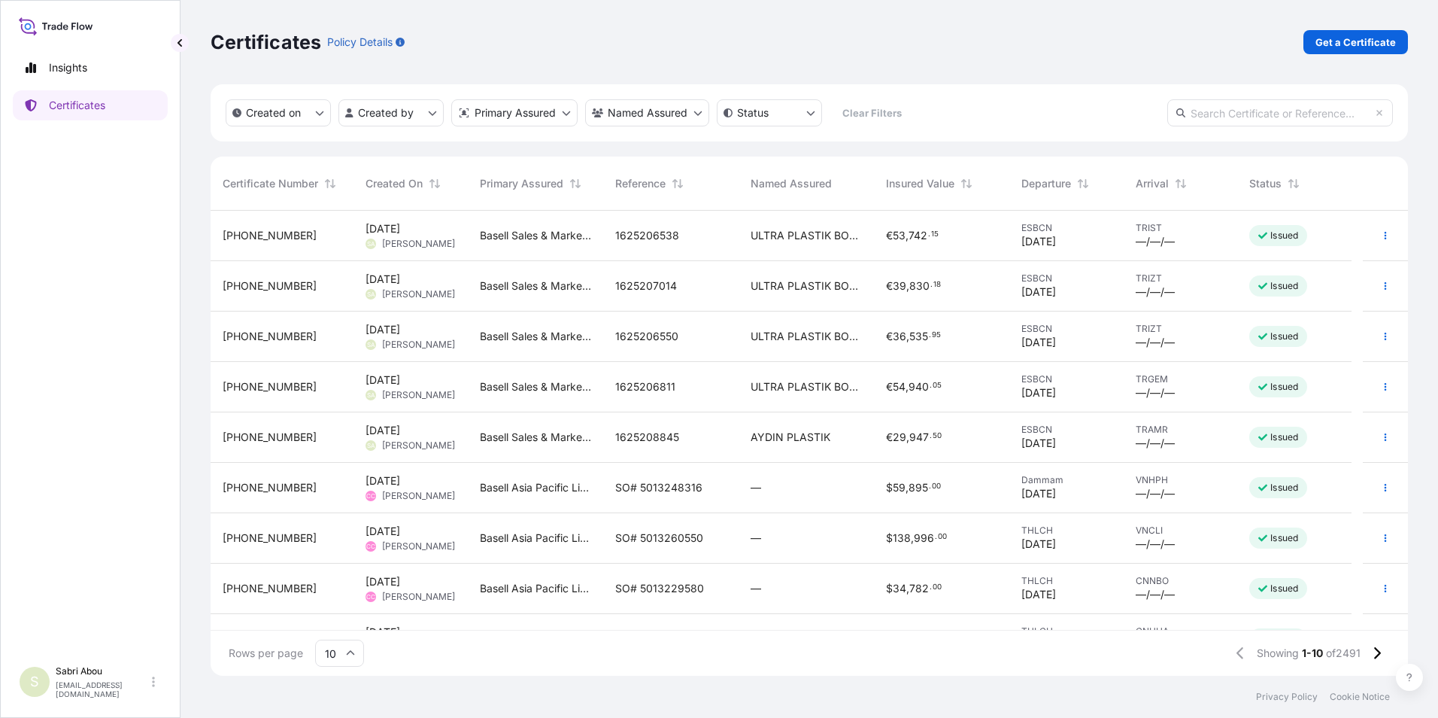
click at [642, 228] on span "1625206538" at bounding box center [647, 235] width 64 height 15
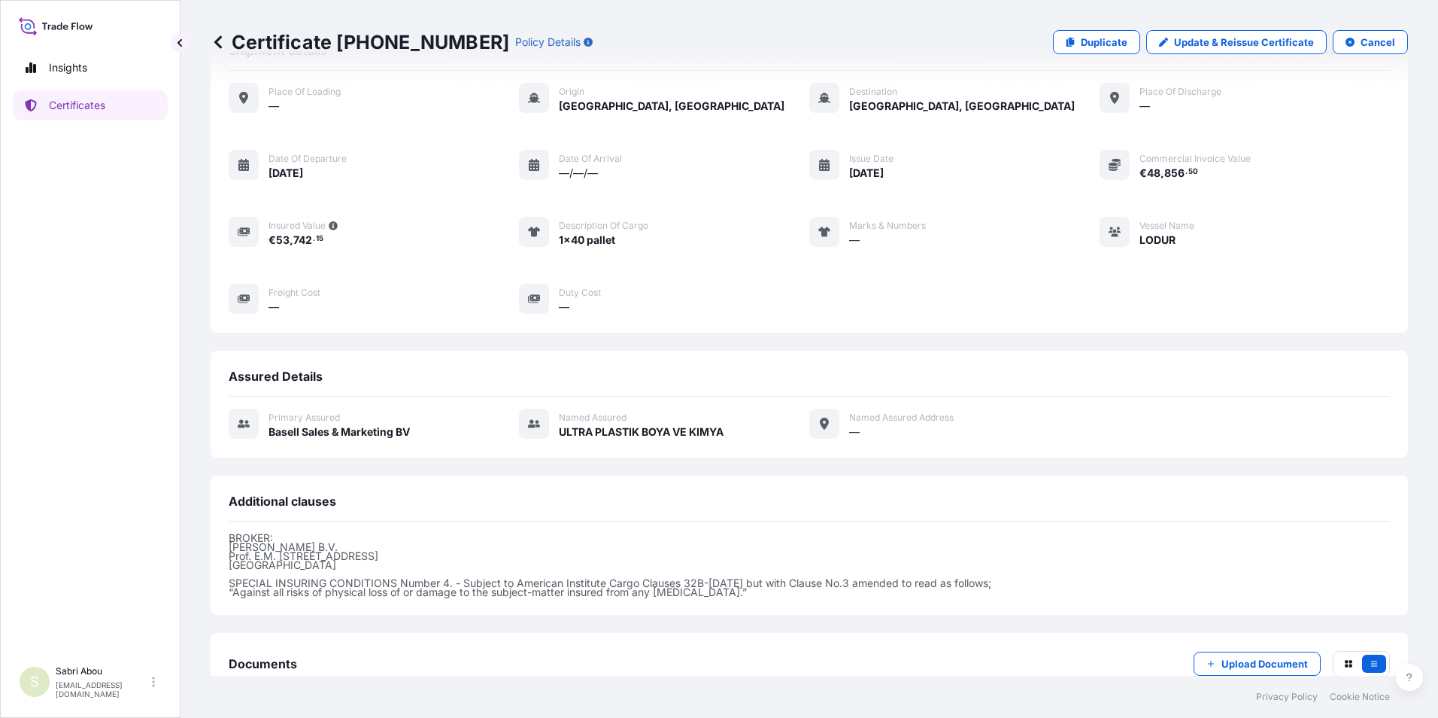
scroll to position [157, 0]
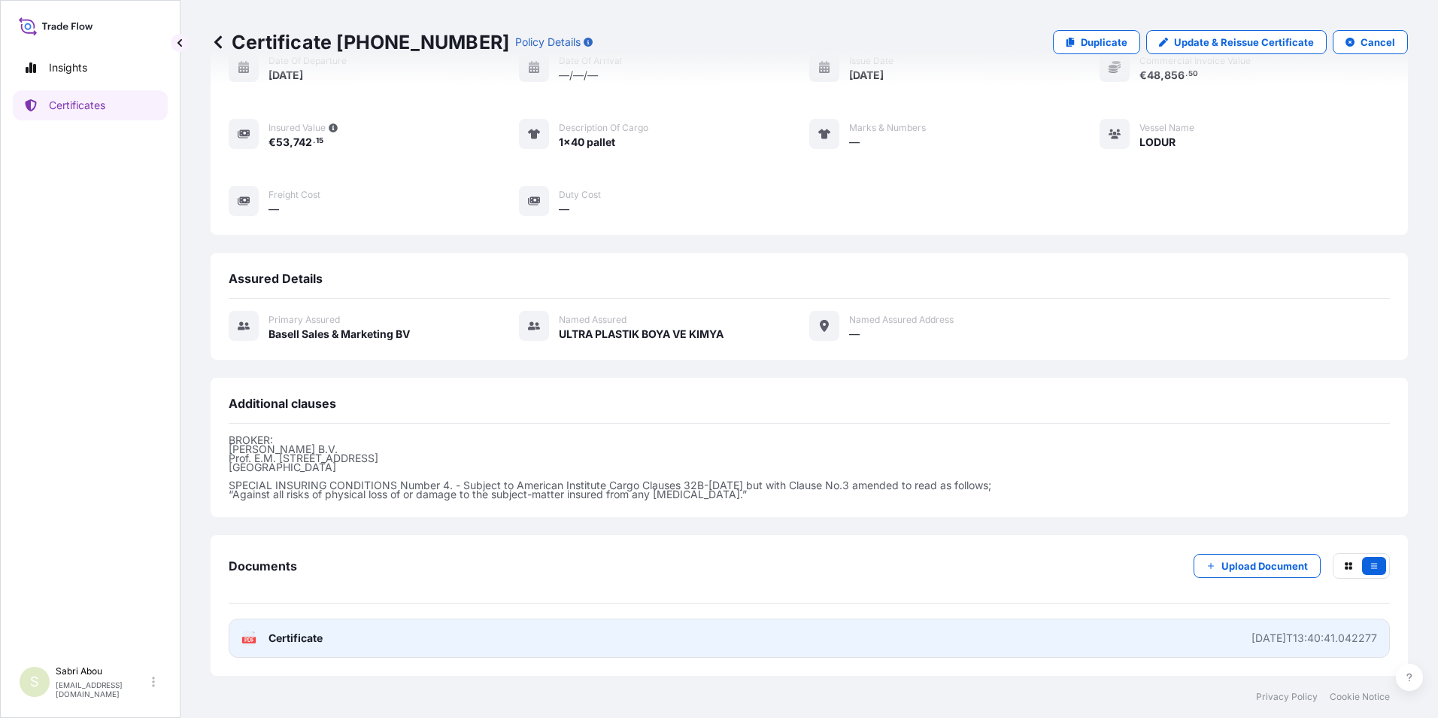
click at [812, 643] on link "PDF Certificate [DATE]T13:40:41.042277" at bounding box center [809, 637] width 1161 height 39
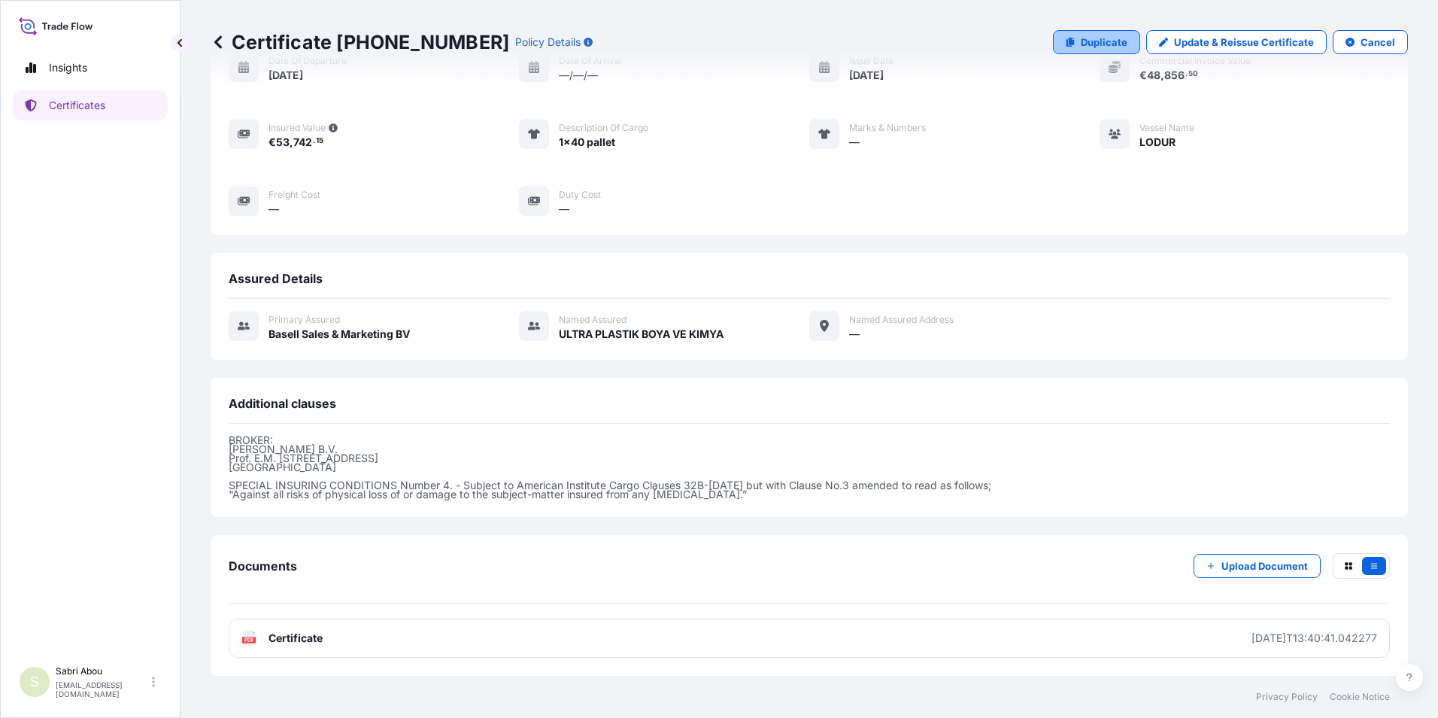
click at [1108, 39] on p "Duplicate" at bounding box center [1104, 42] width 47 height 15
select select "Sea"
select select "32164"
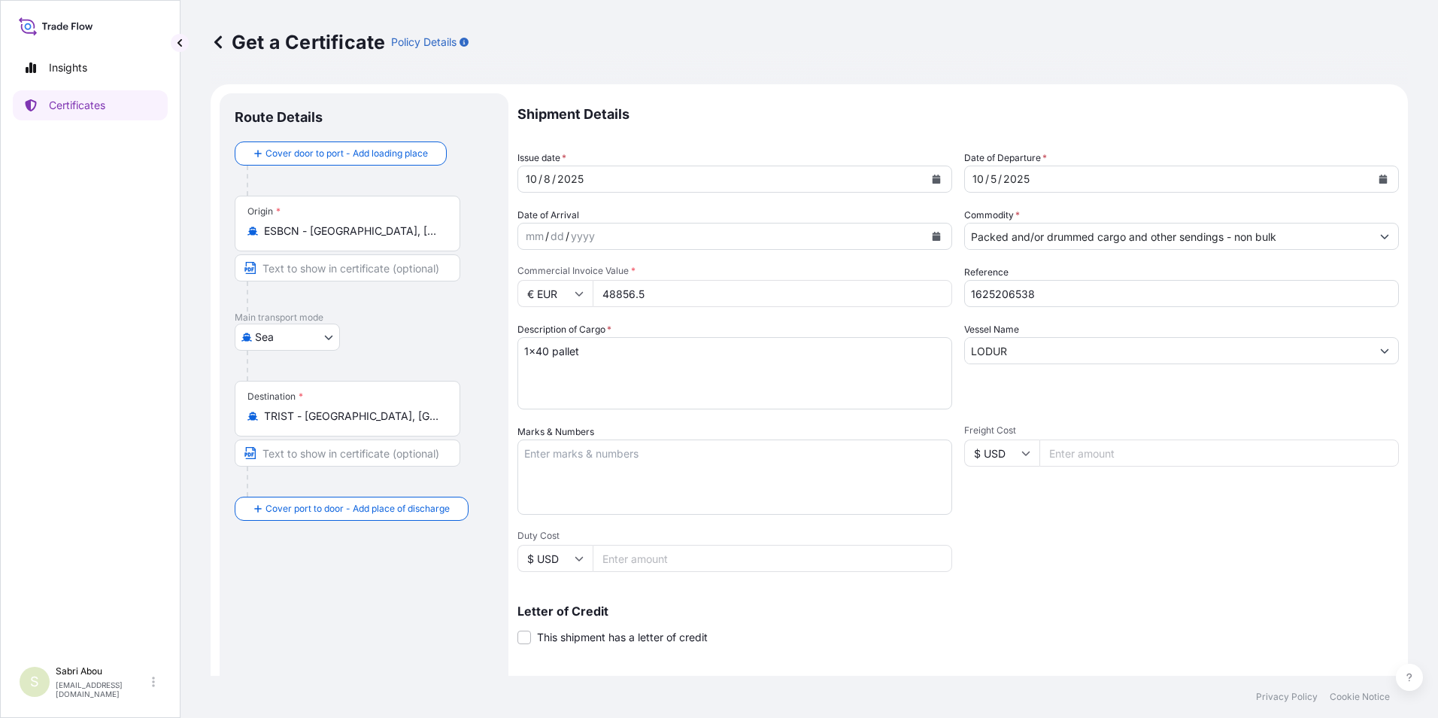
drag, startPoint x: 403, startPoint y: 429, endPoint x: 239, endPoint y: 429, distance: 164.0
click at [239, 429] on div "Destination * TRIST - [GEOGRAPHIC_DATA], [GEOGRAPHIC_DATA]" at bounding box center [348, 409] width 226 height 56
drag, startPoint x: 239, startPoint y: 429, endPoint x: 363, endPoint y: 418, distance: 123.8
click at [363, 418] on input "TRIST - [GEOGRAPHIC_DATA], [GEOGRAPHIC_DATA]" at bounding box center [353, 415] width 178 height 15
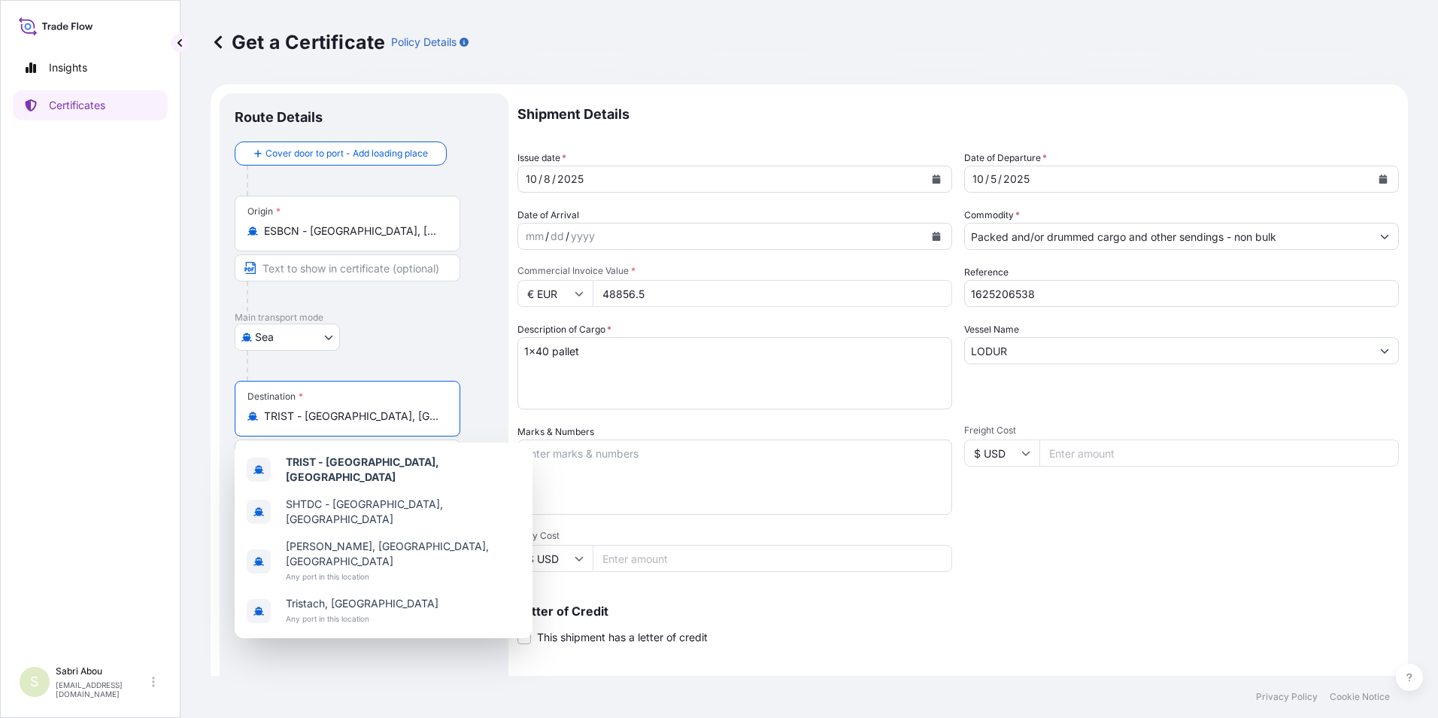
drag, startPoint x: 387, startPoint y: 417, endPoint x: 236, endPoint y: 436, distance: 152.4
click at [236, 436] on div "Destination * TRIST - [GEOGRAPHIC_DATA], [GEOGRAPHIC_DATA]" at bounding box center [364, 439] width 259 height 116
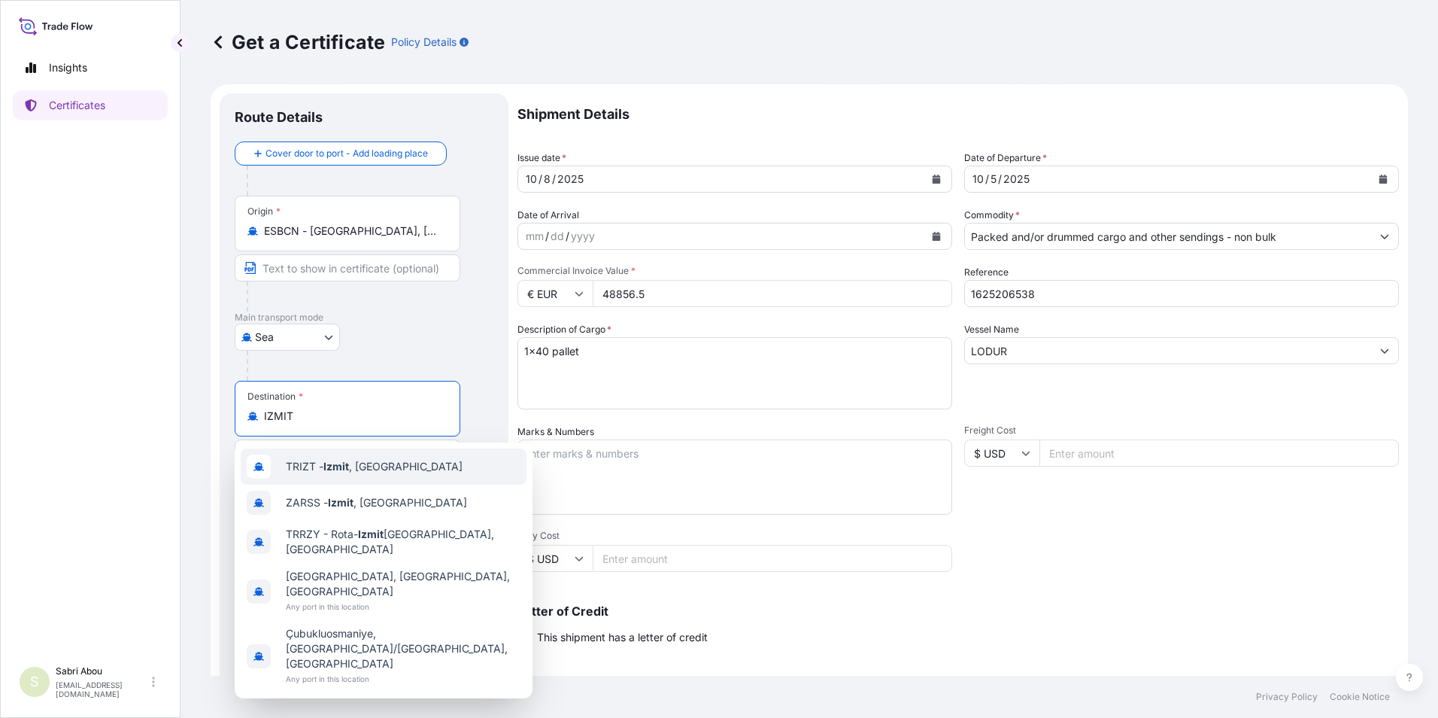
click at [345, 477] on div "TRIZT - [GEOGRAPHIC_DATA] , [GEOGRAPHIC_DATA]" at bounding box center [384, 466] width 286 height 36
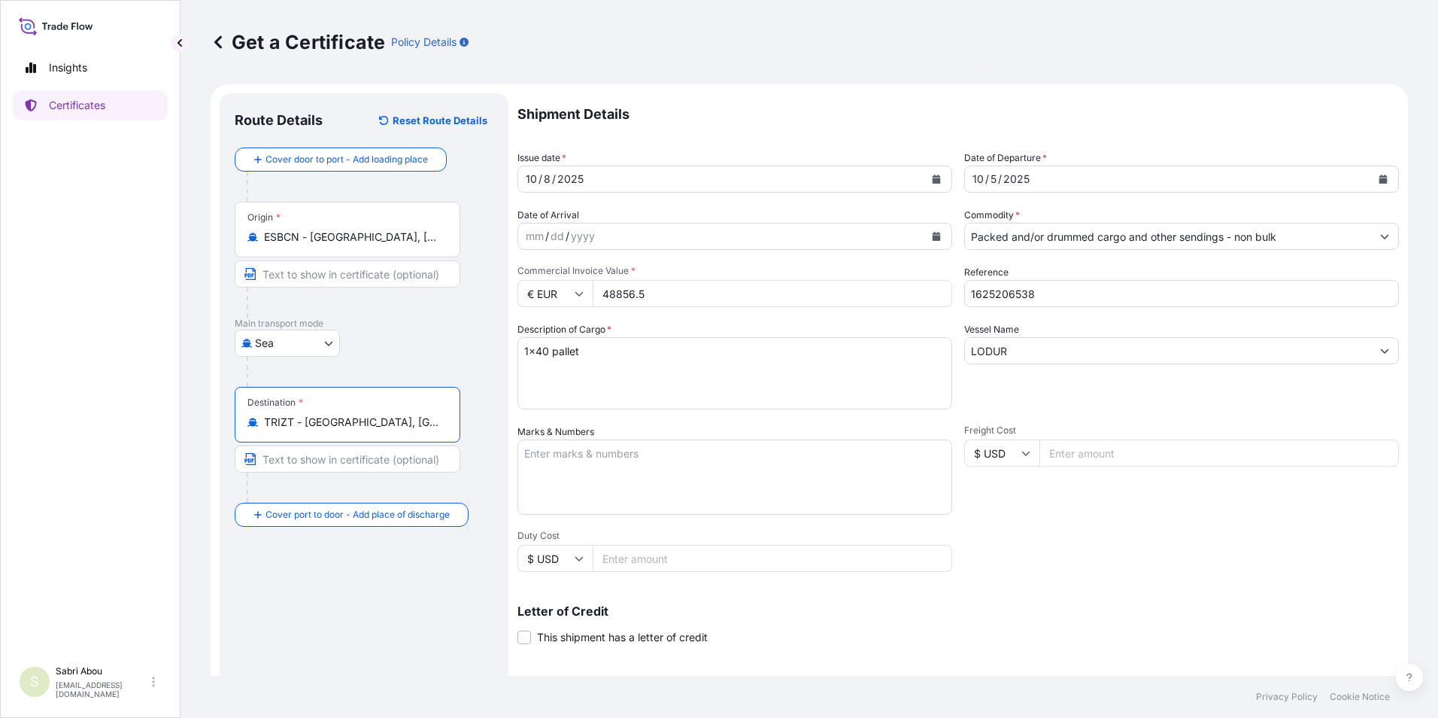
type input "TRIZT - [GEOGRAPHIC_DATA], [GEOGRAPHIC_DATA]"
drag, startPoint x: 665, startPoint y: 294, endPoint x: 553, endPoint y: 305, distance: 112.6
click at [553, 305] on div "€ EUR 48856.5" at bounding box center [735, 293] width 435 height 27
type input "50688"
type input "1625206536"
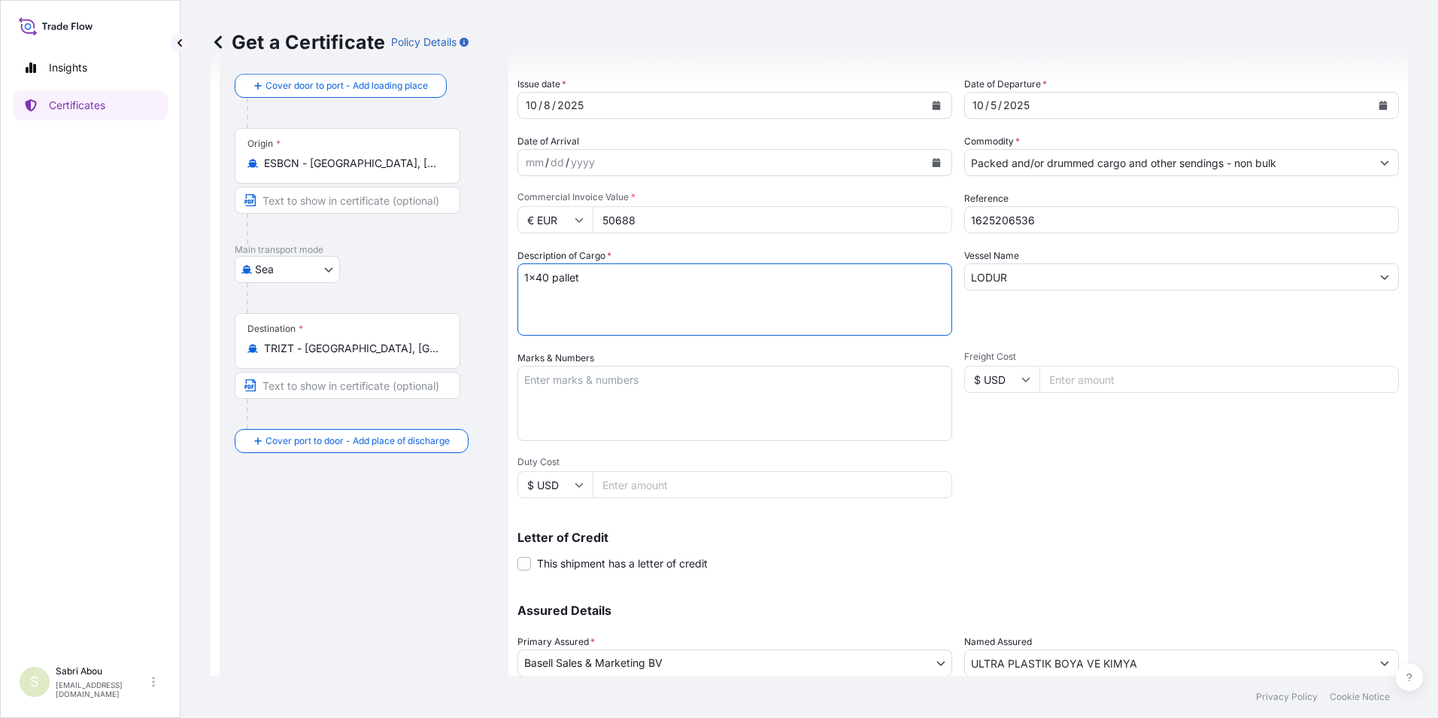
scroll to position [186, 0]
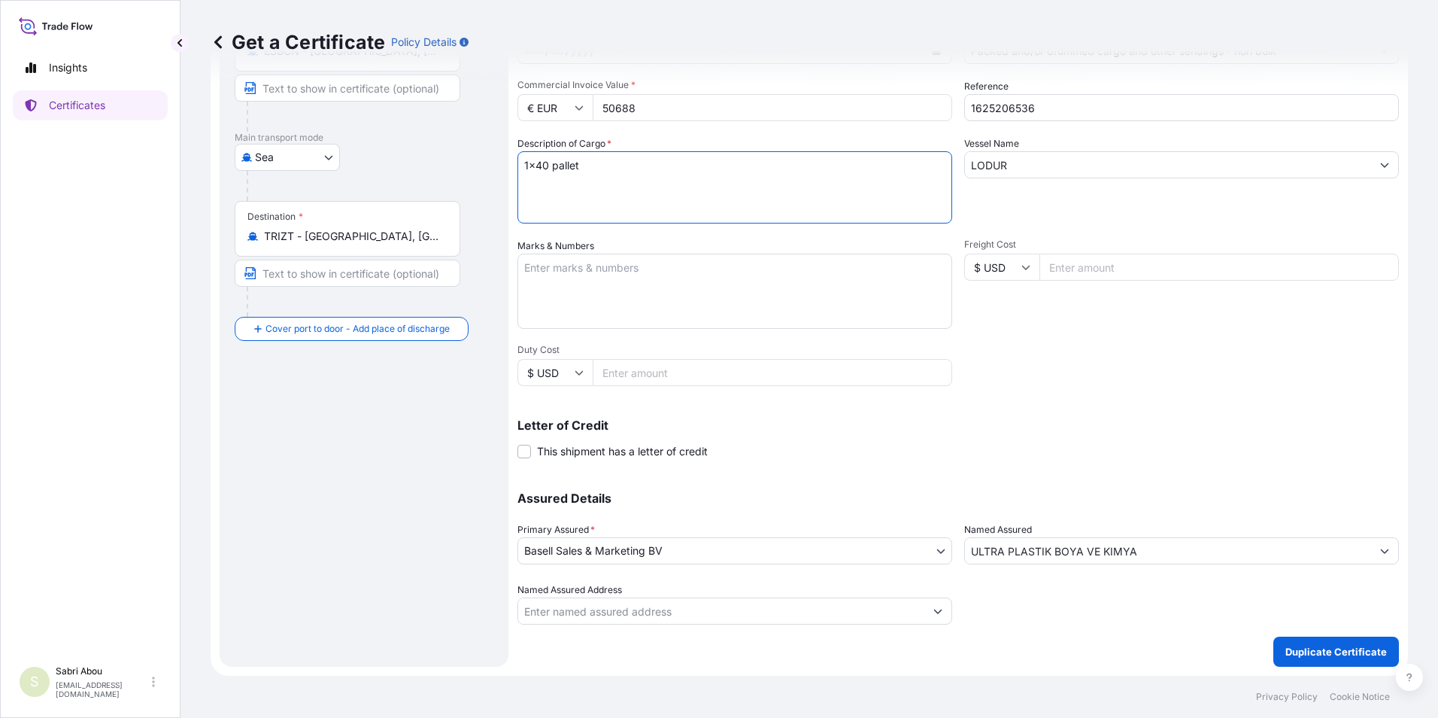
drag, startPoint x: 1147, startPoint y: 552, endPoint x: 970, endPoint y: 560, distance: 177.7
click at [970, 560] on input "ULTRA PLASTIK BOYA VE KIMYA" at bounding box center [1168, 550] width 406 height 27
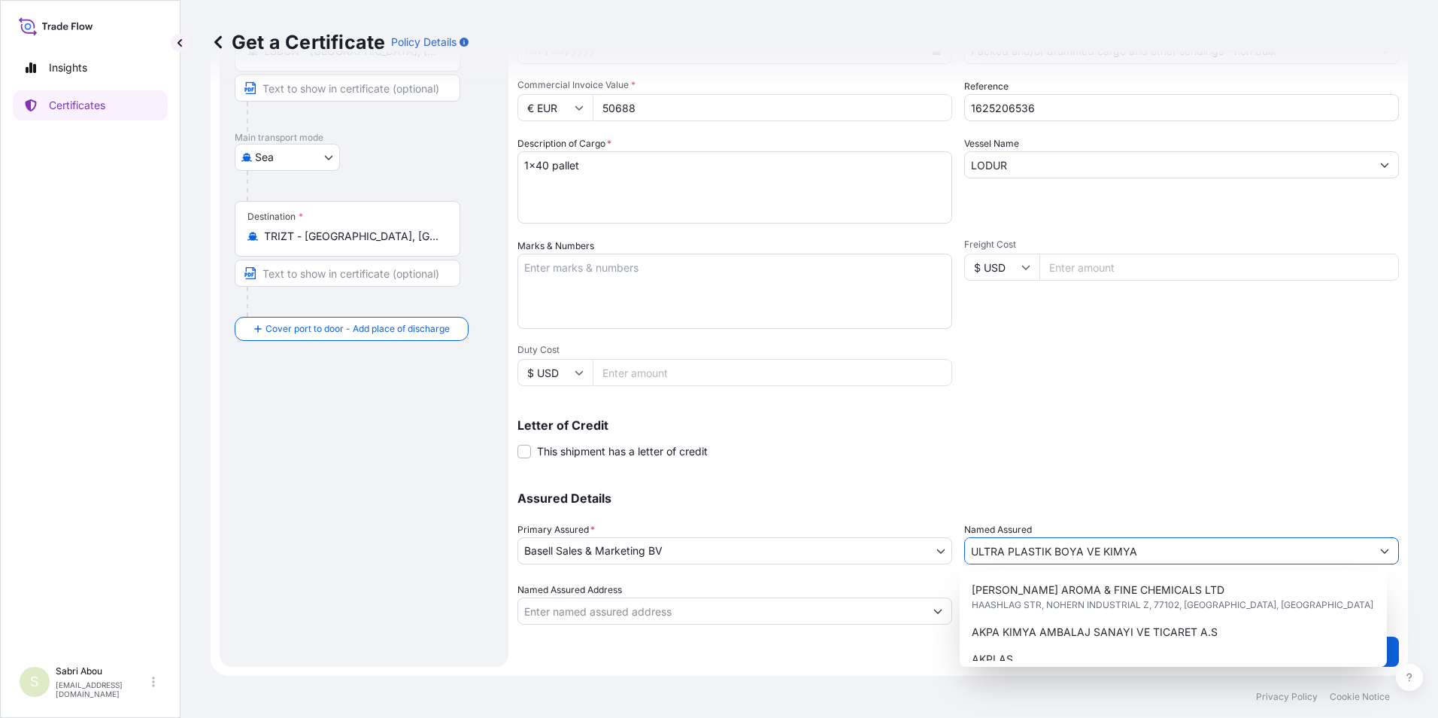
type input "U"
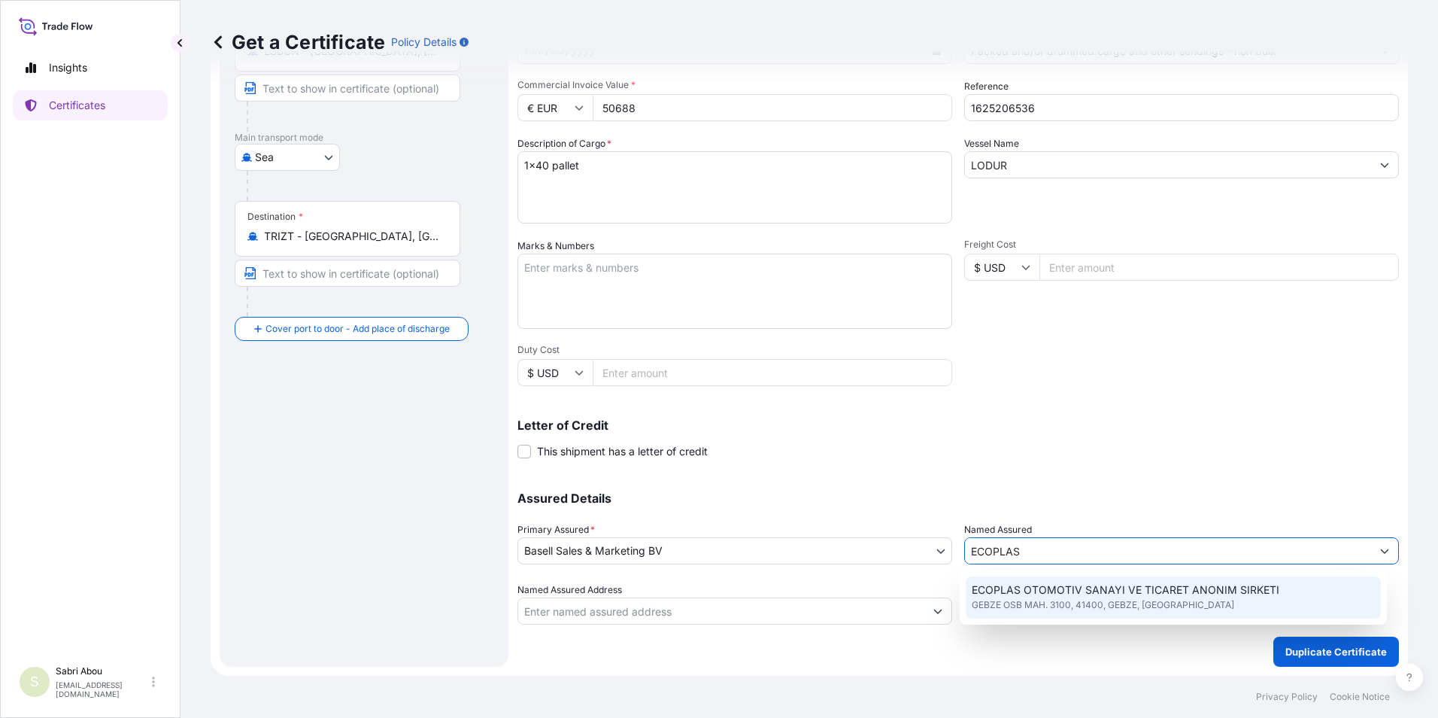
click at [1059, 596] on span "ECOPLAS OTOMOTIV SANAYI VE TICARET ANONIM SIRKETI" at bounding box center [1126, 589] width 308 height 15
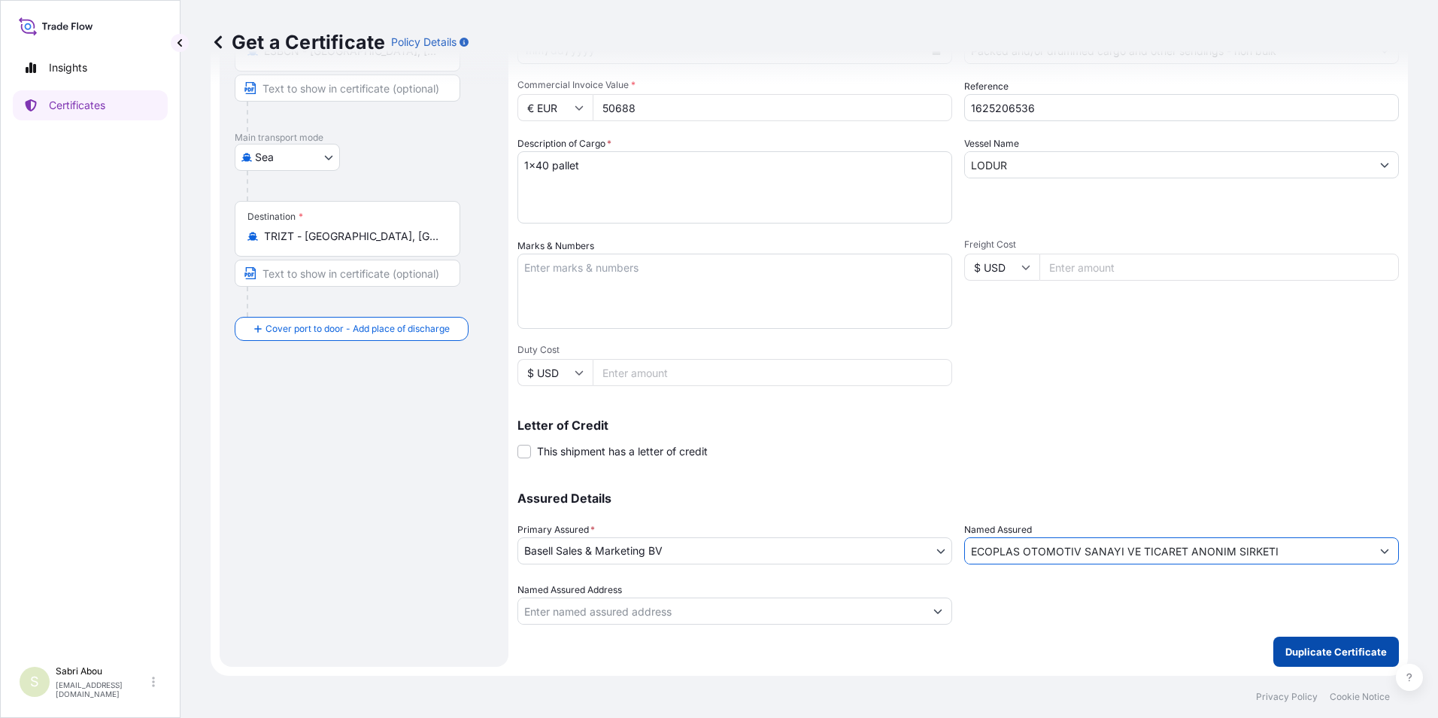
type input "ECOPLAS OTOMOTIV SANAYI VE TICARET ANONIM SIRKETI"
click at [1315, 653] on p "Duplicate Certificate" at bounding box center [1336, 651] width 102 height 15
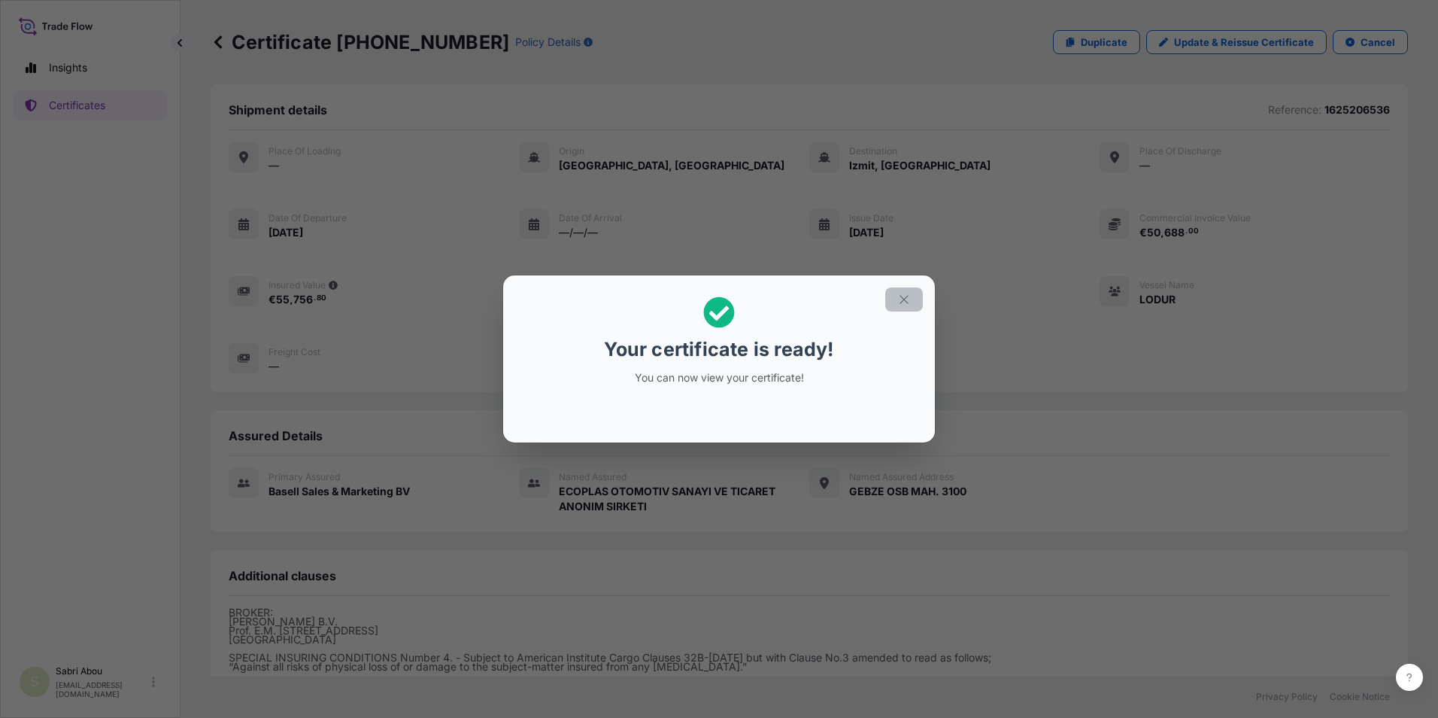
click at [909, 306] on button "button" at bounding box center [904, 299] width 38 height 24
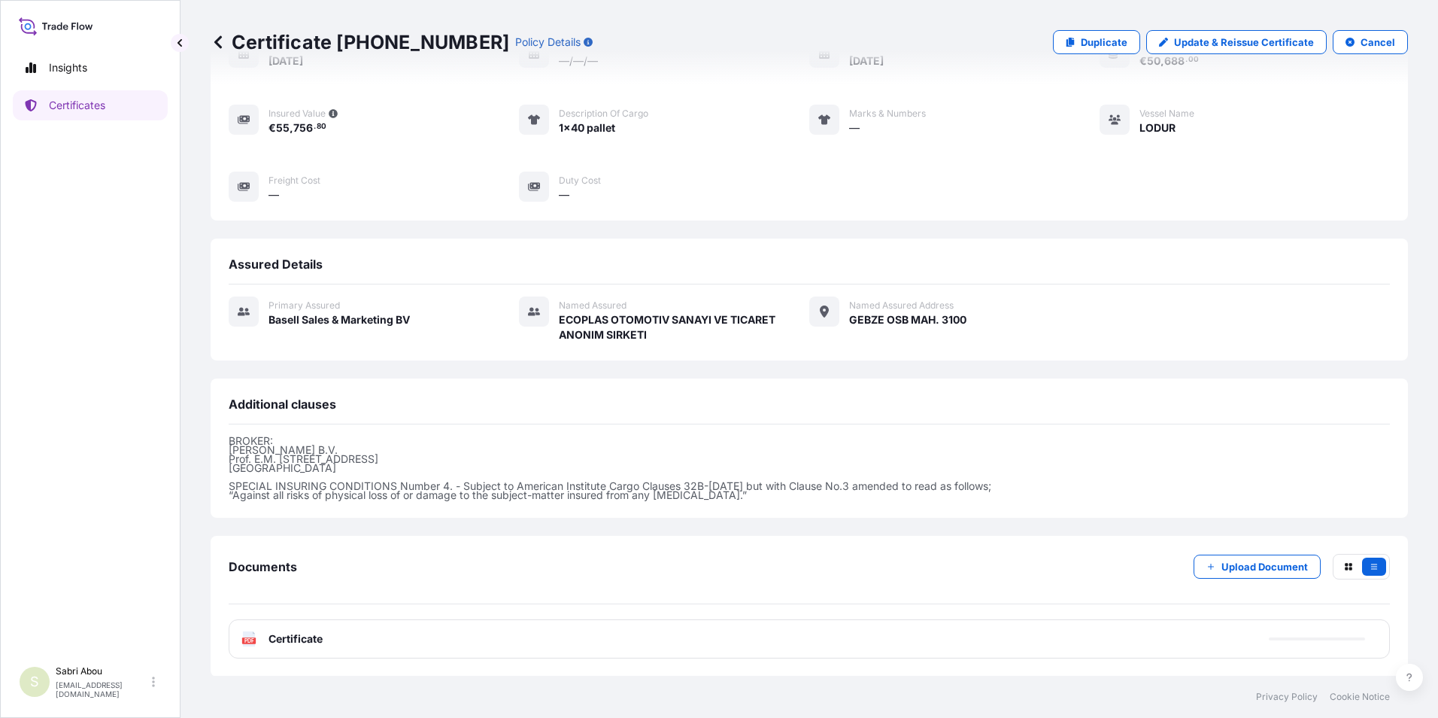
scroll to position [172, 0]
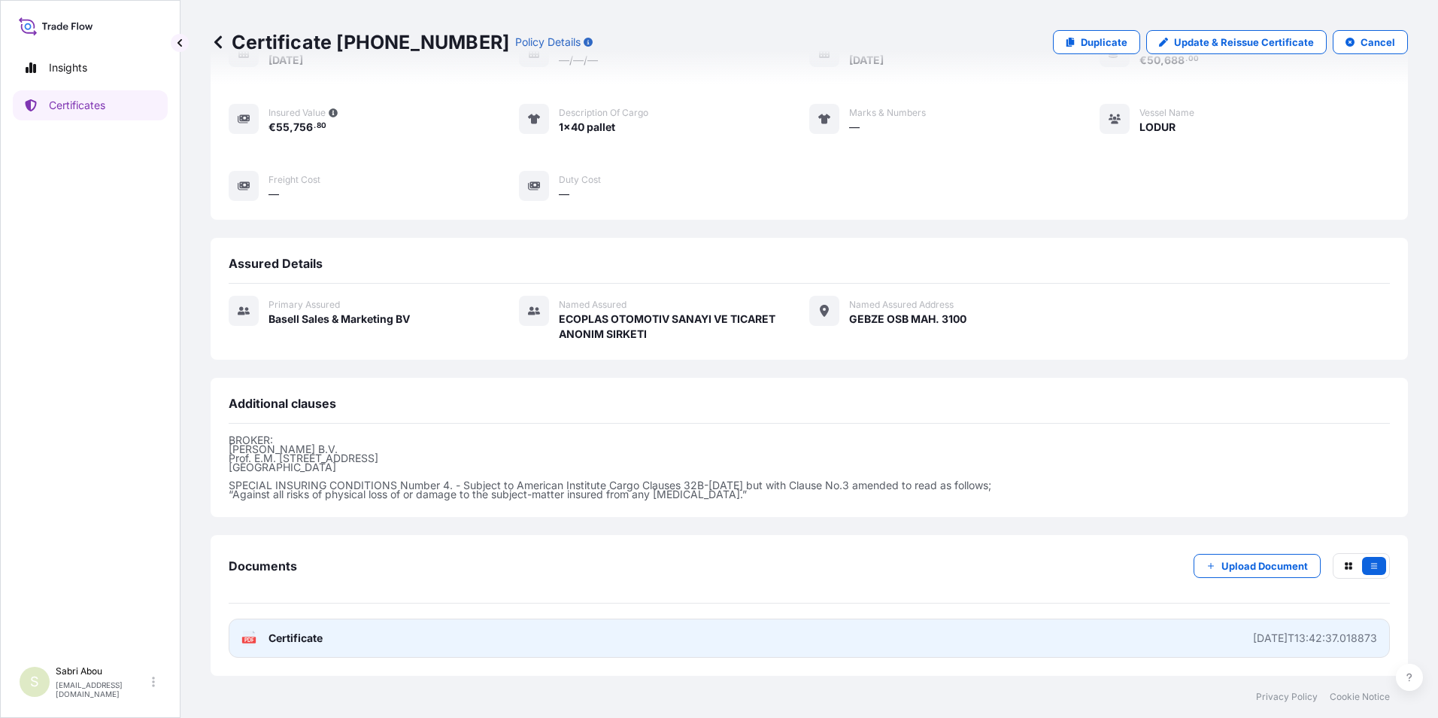
click at [577, 643] on link "PDF Certificate [DATE]T13:42:37.018873" at bounding box center [809, 637] width 1161 height 39
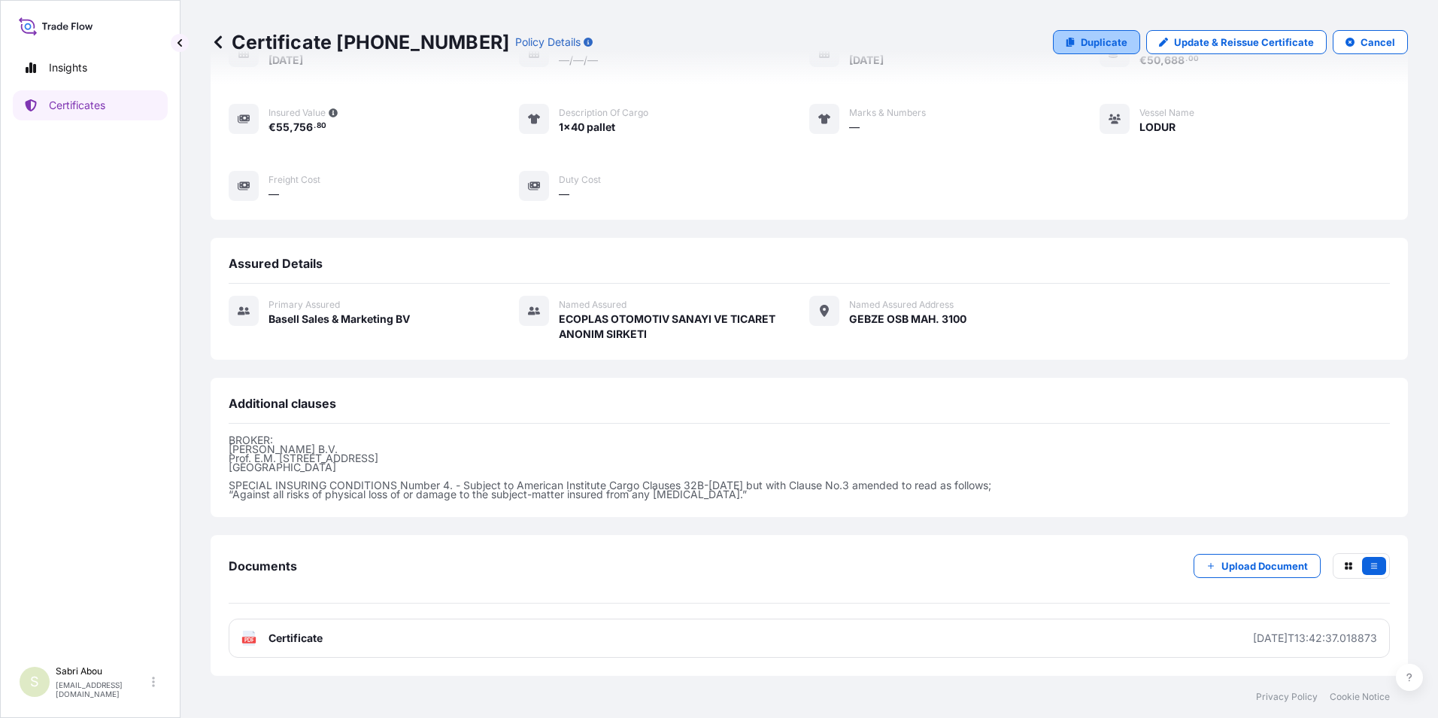
click at [1085, 32] on link "Duplicate" at bounding box center [1096, 42] width 87 height 24
select select "Sea"
select select "32164"
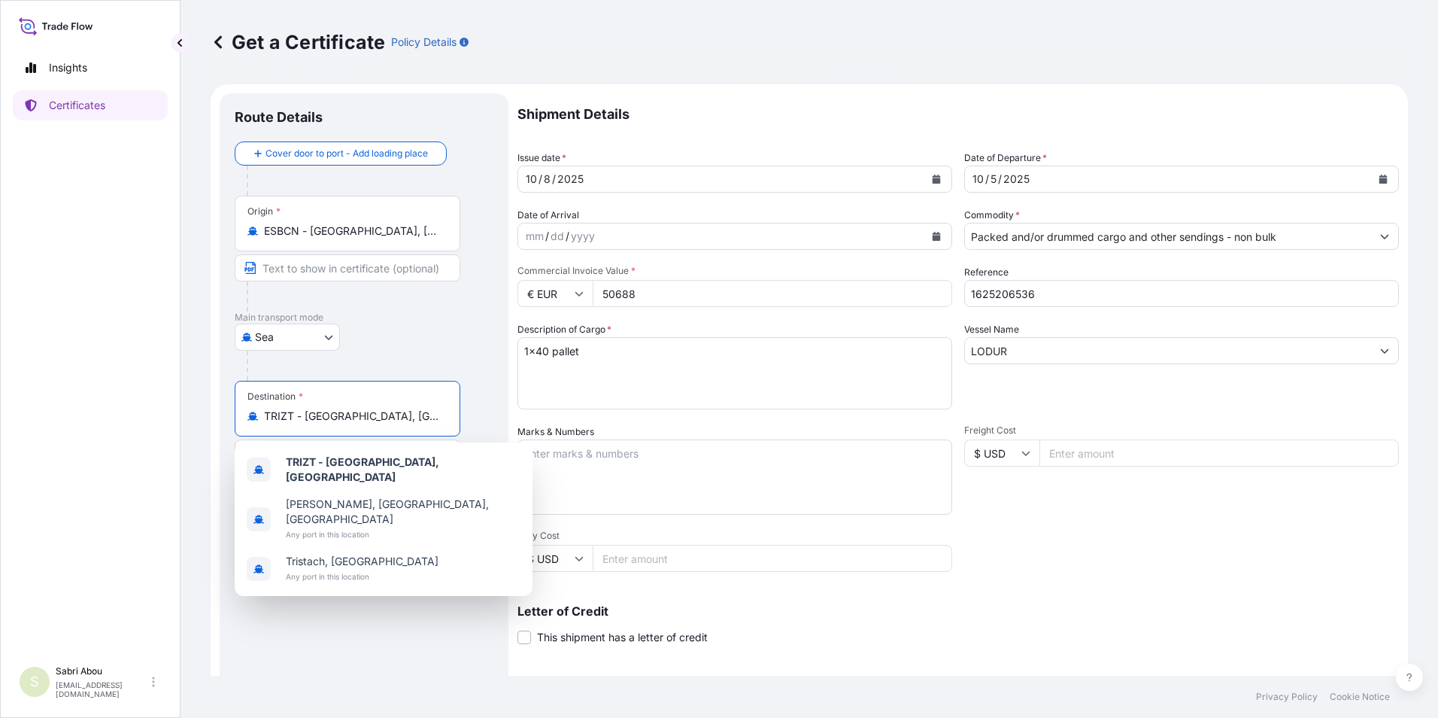
drag, startPoint x: 389, startPoint y: 418, endPoint x: 207, endPoint y: 418, distance: 182.0
click at [207, 418] on div "Get a Certificate Policy Details Route Details Cover door to port - Add loading…" at bounding box center [810, 337] width 1258 height 675
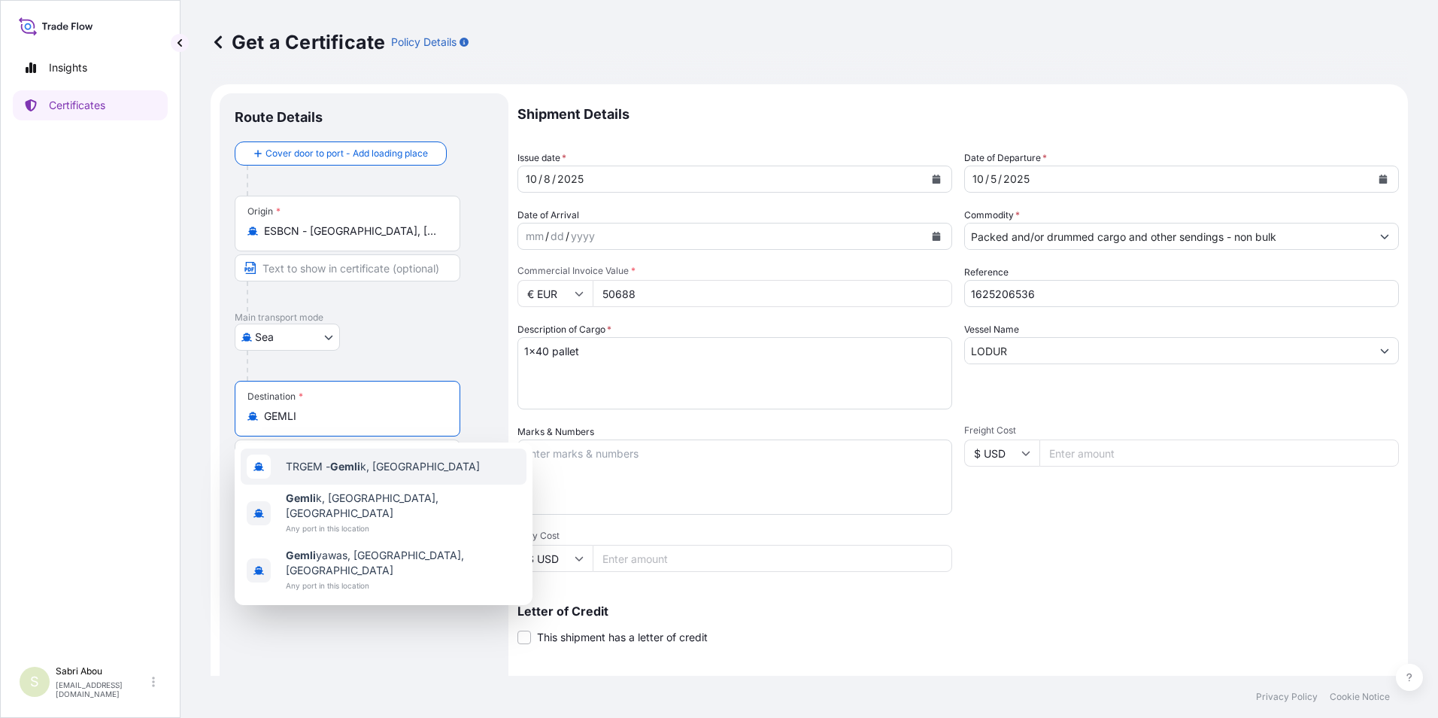
click at [372, 463] on span "TRGEM - Gemli k, [GEOGRAPHIC_DATA]" at bounding box center [383, 466] width 194 height 15
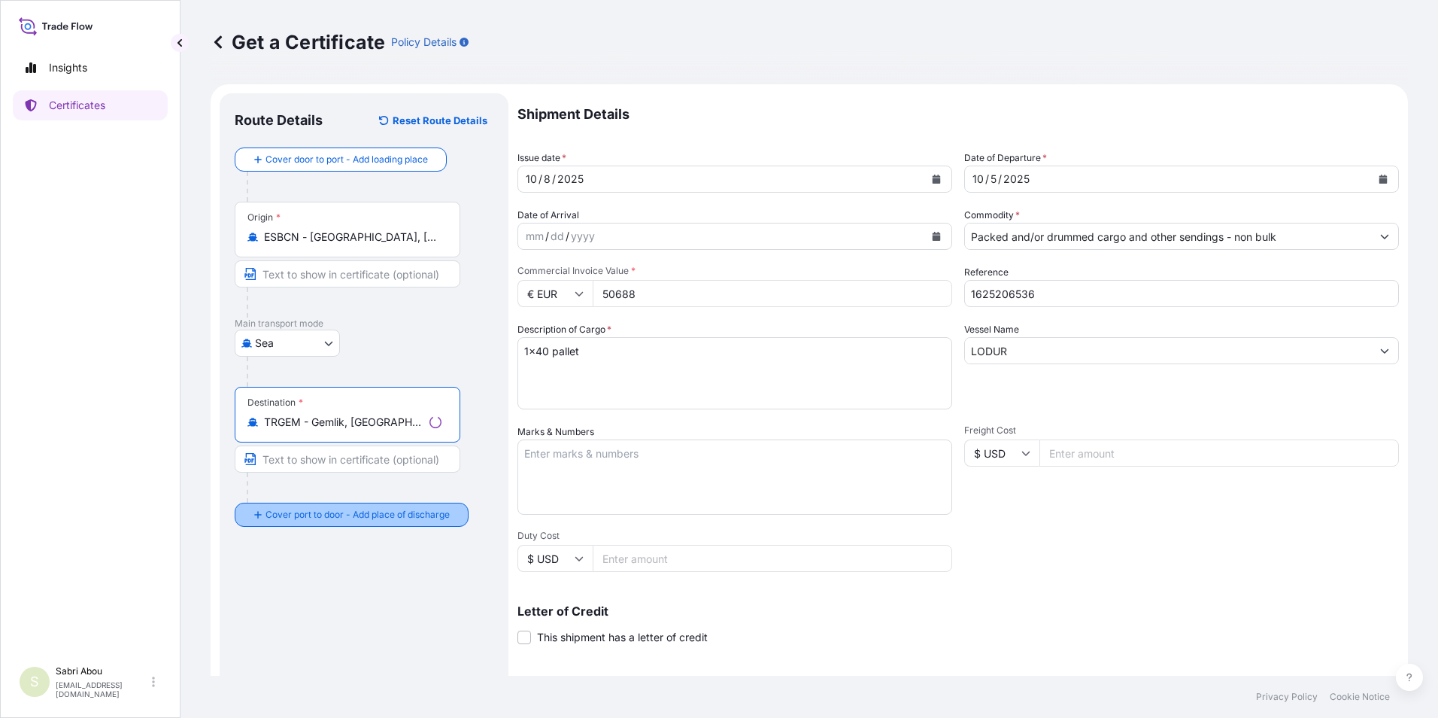
type input "TRGEM - Gemlik, [GEOGRAPHIC_DATA]"
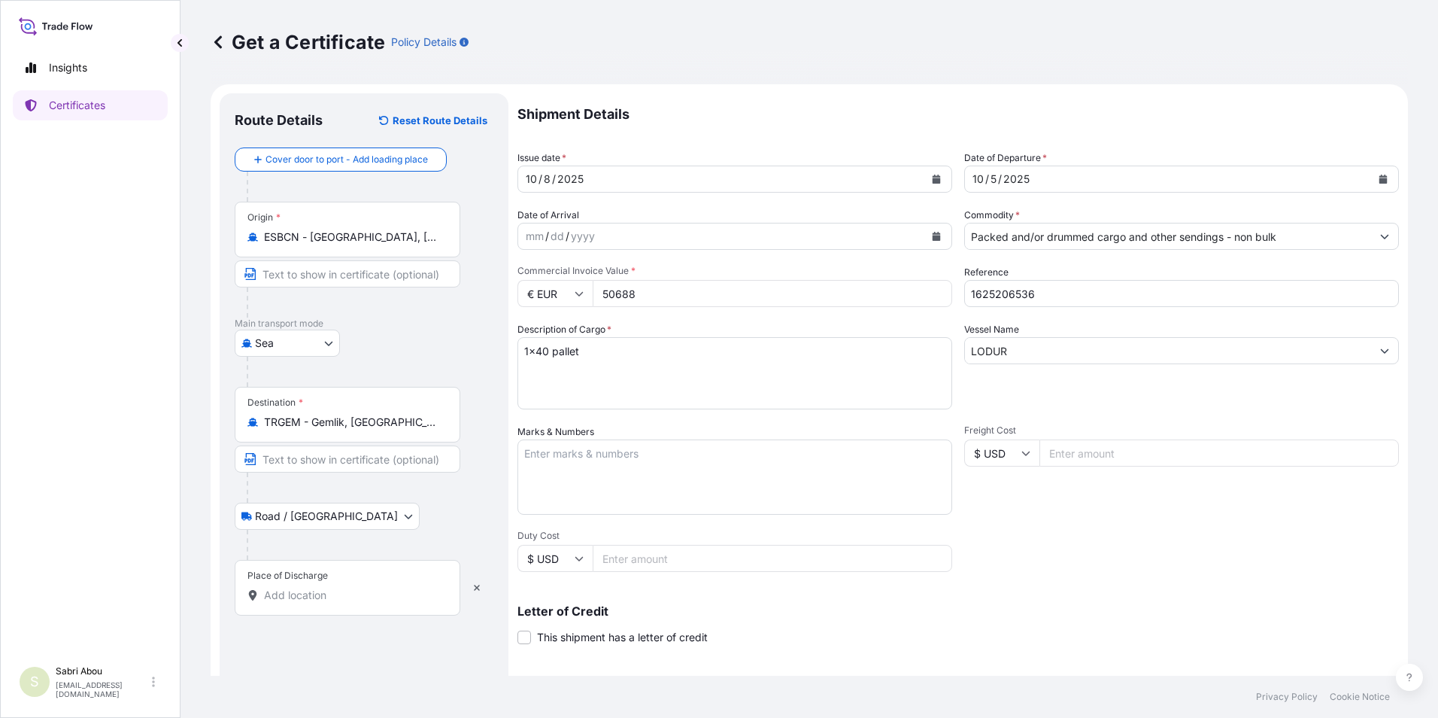
click at [332, 599] on input "Place of Discharge" at bounding box center [353, 594] width 178 height 15
click at [328, 597] on input "Place of Discharge" at bounding box center [353, 594] width 178 height 15
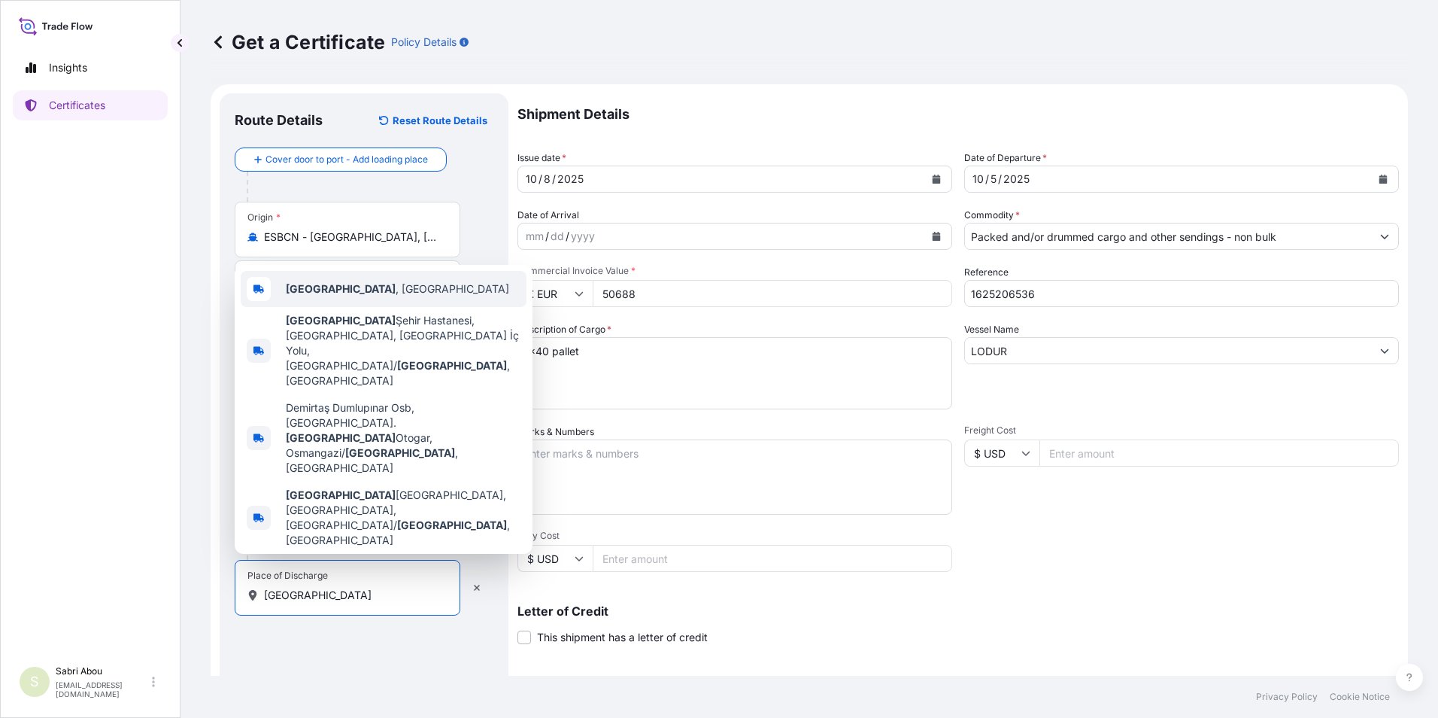
click at [316, 296] on span "[GEOGRAPHIC_DATA] , [GEOGRAPHIC_DATA]" at bounding box center [397, 288] width 223 height 15
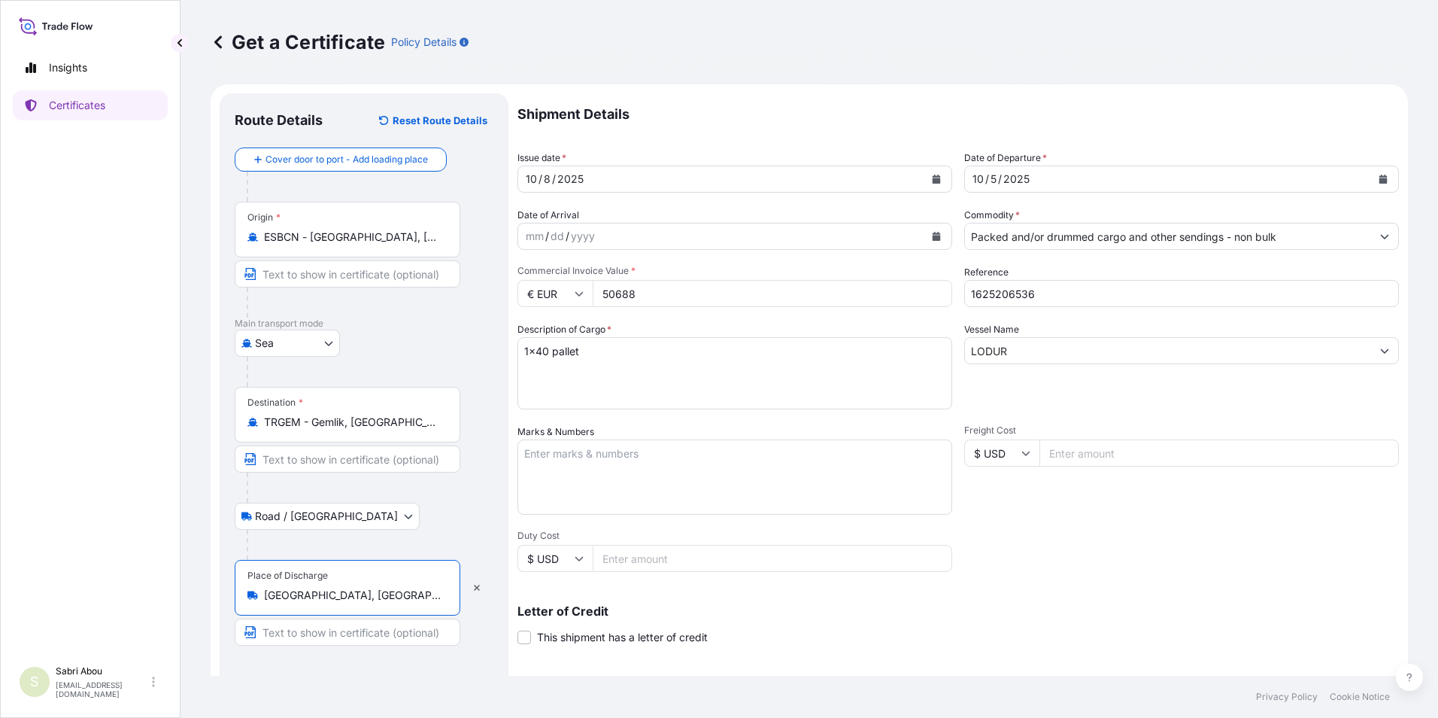
type input "[GEOGRAPHIC_DATA], [GEOGRAPHIC_DATA]"
click at [1107, 239] on input "Packed and/or drummed cargo and other sendings - non bulk" at bounding box center [1168, 236] width 406 height 27
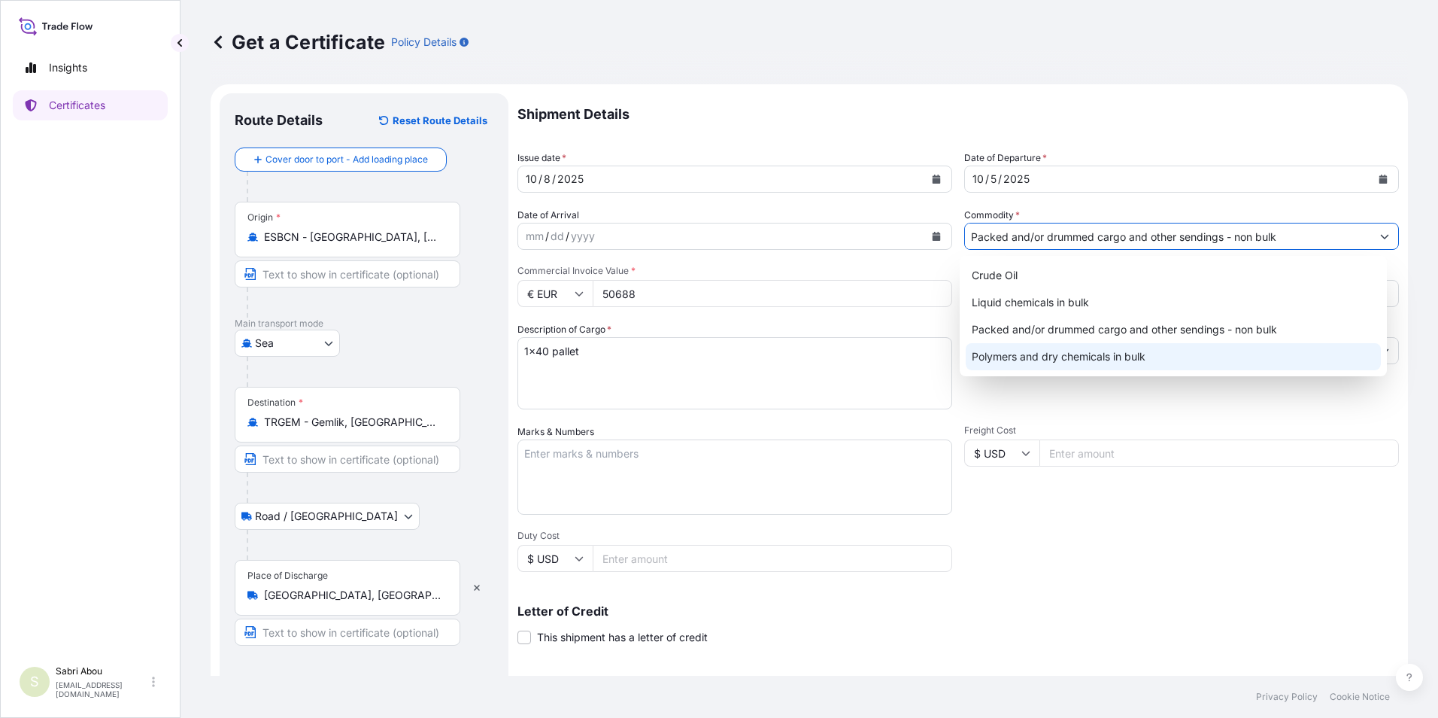
click at [1092, 354] on div "Polymers and dry chemicals in bulk" at bounding box center [1174, 356] width 416 height 27
type input "Polymers and dry chemicals in bulk"
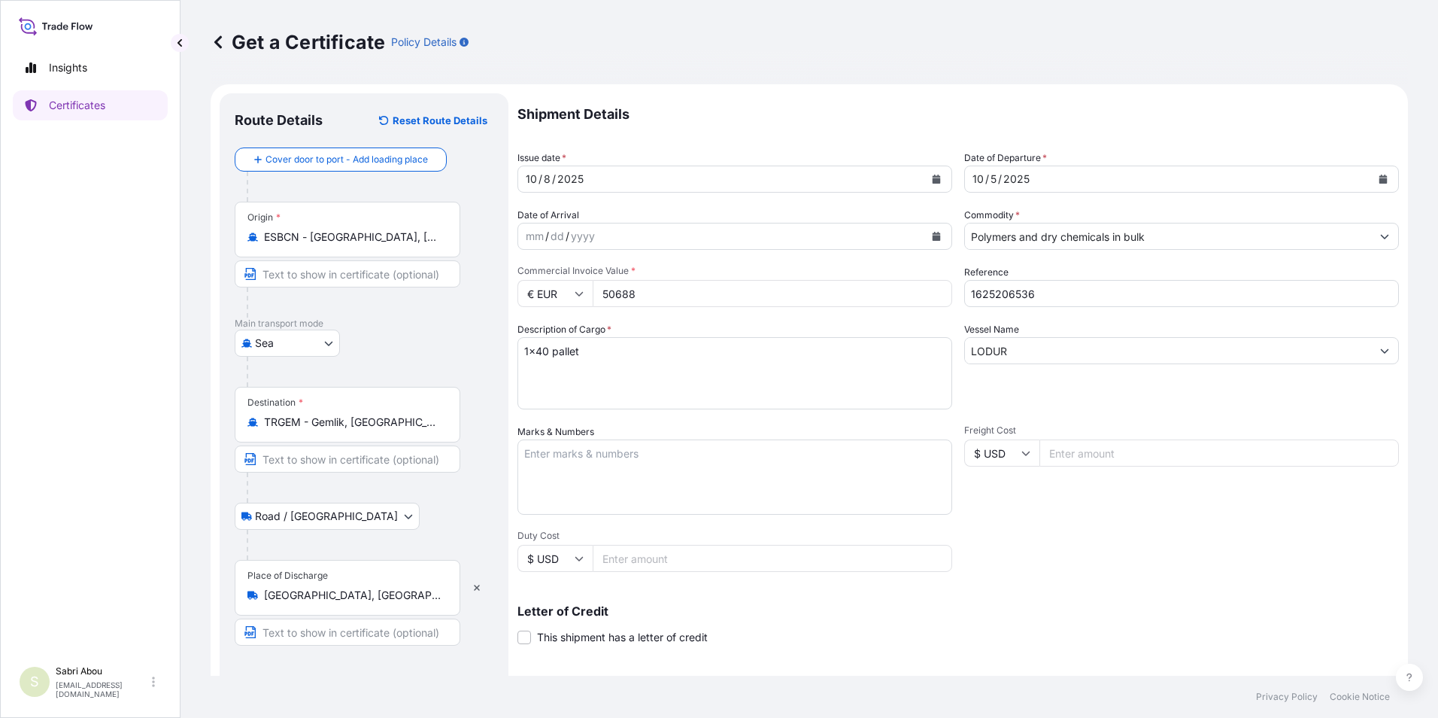
drag, startPoint x: 687, startPoint y: 302, endPoint x: 530, endPoint y: 309, distance: 157.4
click at [530, 309] on div "Shipment Details Issue date * [DATE] Date of Departure * [DATE] Date of Arrival…" at bounding box center [959, 451] width 882 height 717
type input "27620.48"
type input "1625208844"
click at [542, 346] on textarea "1x40 pallet" at bounding box center [735, 373] width 435 height 72
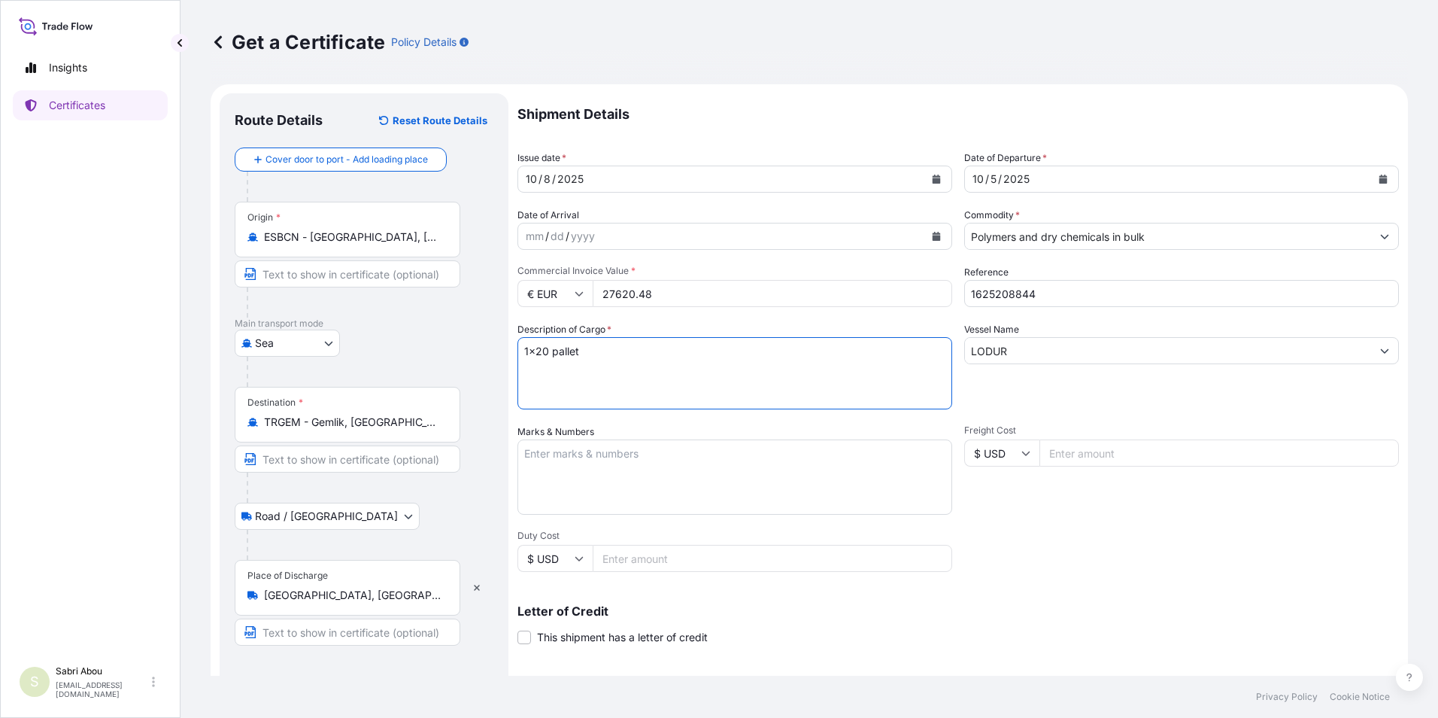
click at [563, 354] on textarea "1x40 pallet" at bounding box center [735, 373] width 435 height 72
type textarea "1x20 BULK"
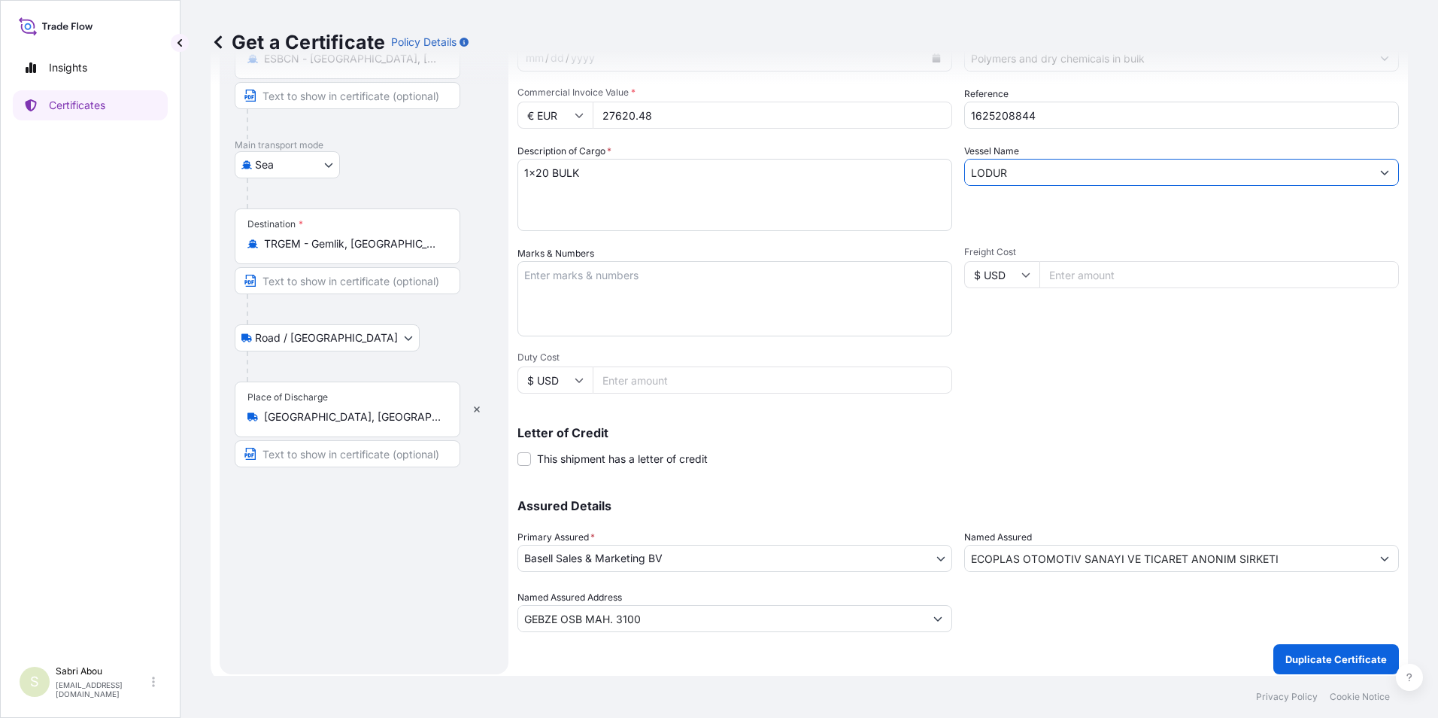
scroll to position [186, 0]
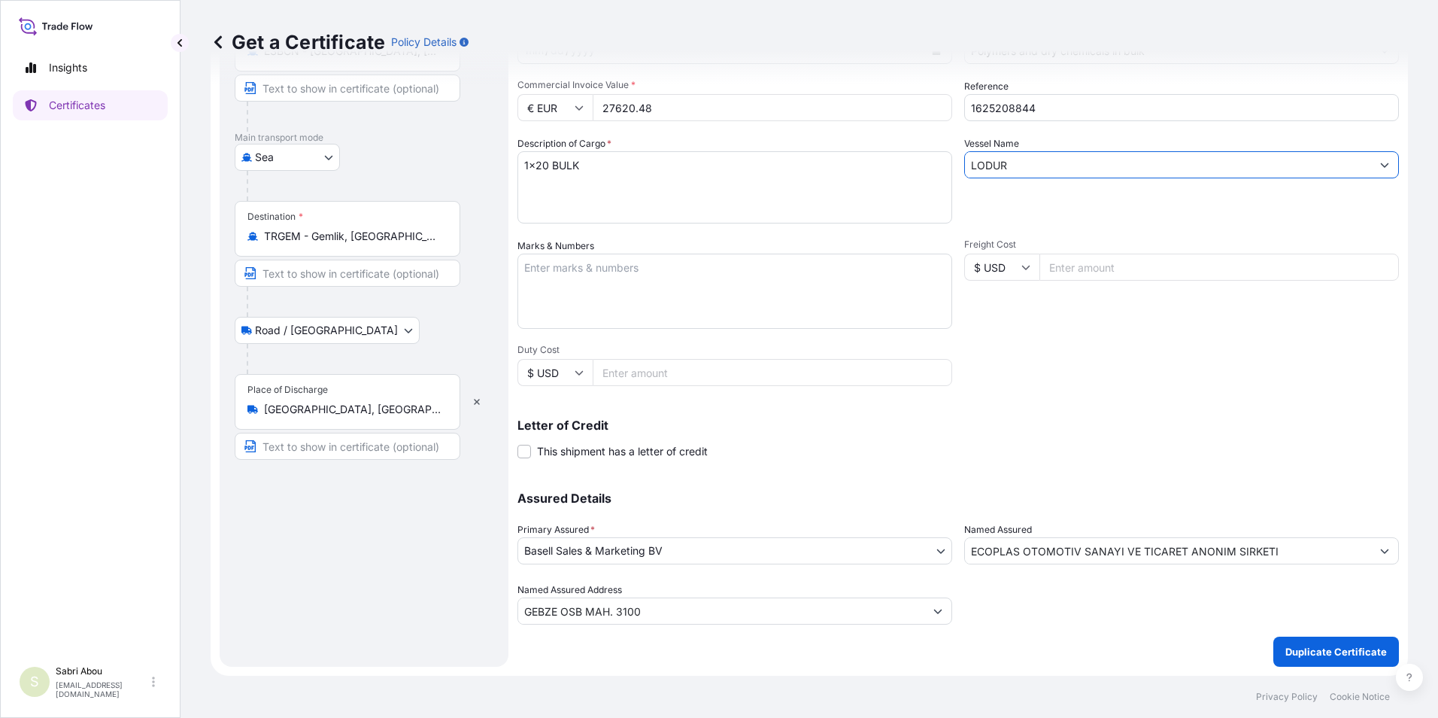
click at [1055, 444] on div "Letter of Credit This shipment has a letter of credit Letter of credit * Letter…" at bounding box center [959, 439] width 882 height 40
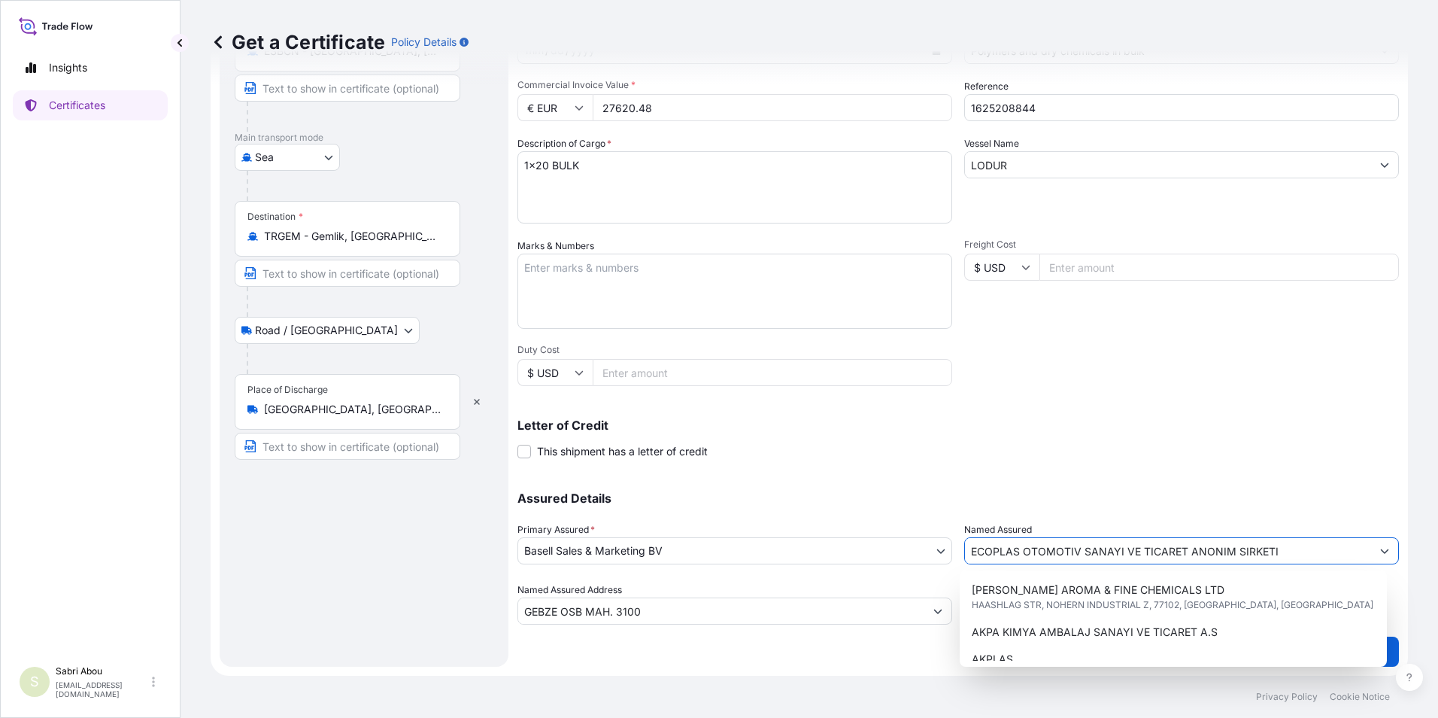
drag, startPoint x: 1211, startPoint y: 560, endPoint x: 873, endPoint y: 563, distance: 338.5
click at [873, 563] on div "Assured Details Primary Assured * Basell Sales & Marketing BV Basell Poliolefin…" at bounding box center [959, 549] width 882 height 150
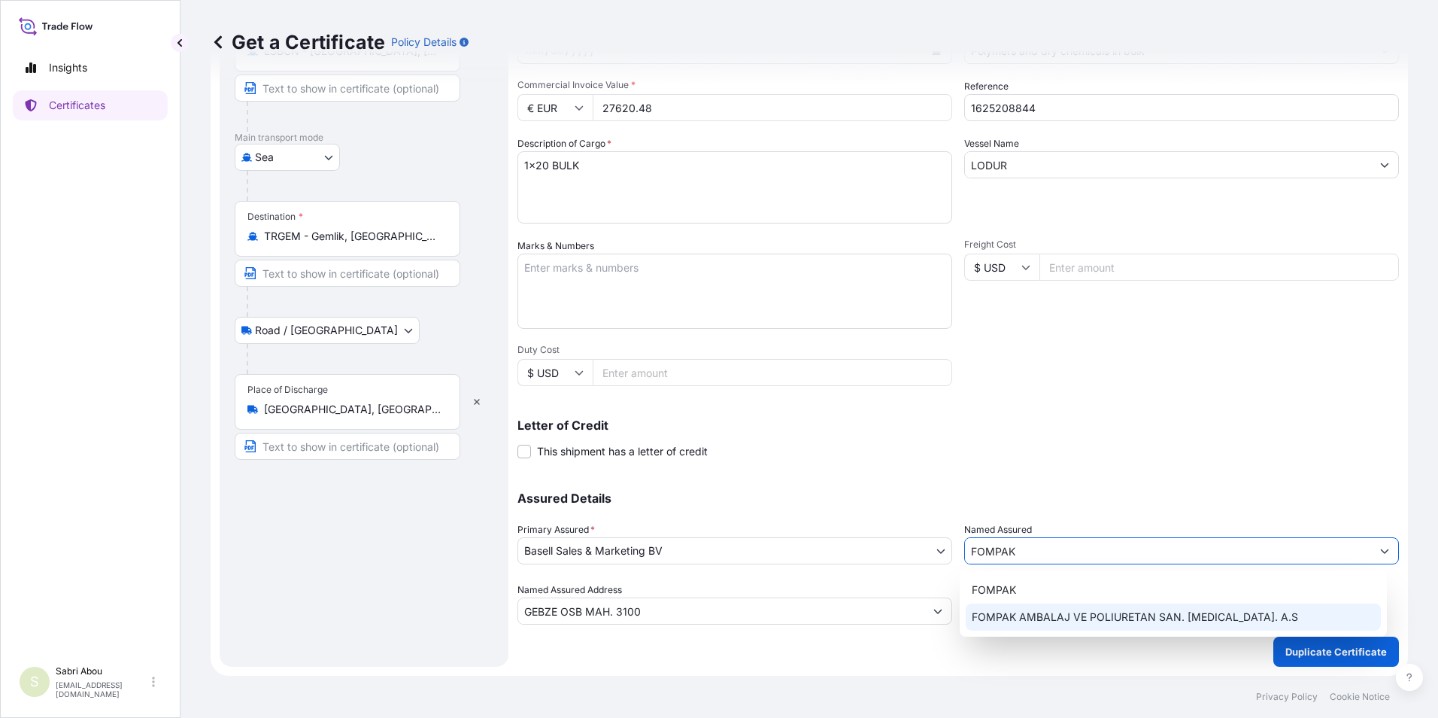
click at [1079, 614] on span "FOMPAK AMBALAJ VE POLIURETAN SAN. [MEDICAL_DATA]. A.S" at bounding box center [1135, 616] width 326 height 15
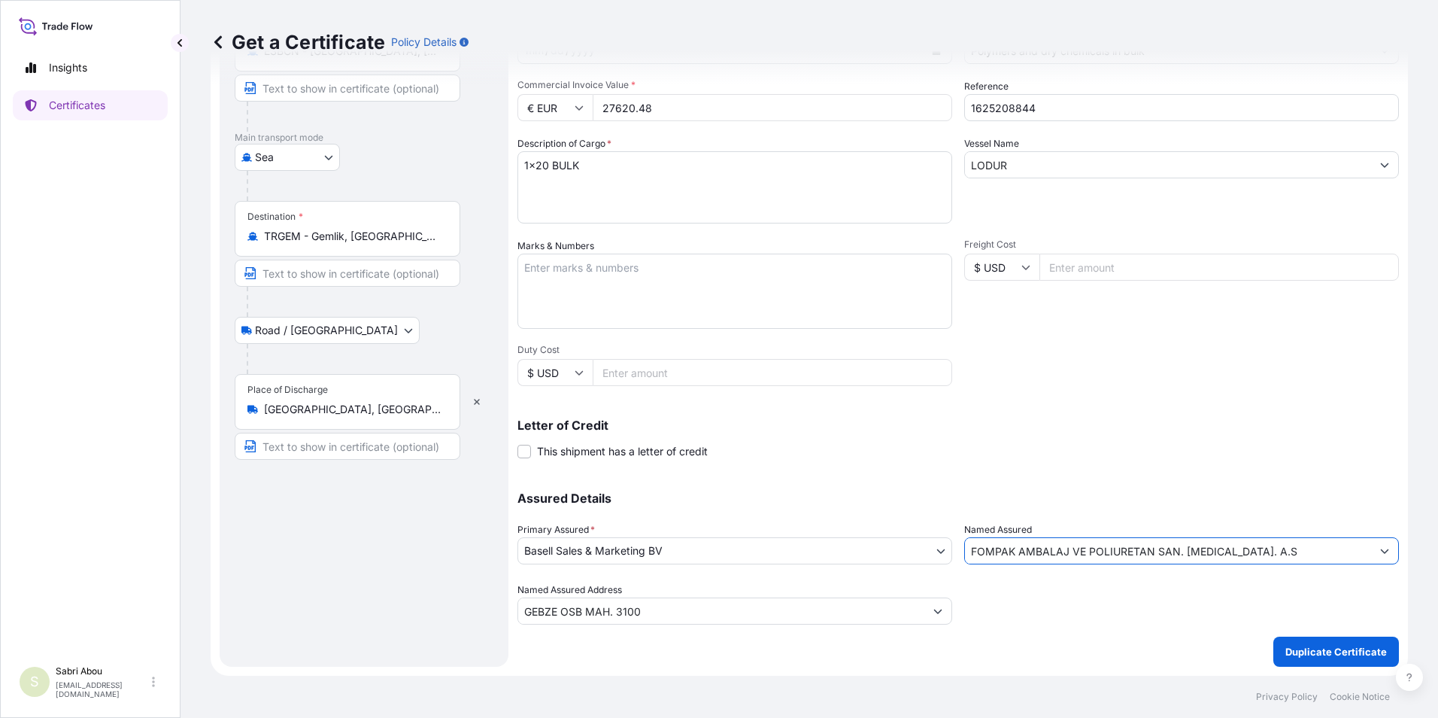
type input "FOMPAK AMBALAJ VE POLIURETAN SAN. [MEDICAL_DATA]. A.S"
click at [800, 619] on input "GEBZE OSB MAH. 3100" at bounding box center [721, 610] width 406 height 27
drag, startPoint x: 752, startPoint y: 619, endPoint x: 393, endPoint y: 620, distance: 358.8
click at [393, 620] on form "Route Details Reset Route Details Cover door to port - Add loading place Place …" at bounding box center [809, 286] width 1197 height 777
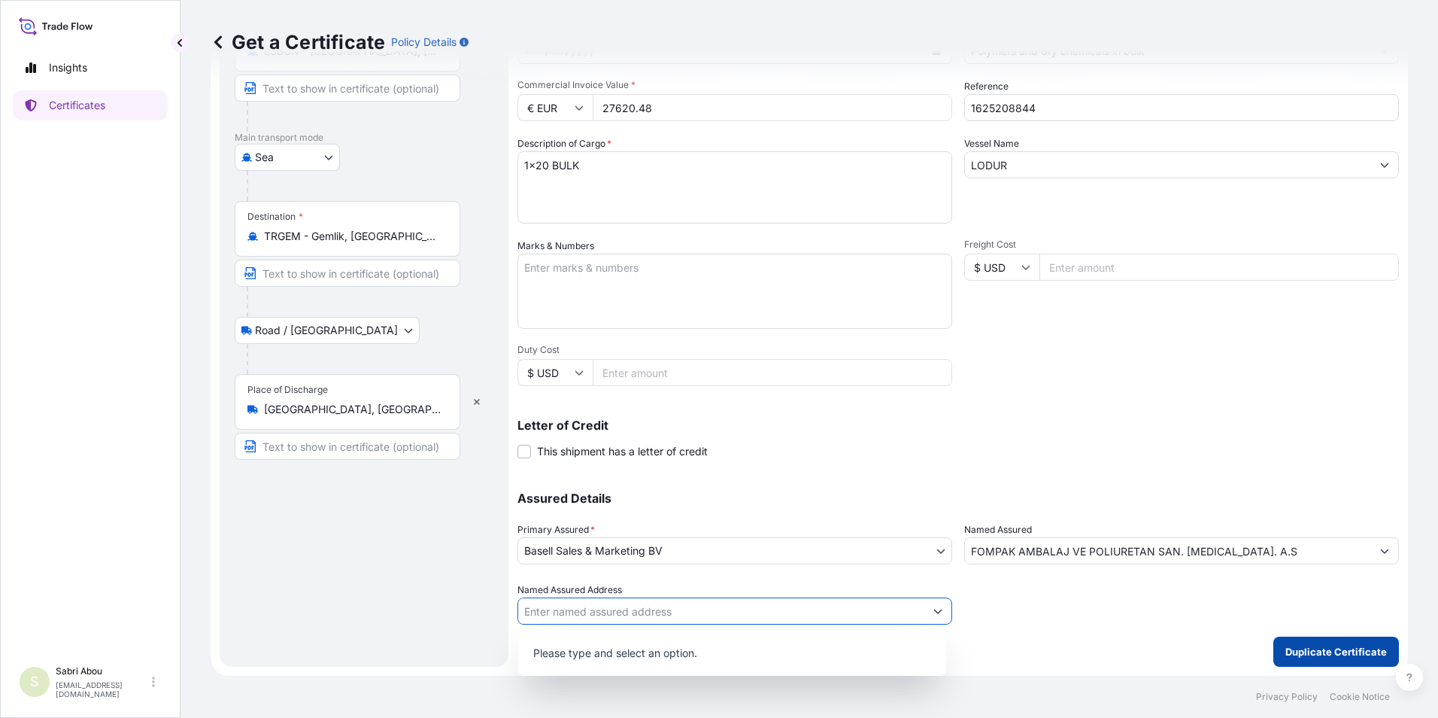
click at [1337, 653] on p "Duplicate Certificate" at bounding box center [1336, 651] width 102 height 15
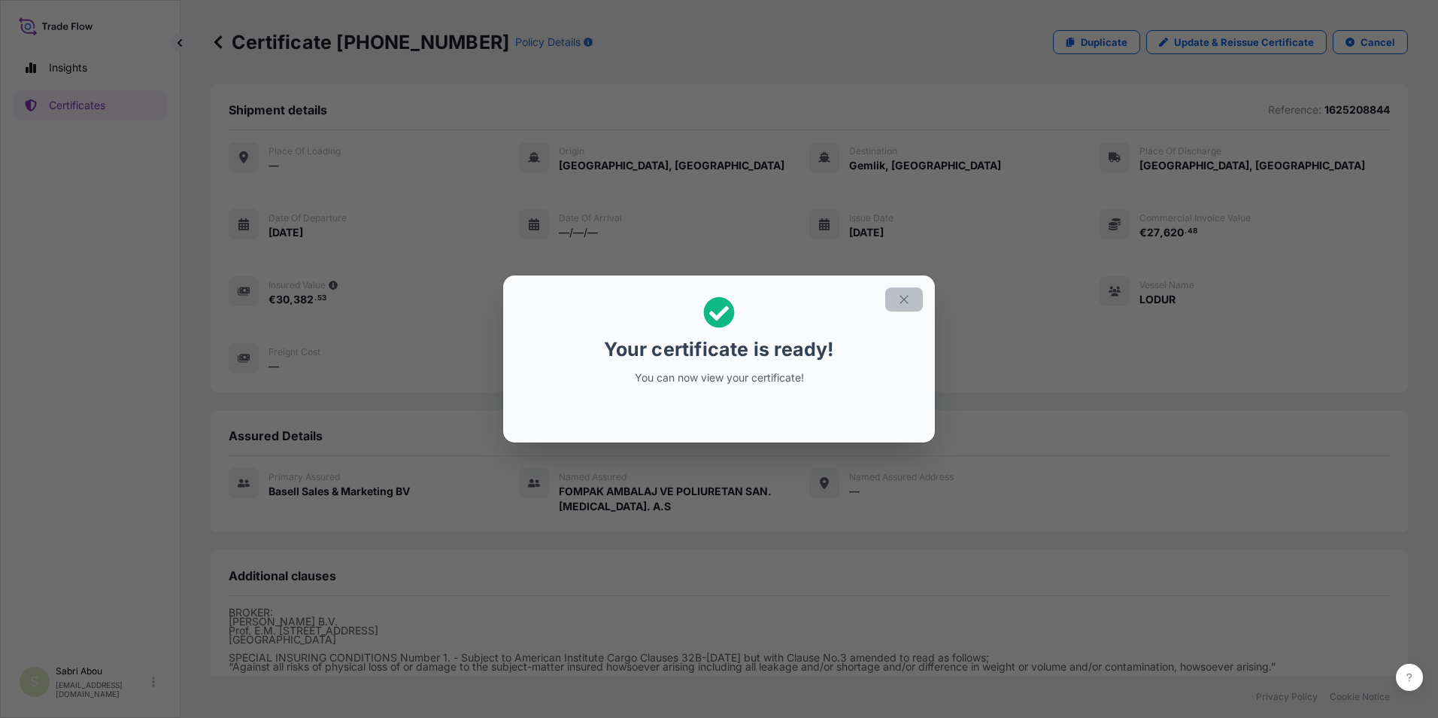
click at [901, 293] on icon "button" at bounding box center [904, 300] width 14 height 14
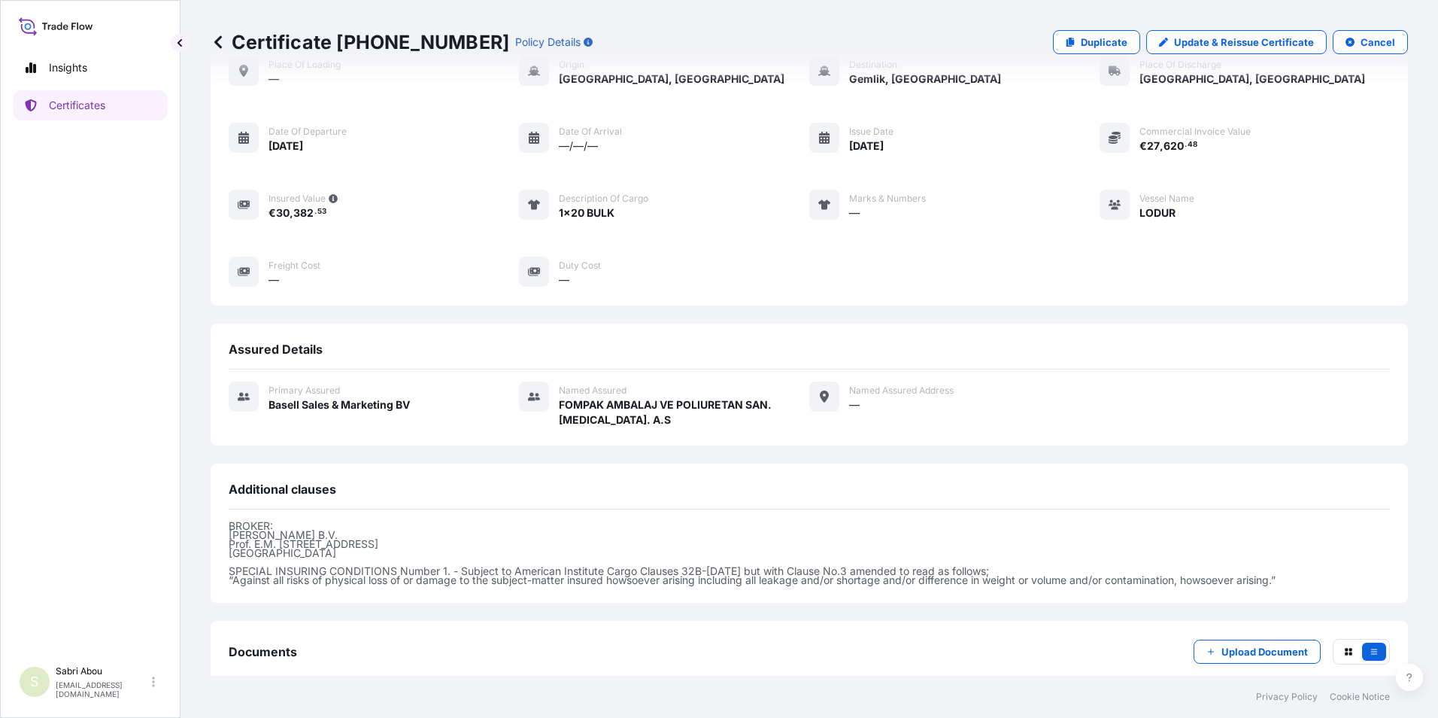
scroll to position [172, 0]
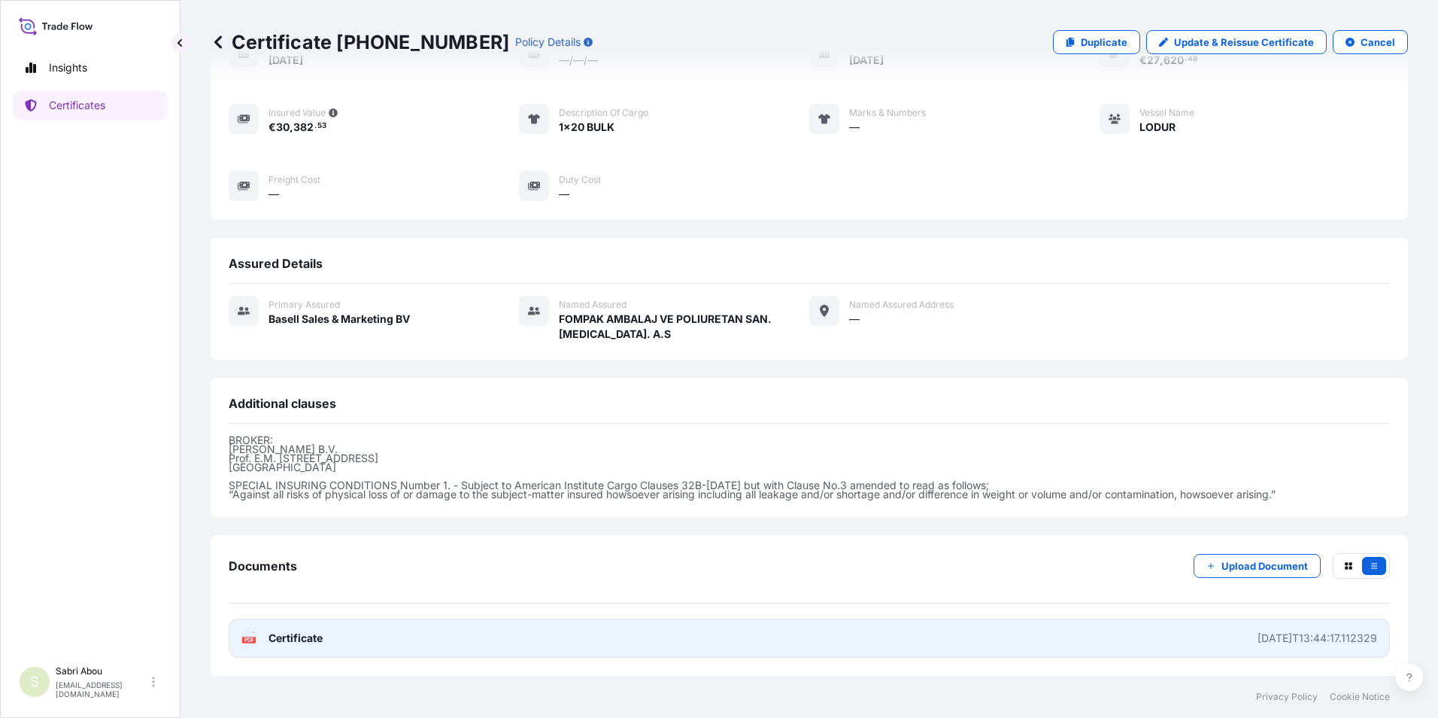
click at [952, 636] on link "PDF Certificate [DATE]T13:44:17.112329" at bounding box center [809, 637] width 1161 height 39
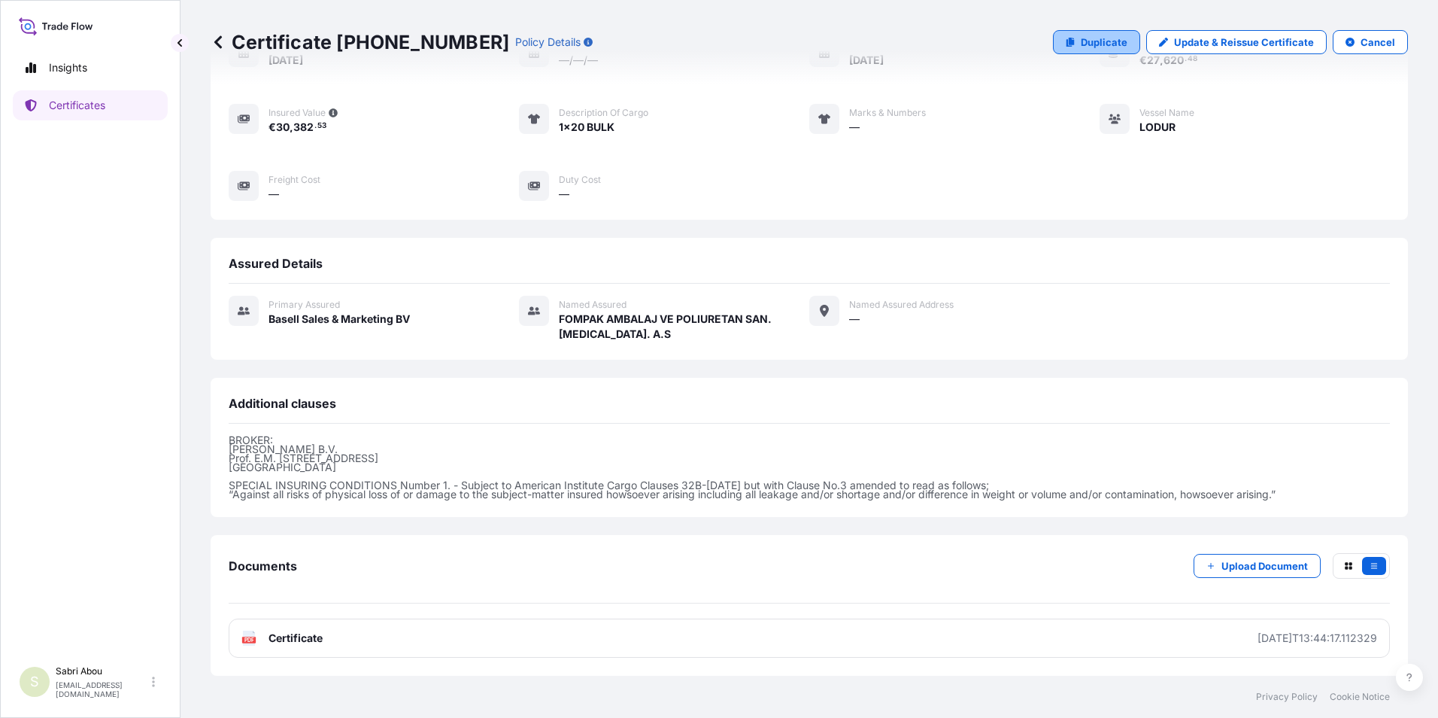
click at [1085, 42] on p "Duplicate" at bounding box center [1104, 42] width 47 height 15
select select "Sea"
select select "Road / [GEOGRAPHIC_DATA]"
select select "32164"
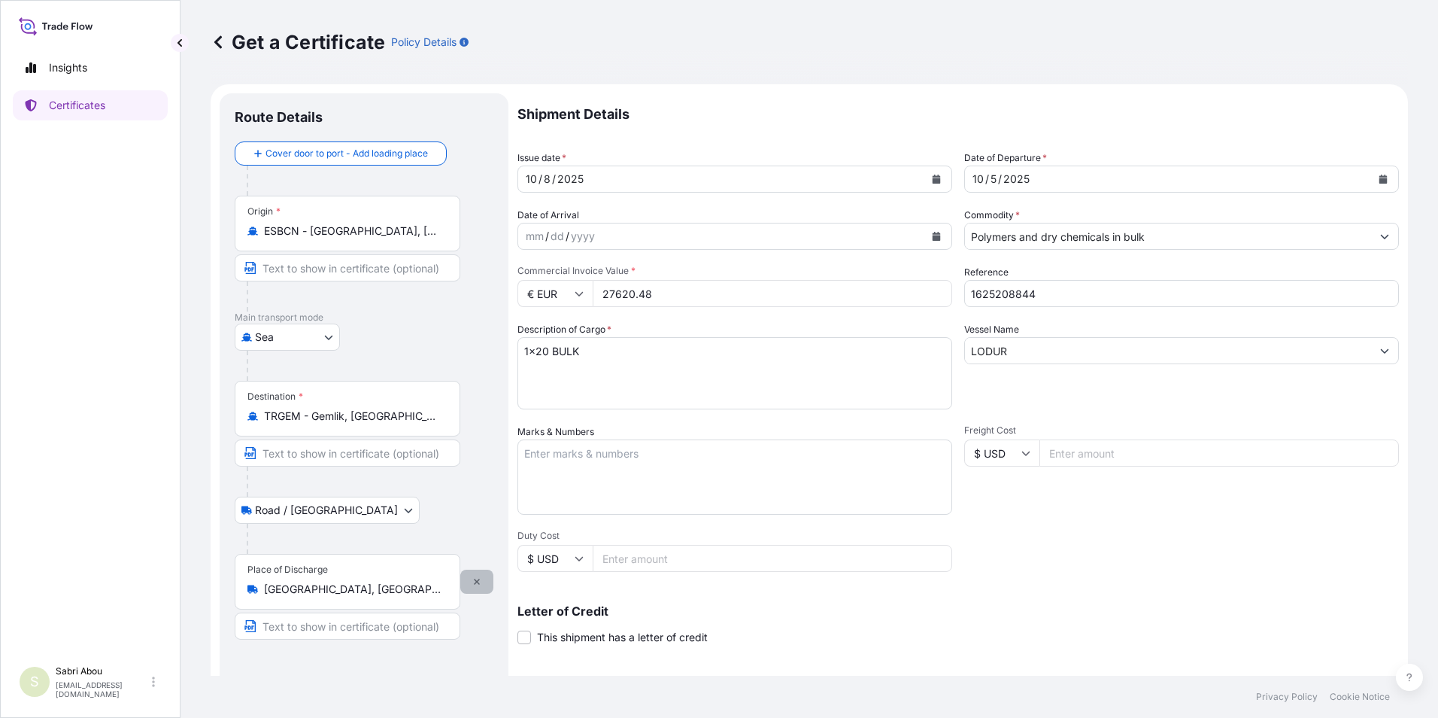
click at [485, 581] on button "button" at bounding box center [476, 581] width 33 height 24
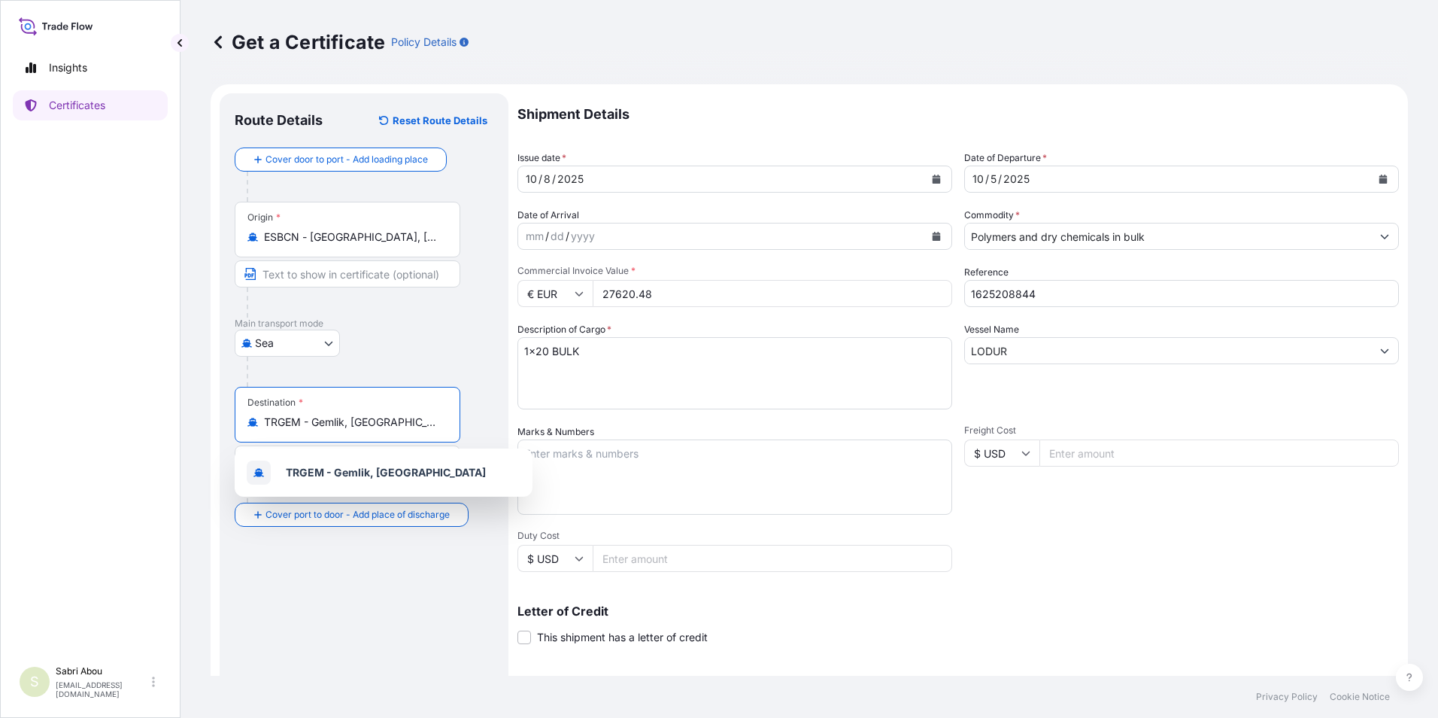
drag, startPoint x: 398, startPoint y: 426, endPoint x: 152, endPoint y: 431, distance: 246.0
click at [152, 431] on div "Insights Certificates S Sabri Abou [EMAIL_ADDRESS][DOMAIN_NAME] Get a Certifica…" at bounding box center [719, 359] width 1438 height 718
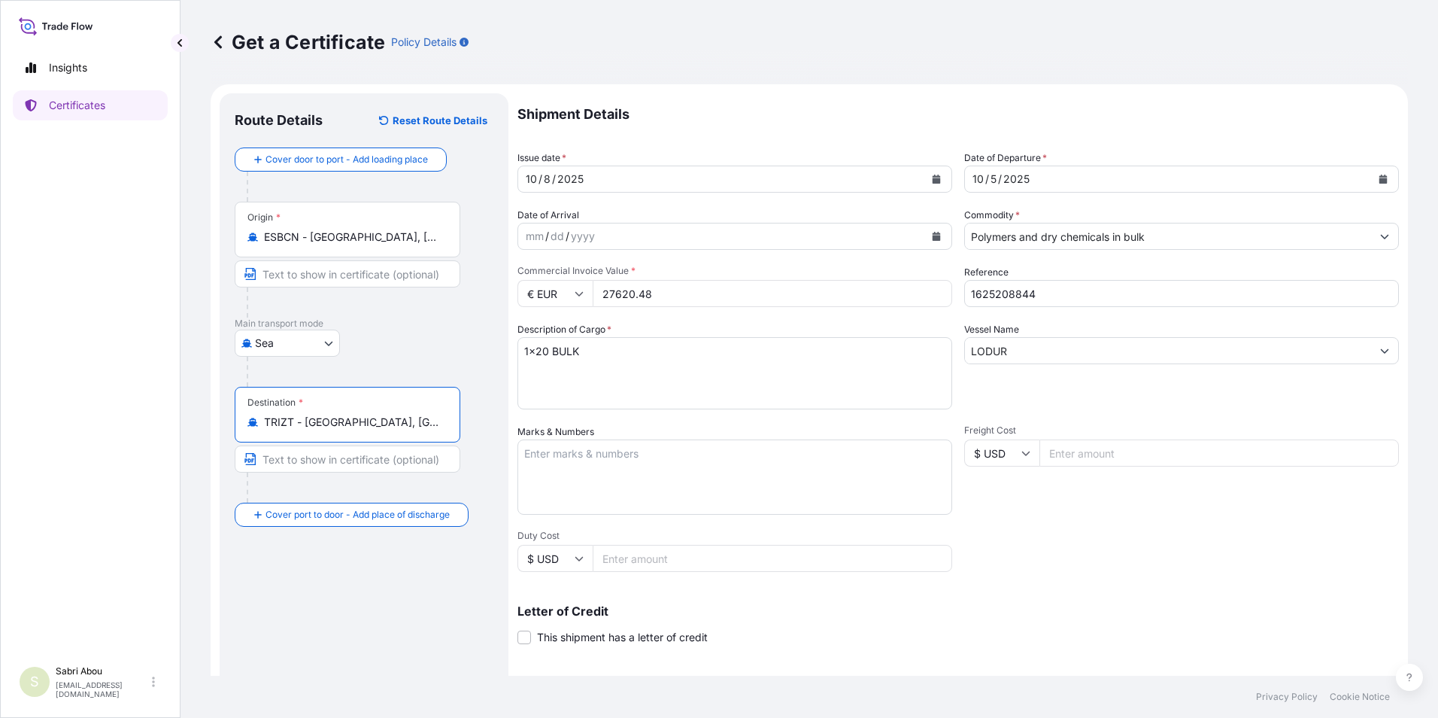
type input "TRIZT - [GEOGRAPHIC_DATA], [GEOGRAPHIC_DATA]"
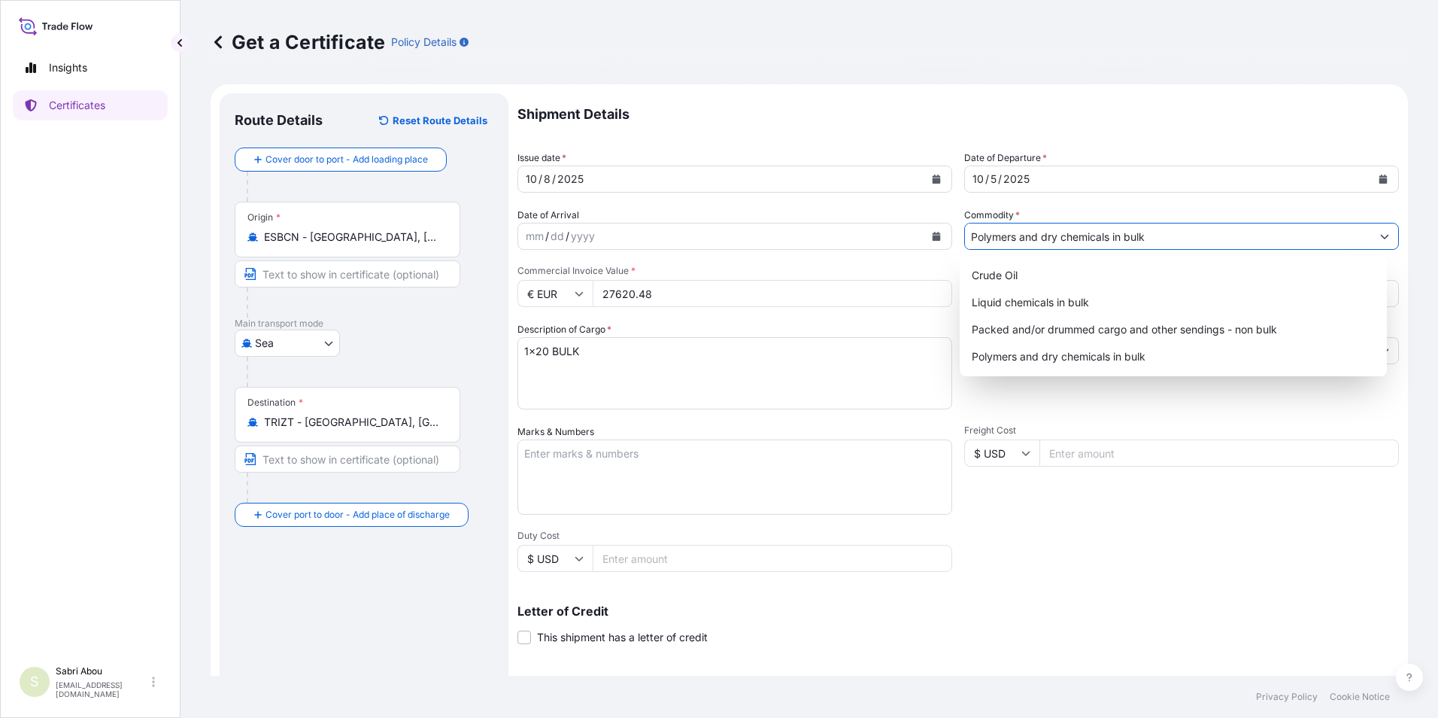
click at [1040, 241] on input "Polymers and dry chemicals in bulk" at bounding box center [1168, 236] width 406 height 27
click at [1149, 330] on div "Packed and/or drummed cargo and other sendings - non bulk" at bounding box center [1174, 329] width 416 height 27
type input "Packed and/or drummed cargo and other sendings - non bulk"
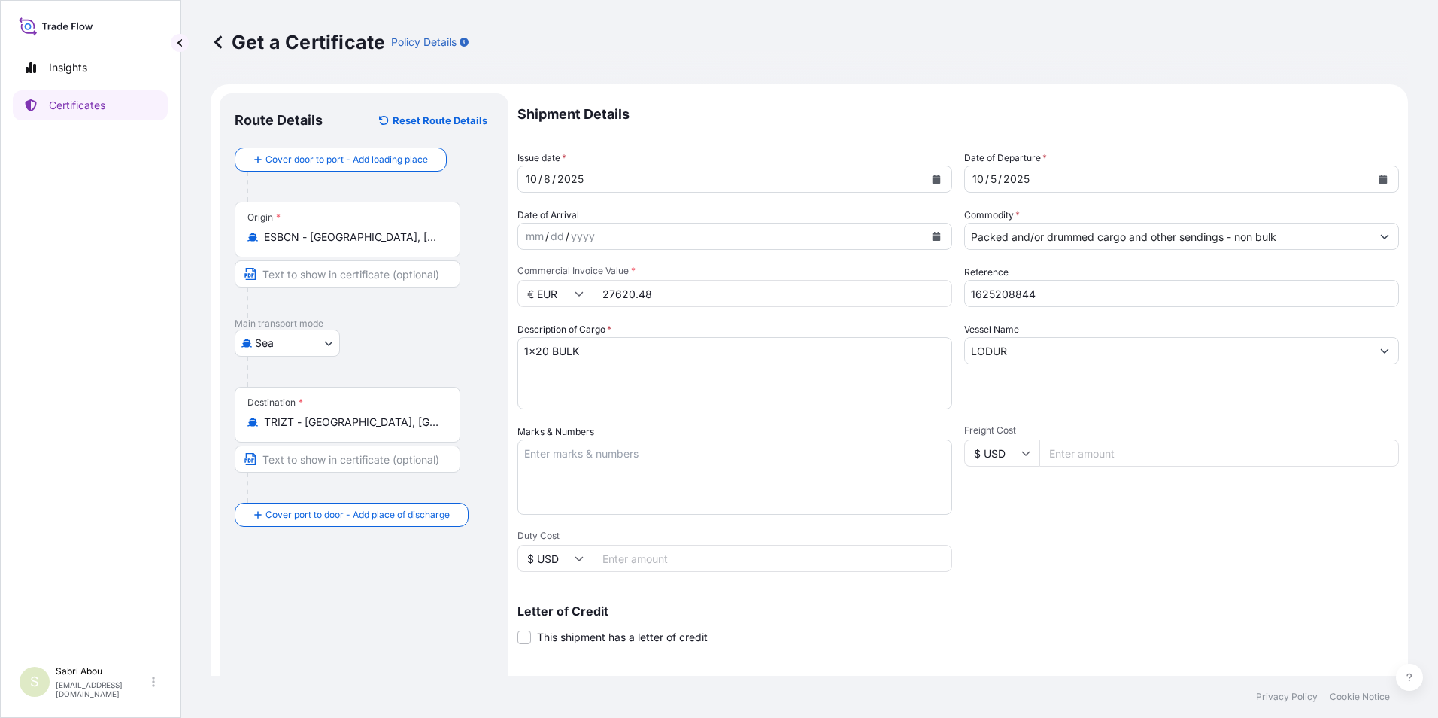
drag, startPoint x: 714, startPoint y: 300, endPoint x: 526, endPoint y: 296, distance: 188.1
click at [526, 296] on div "€ EUR 27620.48" at bounding box center [735, 293] width 435 height 27
type input "50688"
type input "1625206545"
type textarea "1x40 PALLET"
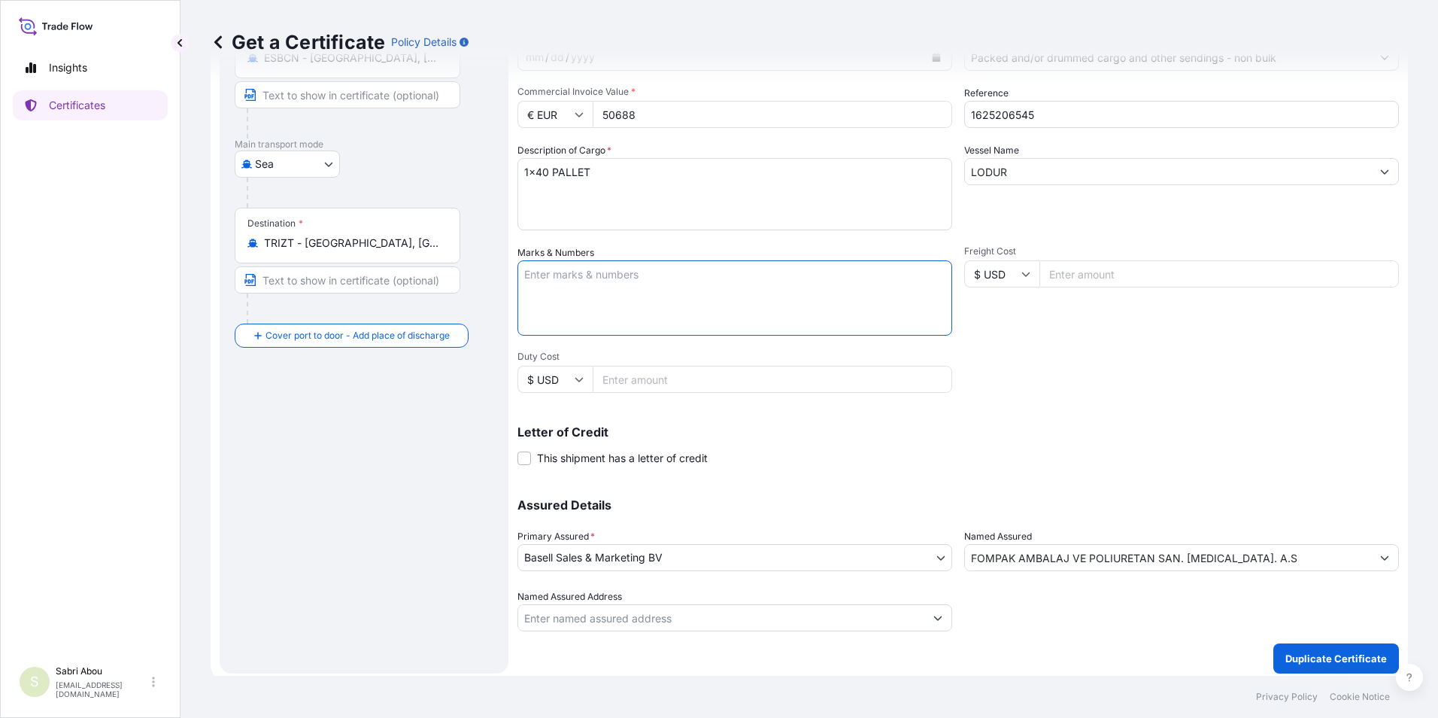
scroll to position [186, 0]
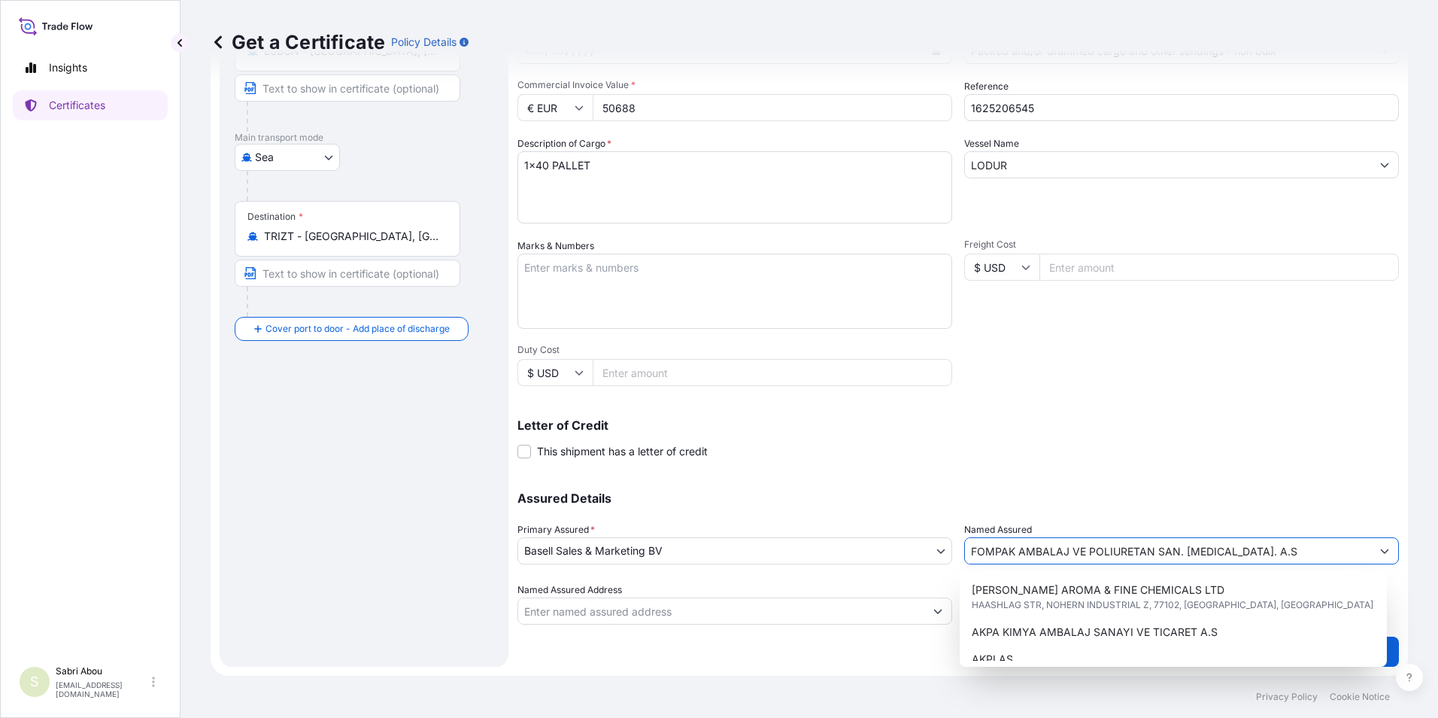
drag, startPoint x: 1161, startPoint y: 555, endPoint x: 851, endPoint y: 559, distance: 309.9
click at [851, 559] on div "Assured Details Primary Assured * Basell Sales & Marketing BV Basell Poliolefin…" at bounding box center [959, 549] width 882 height 150
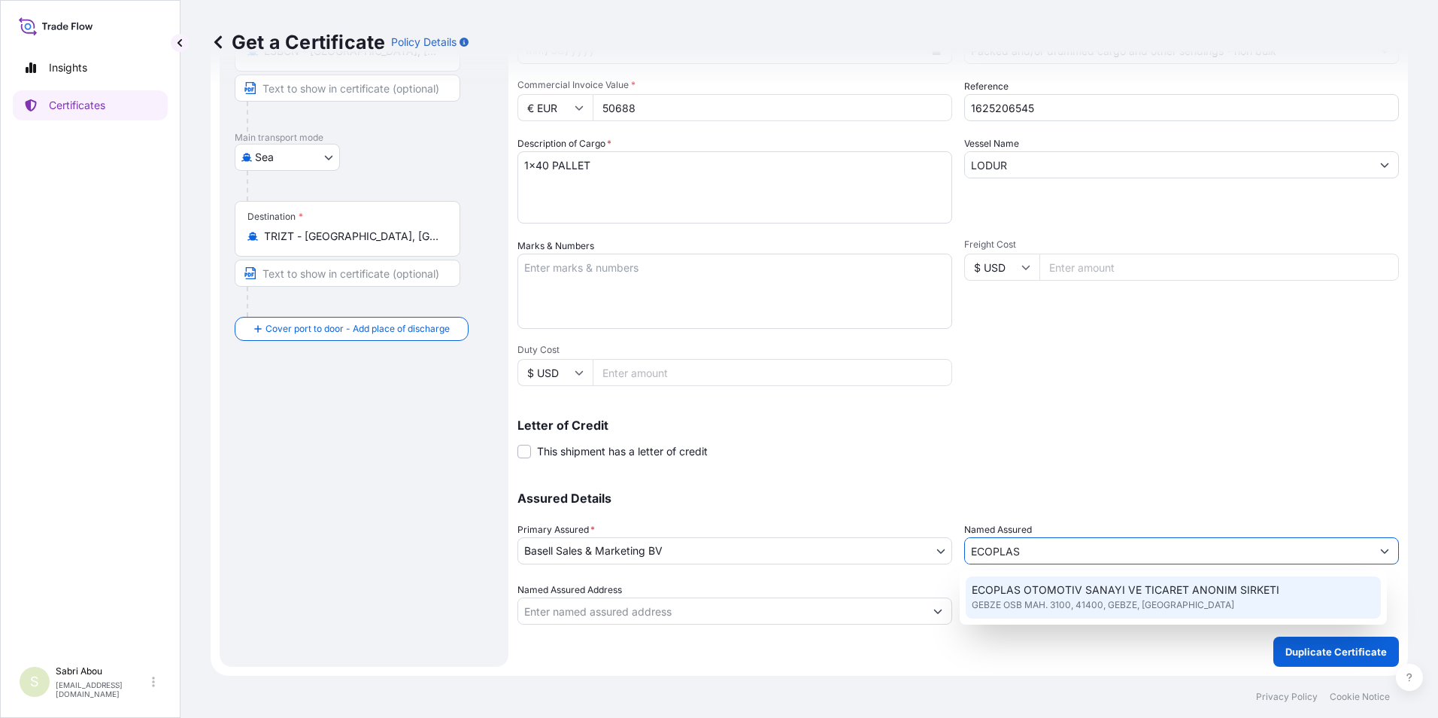
click at [1072, 599] on span "GEBZE OSB MAH. 3100, 41400, GEBZE, [GEOGRAPHIC_DATA]" at bounding box center [1103, 604] width 263 height 15
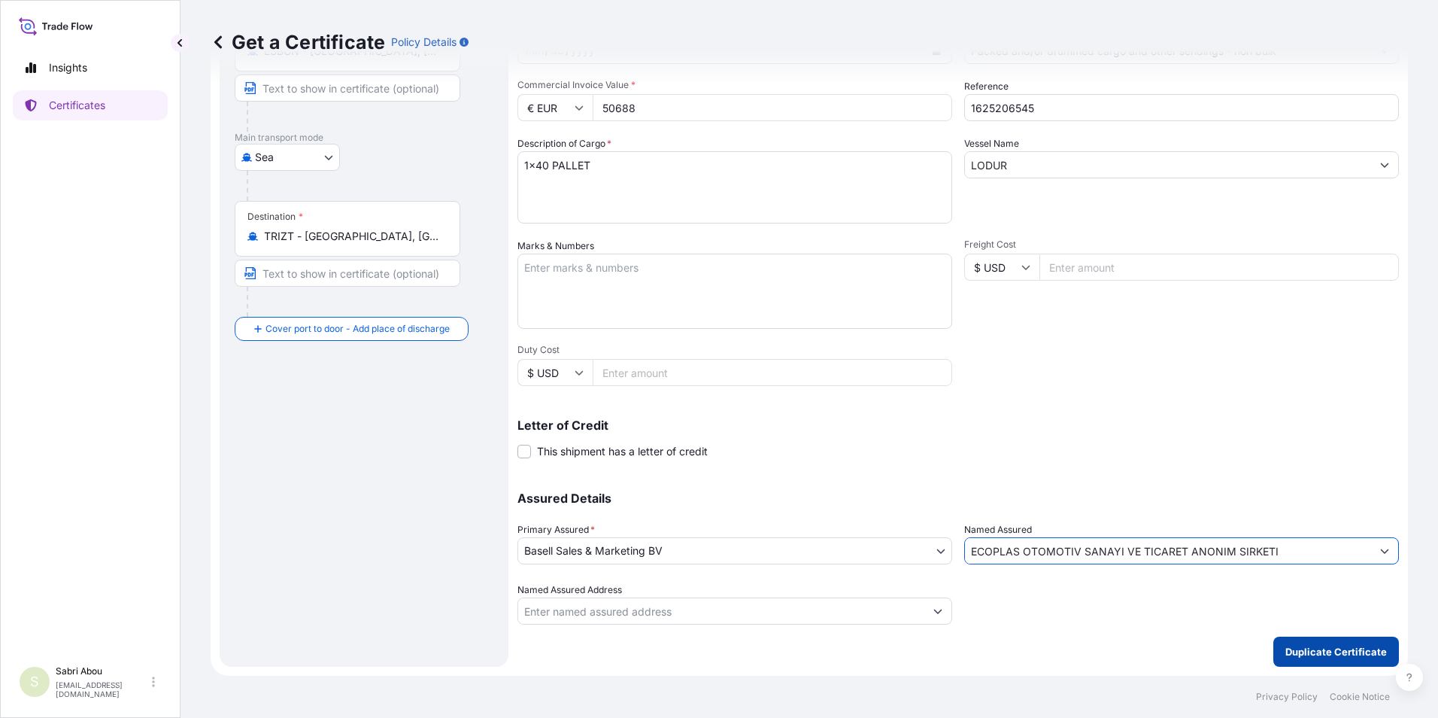
type input "ECOPLAS OTOMOTIV SANAYI VE TICARET ANONIM SIRKETI"
click at [1347, 654] on p "Duplicate Certificate" at bounding box center [1336, 651] width 102 height 15
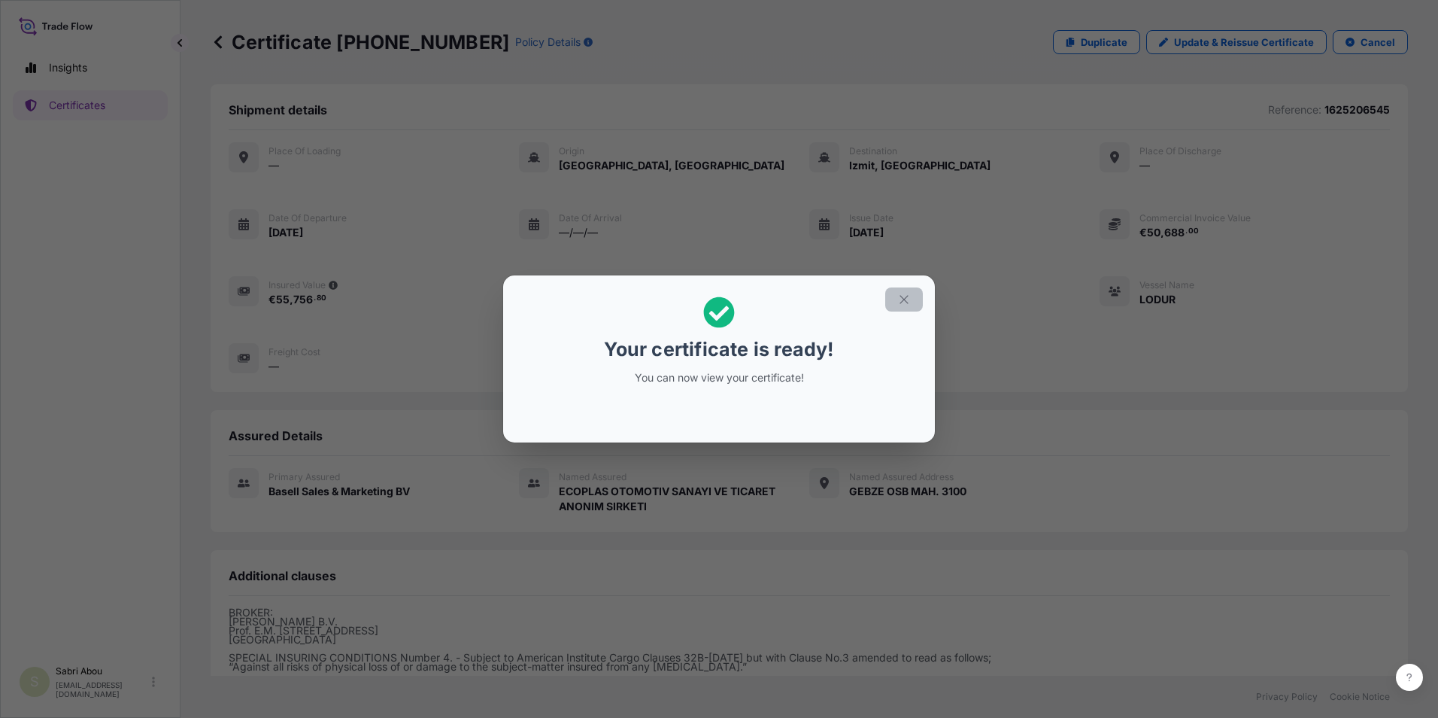
click at [915, 302] on button "button" at bounding box center [904, 299] width 38 height 24
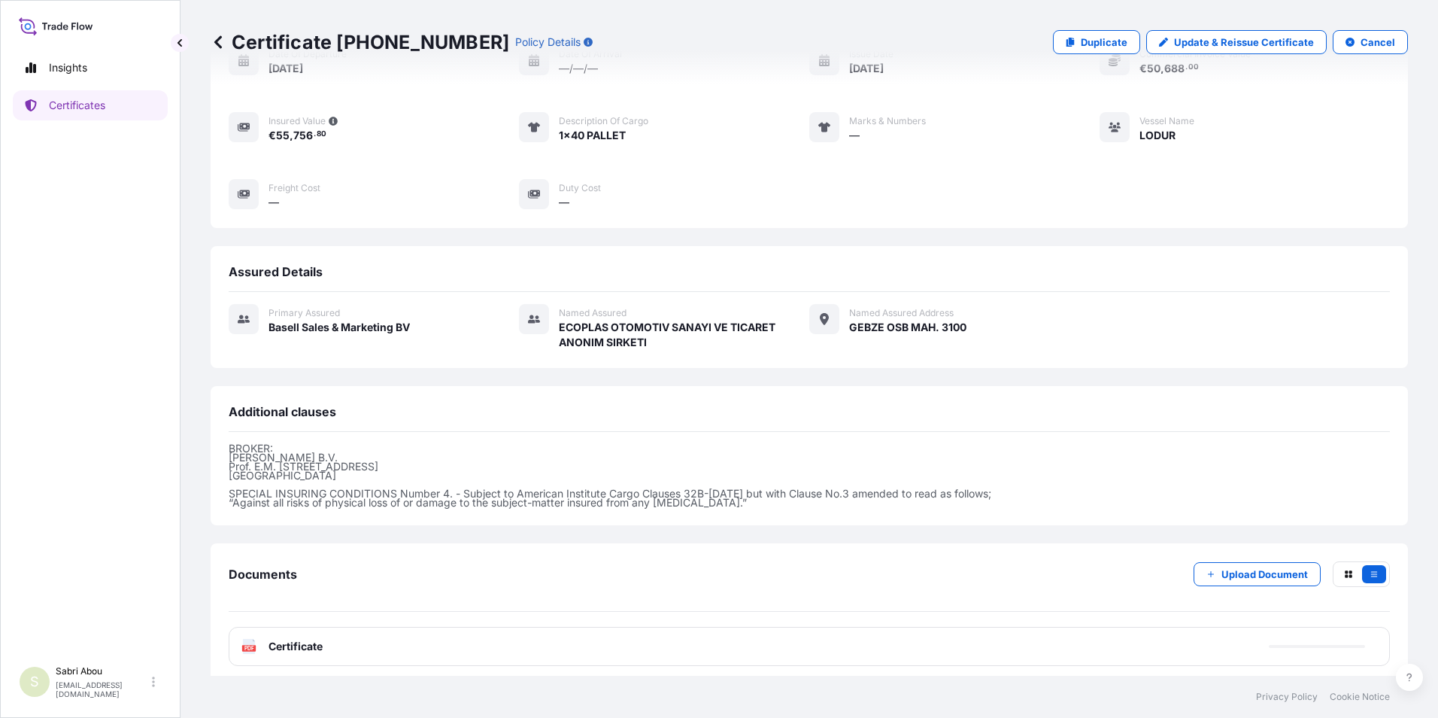
scroll to position [172, 0]
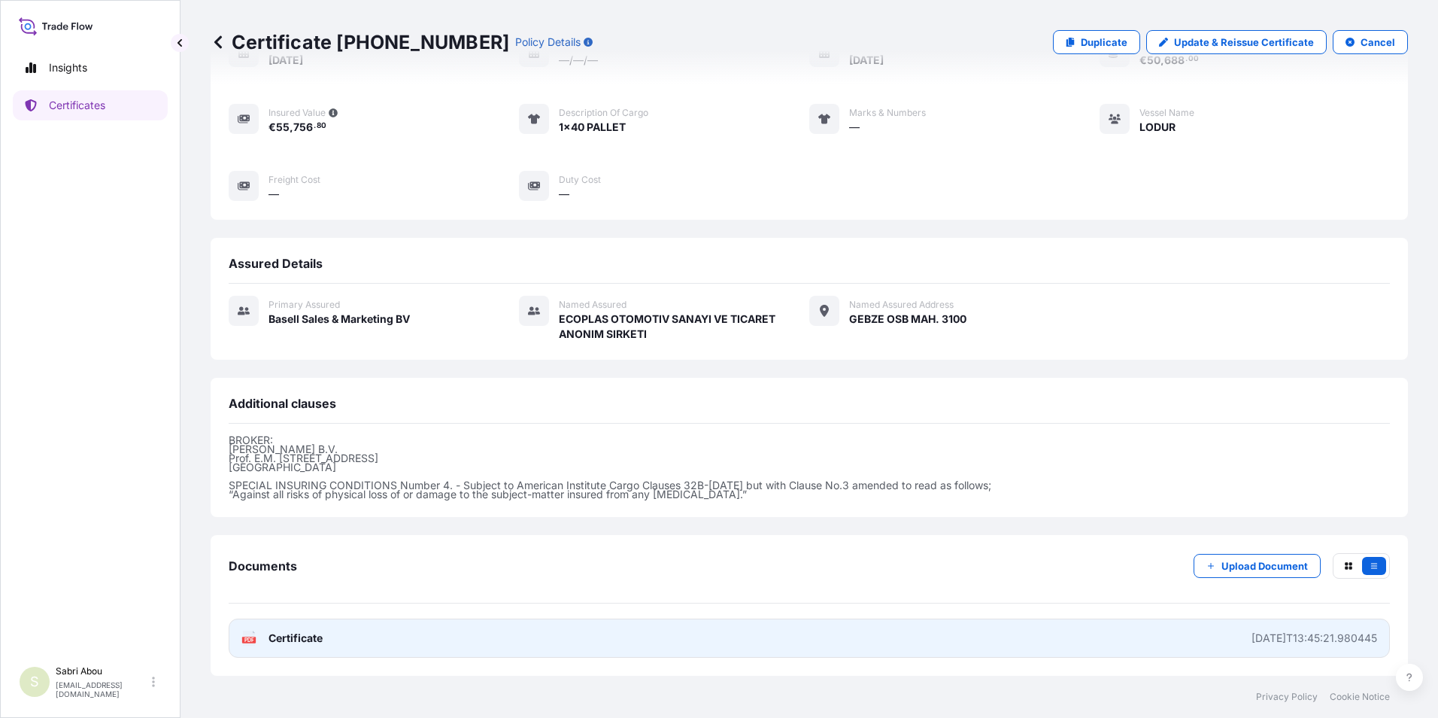
click at [768, 643] on link "PDF Certificate [DATE]T13:45:21.980445" at bounding box center [809, 637] width 1161 height 39
